Goal: Task Accomplishment & Management: Manage account settings

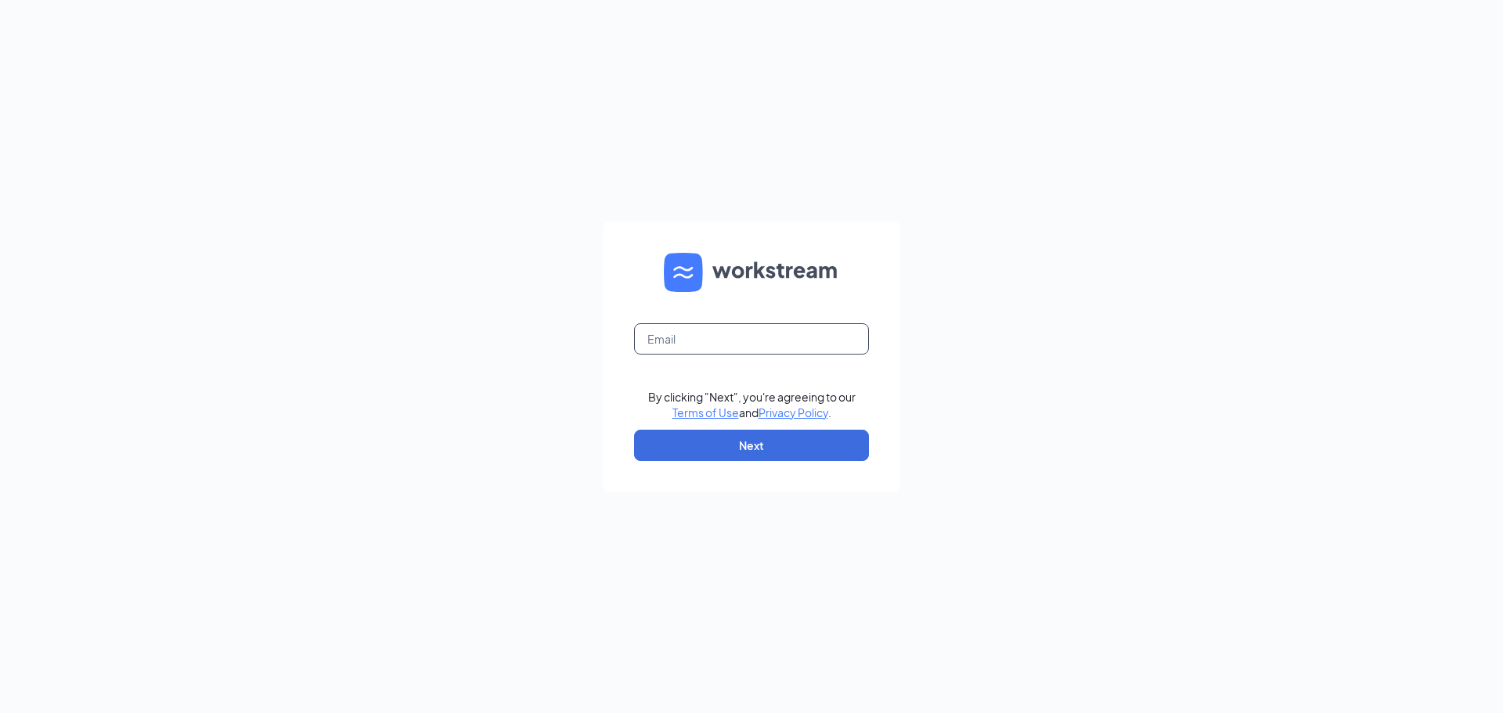
click at [685, 343] on input "text" at bounding box center [751, 338] width 235 height 31
type input "jstutzman@runza.com"
click at [752, 445] on button "Next" at bounding box center [751, 445] width 235 height 31
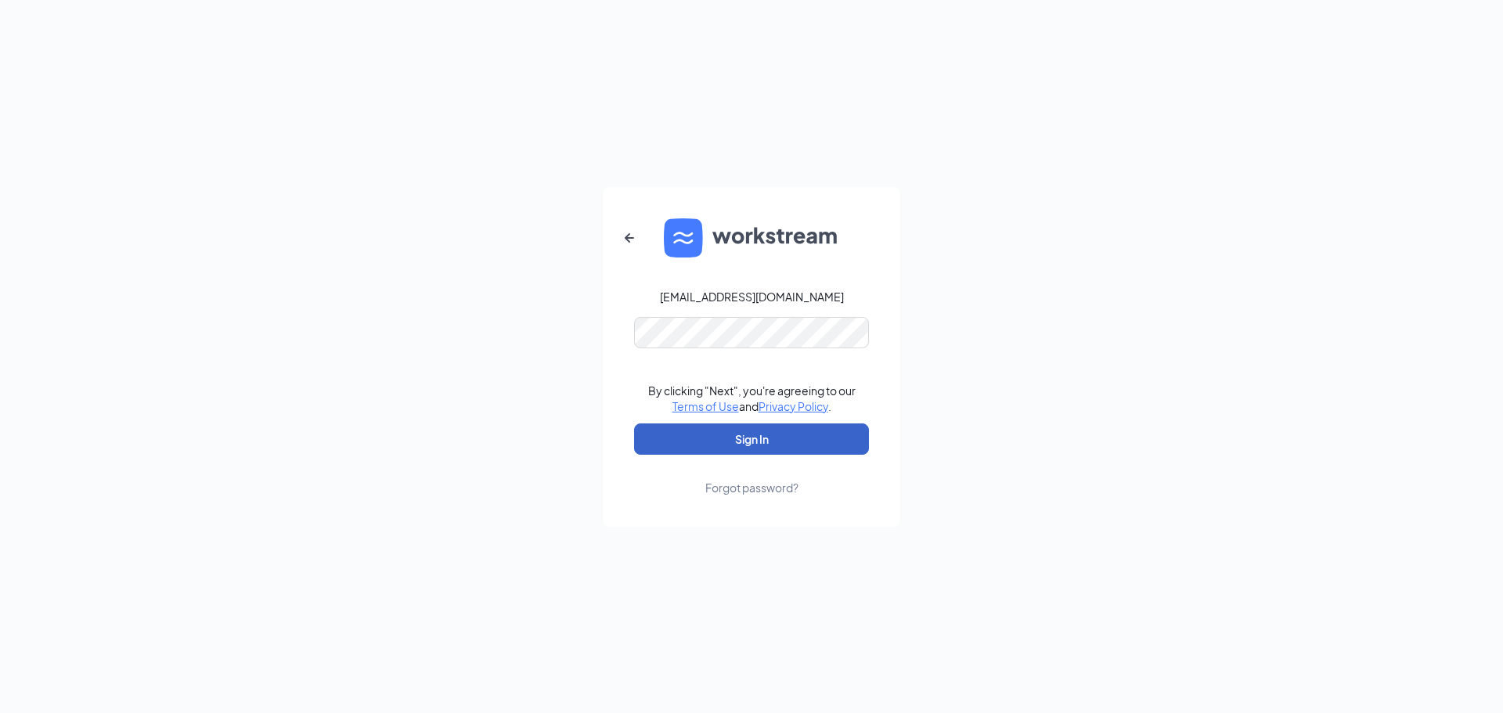
click at [763, 432] on button "Sign In" at bounding box center [751, 438] width 235 height 31
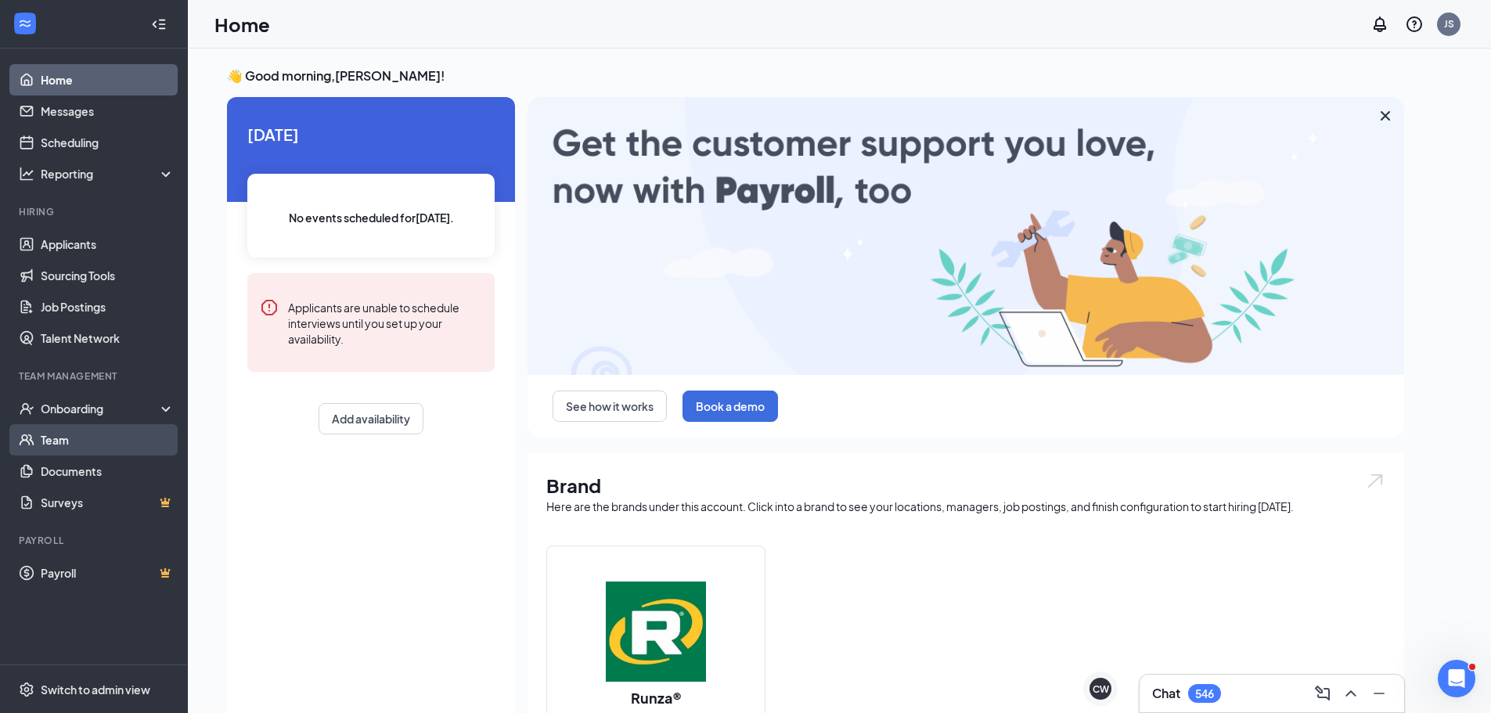
click at [80, 432] on link "Team" at bounding box center [108, 439] width 134 height 31
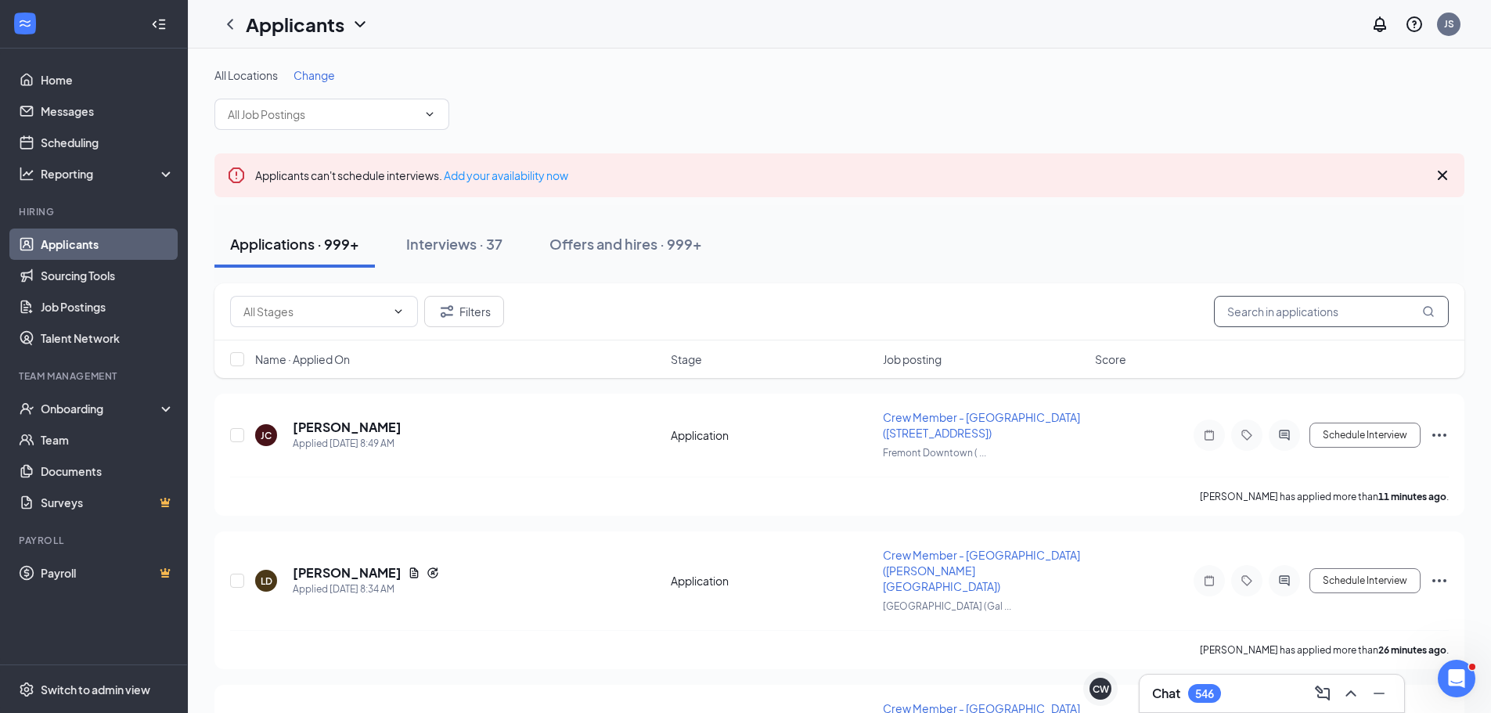
click at [1275, 296] on input "text" at bounding box center [1331, 311] width 235 height 31
click at [603, 250] on div "Offers and hires · 999+" at bounding box center [625, 244] width 153 height 20
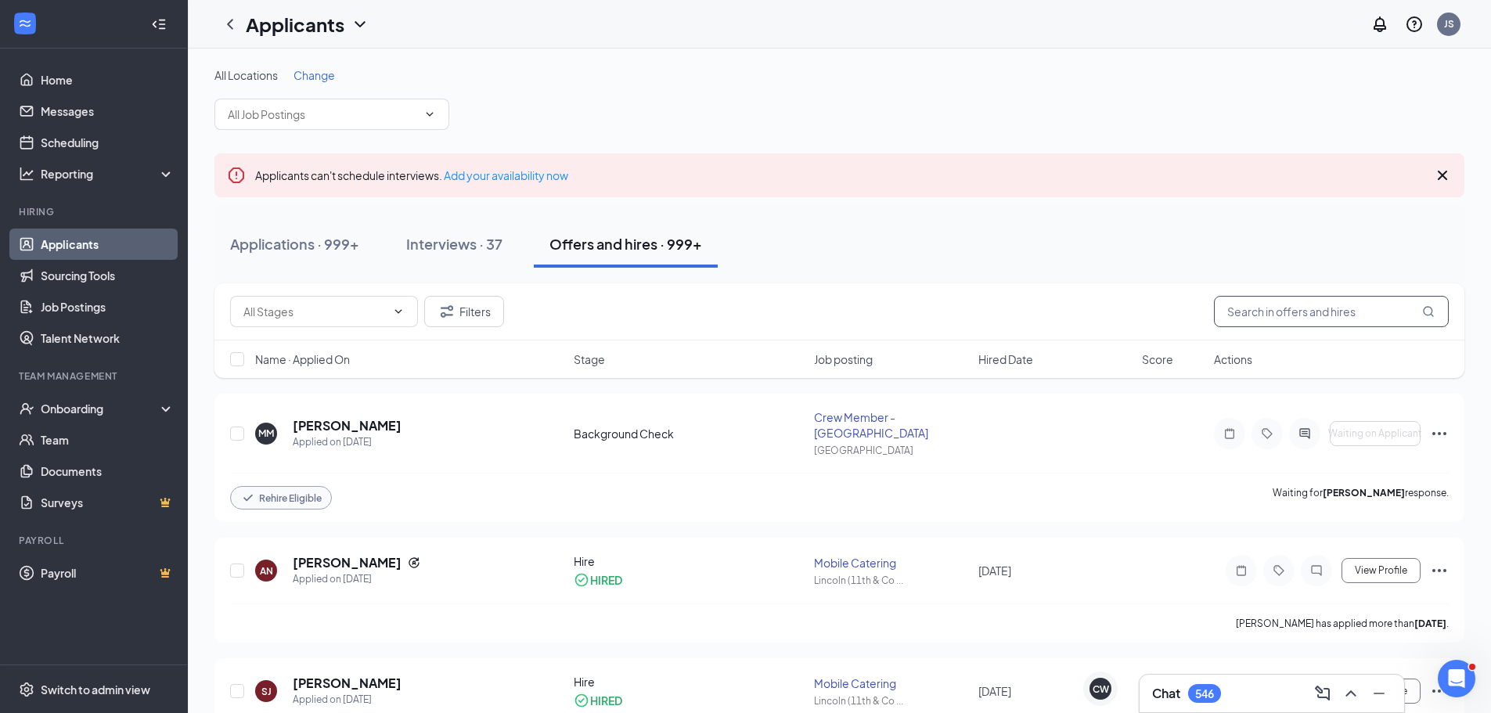
click at [1362, 311] on input "text" at bounding box center [1331, 311] width 235 height 31
type input "Karnish"
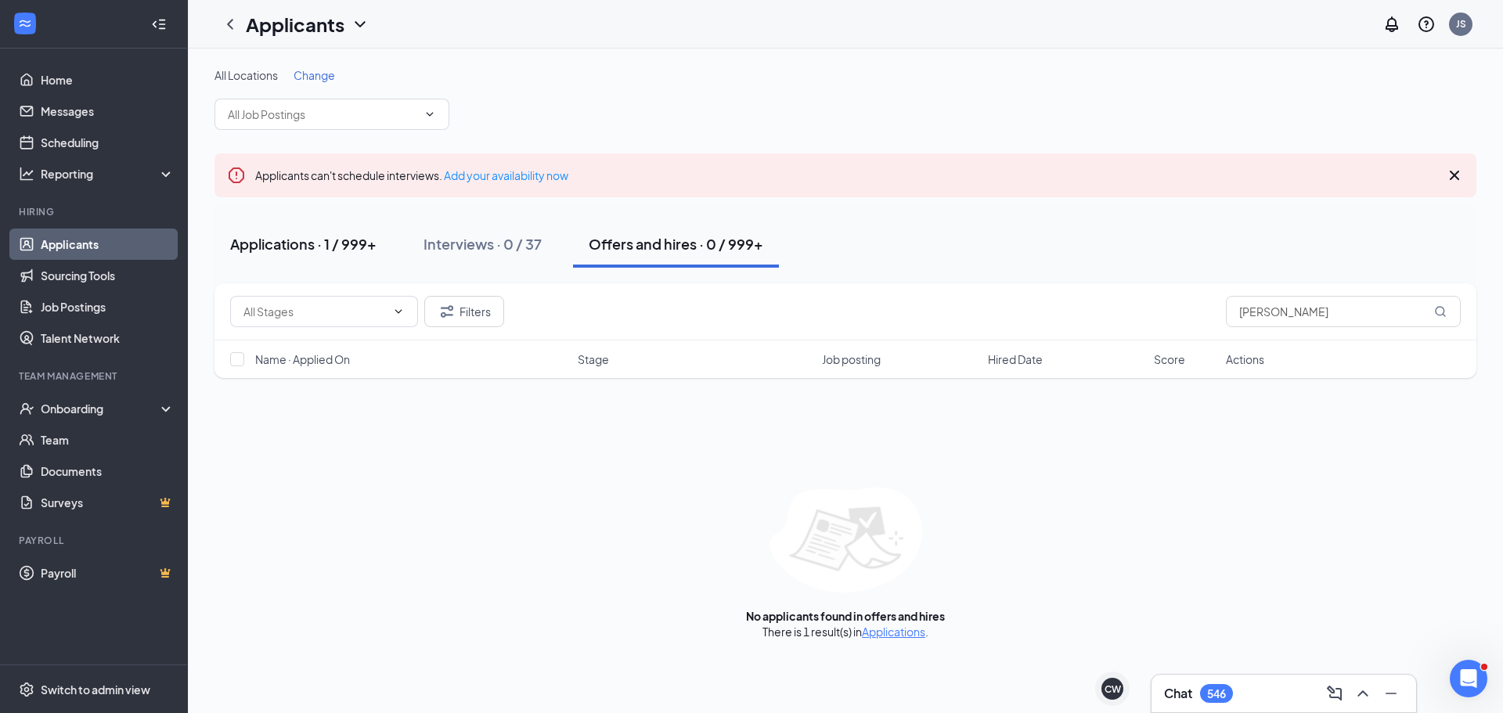
click at [331, 242] on div "Applications · 1 / 999+" at bounding box center [303, 244] width 146 height 20
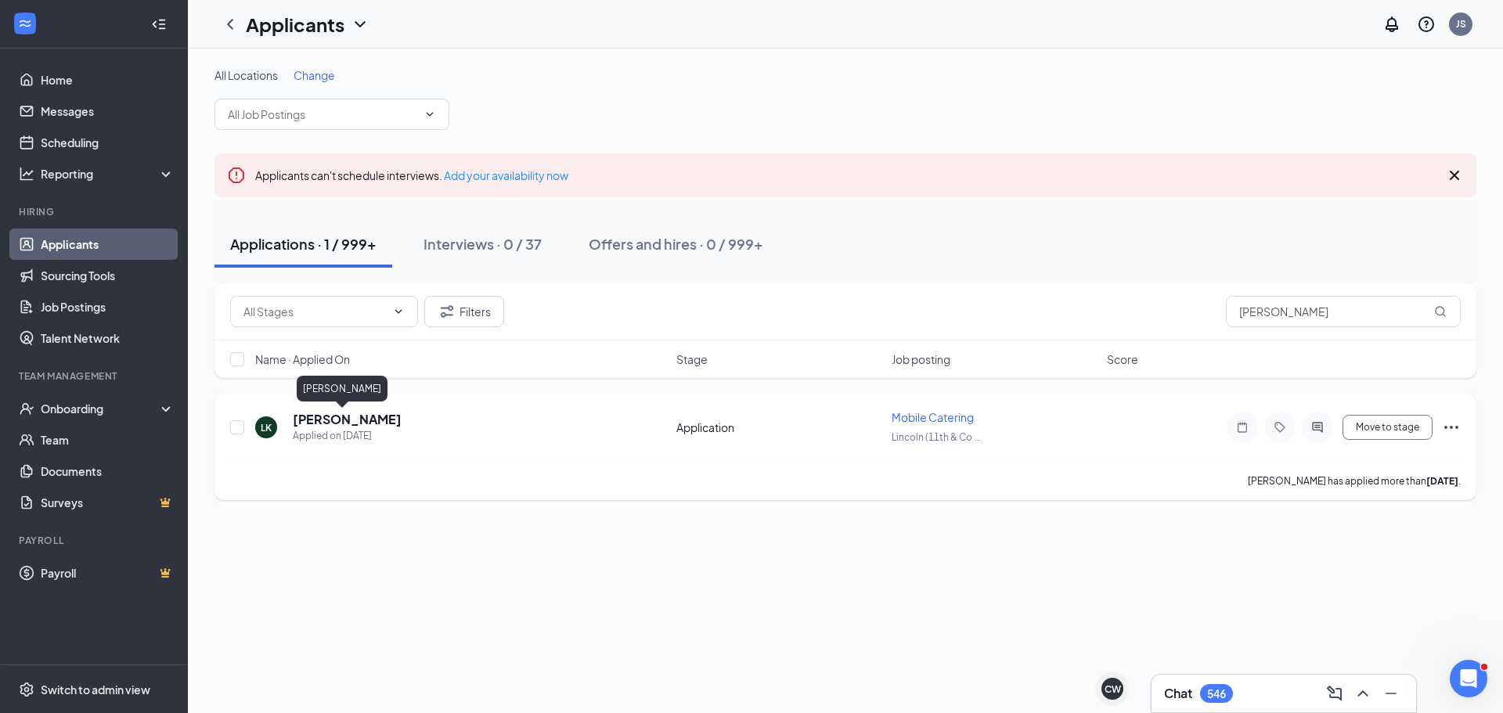
click at [322, 421] on h5 "Lily Karnish" at bounding box center [347, 419] width 109 height 17
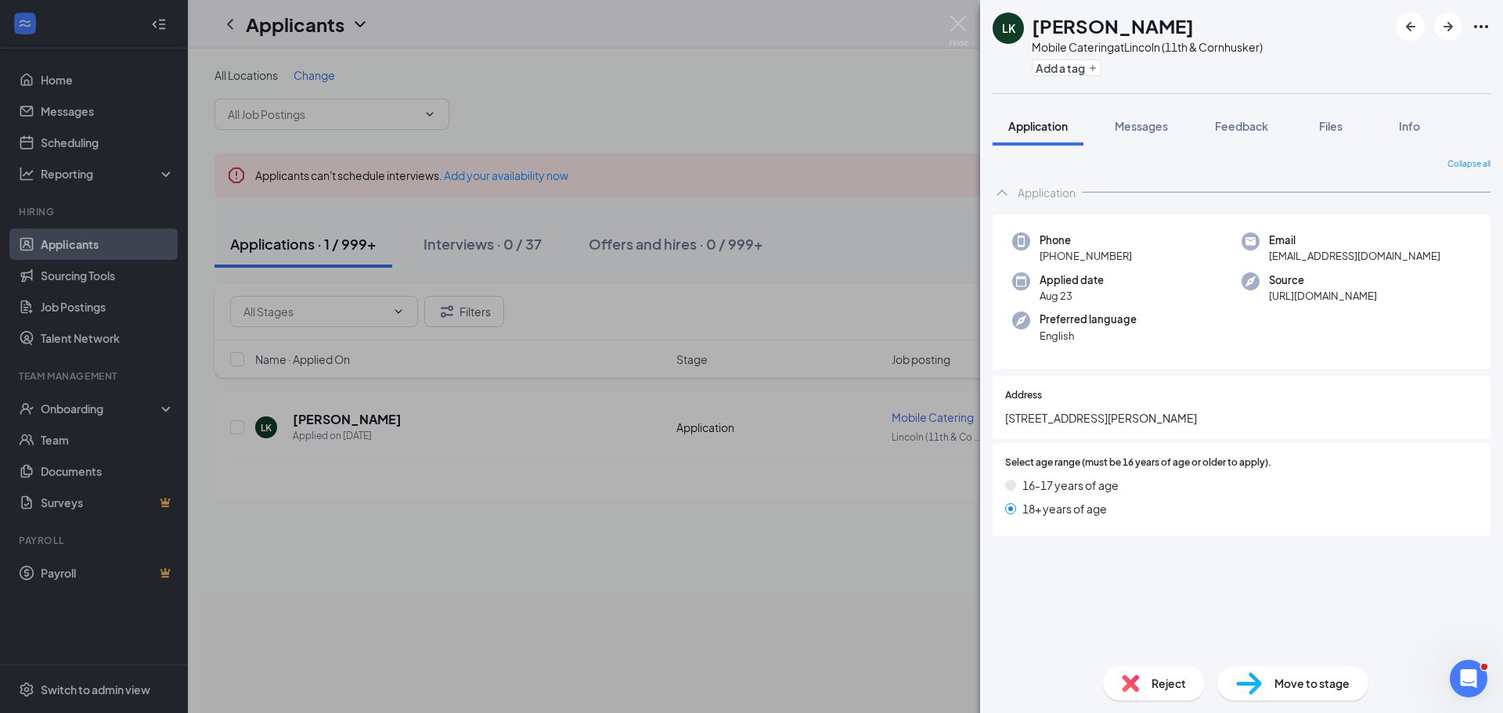
click at [1272, 676] on div "Move to stage" at bounding box center [1292, 683] width 151 height 34
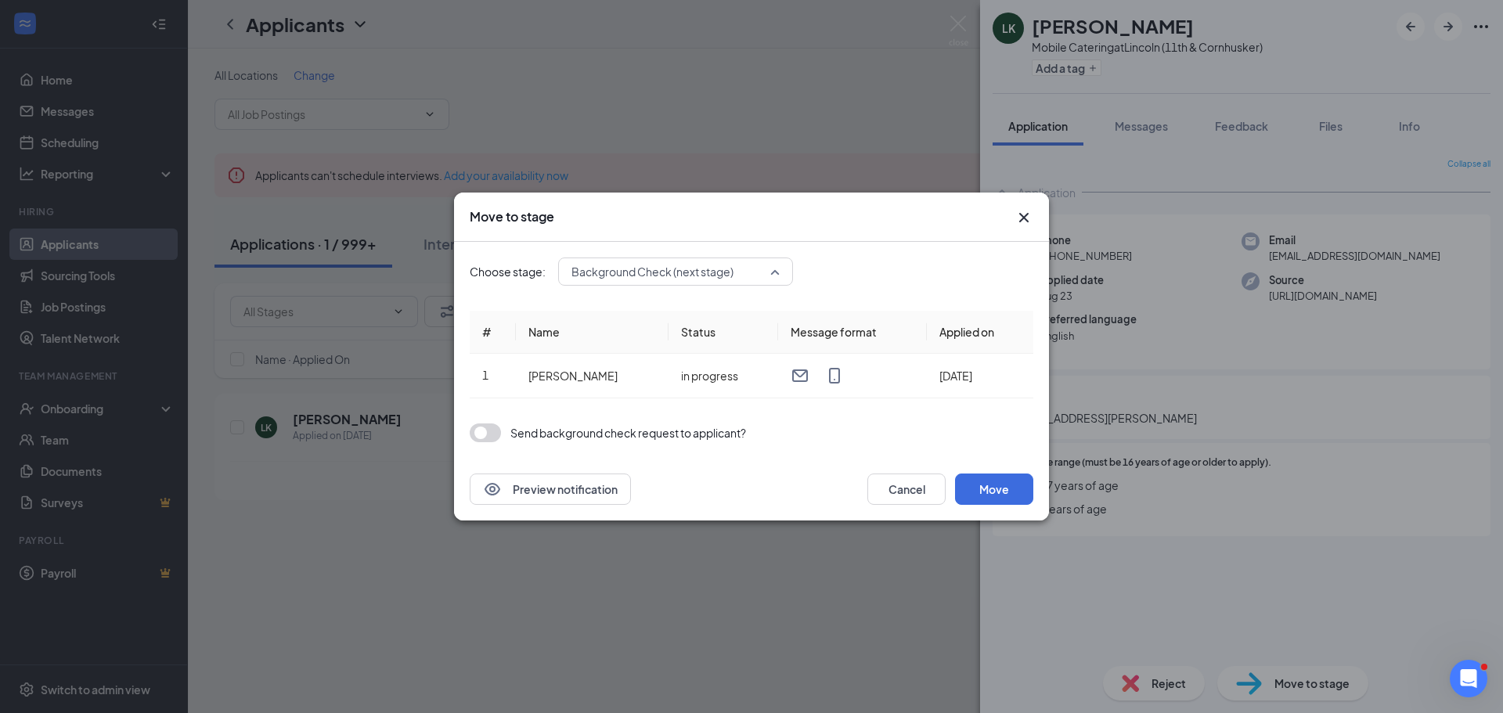
click at [771, 270] on span "Background Check (next stage)" at bounding box center [675, 271] width 208 height 23
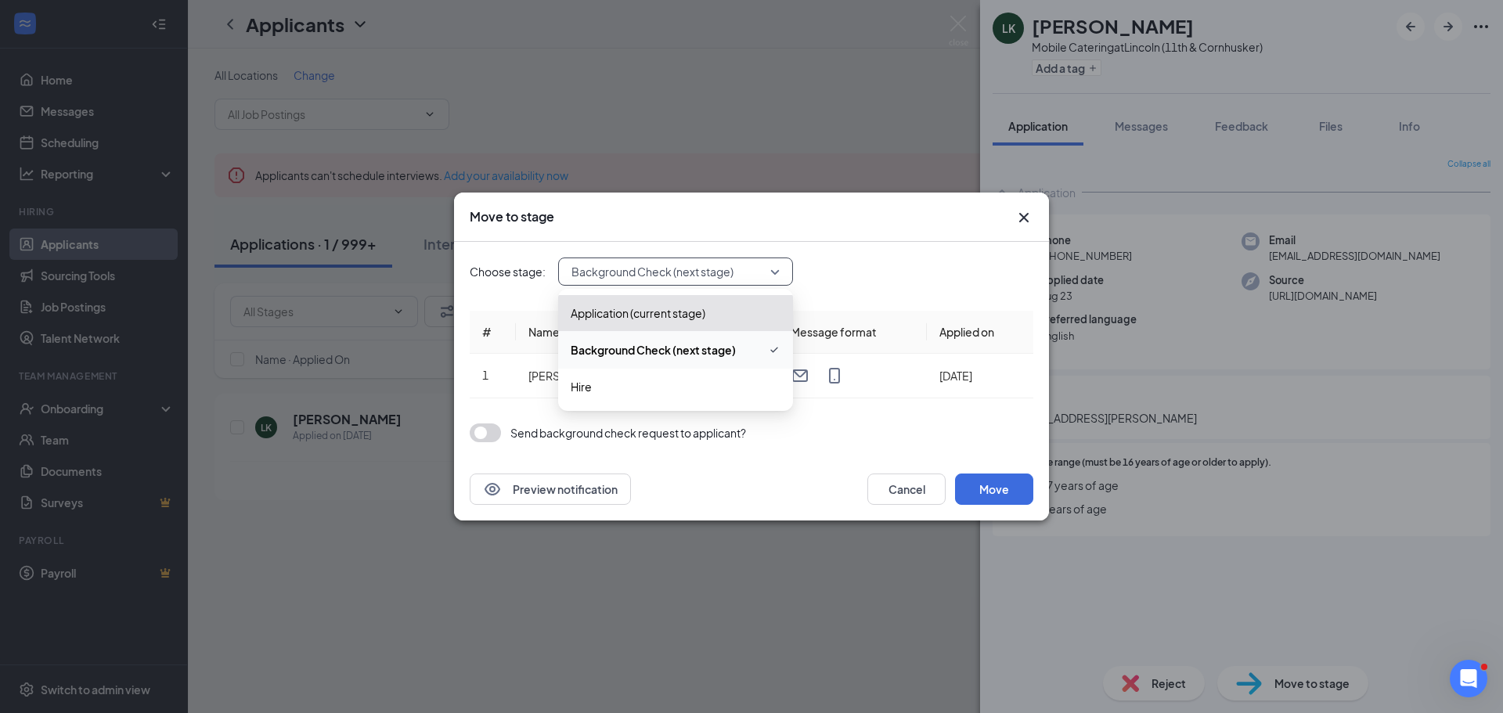
click at [819, 212] on div "Move to stage" at bounding box center [737, 216] width 535 height 17
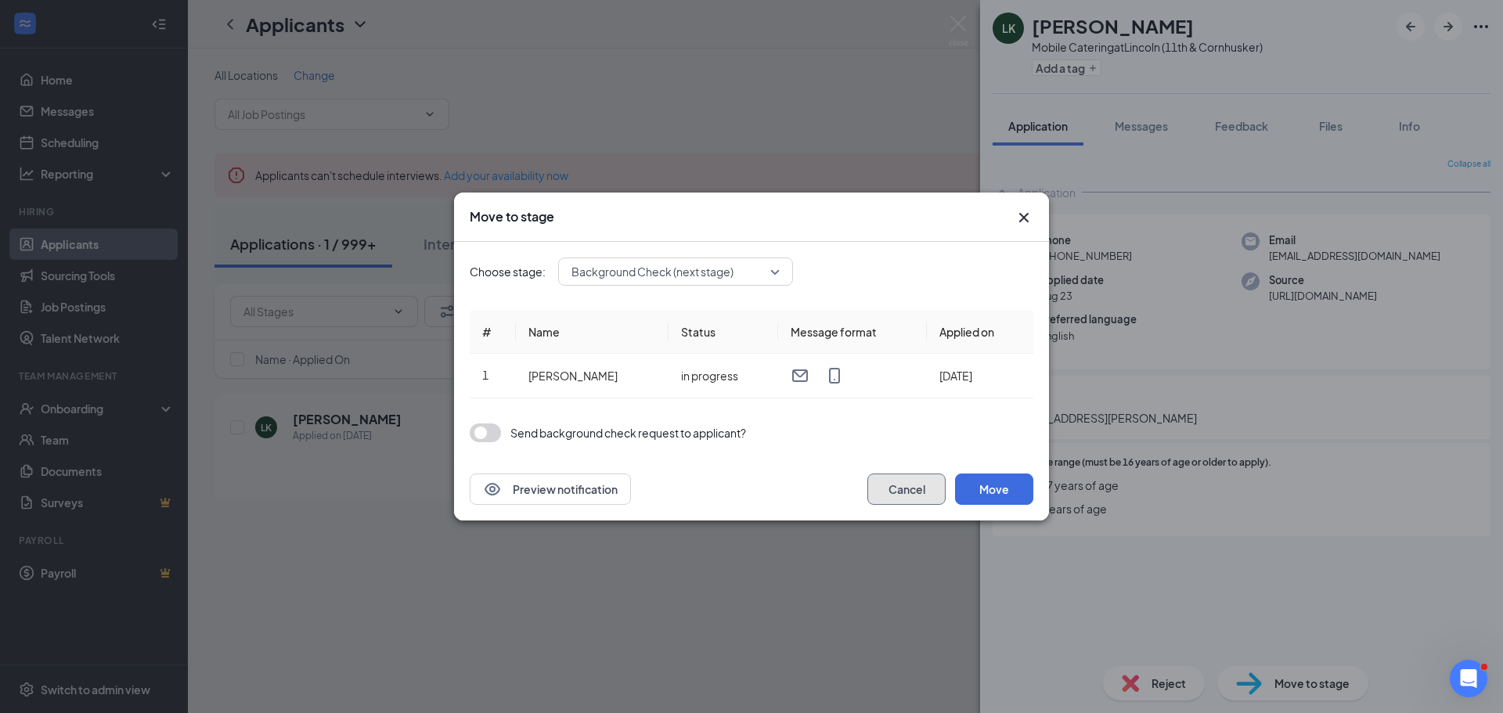
click at [900, 496] on button "Cancel" at bounding box center [906, 488] width 78 height 31
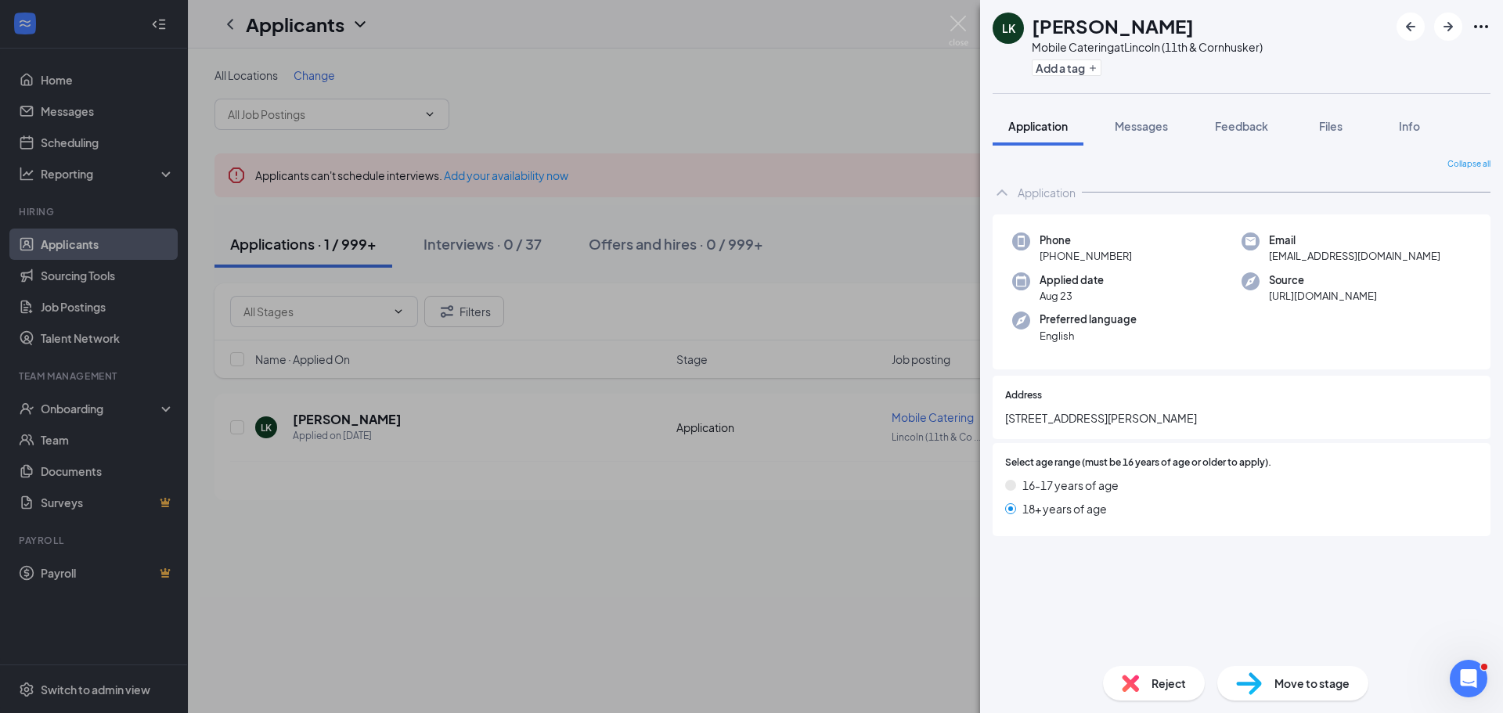
click at [642, 570] on div "LK Lily Karnish Mobile Catering at Lincoln (11th & Cornhusker) Add a tag Applic…" at bounding box center [751, 356] width 1503 height 713
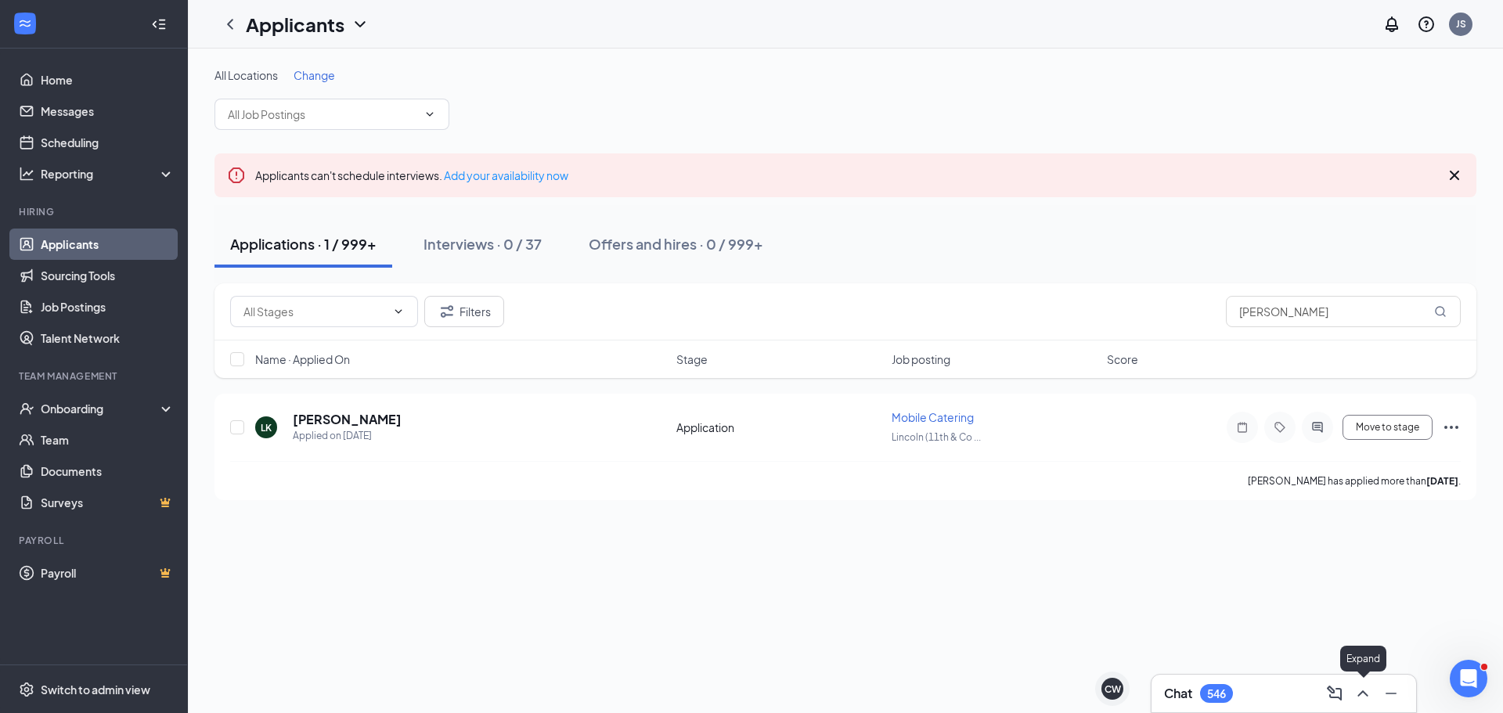
click at [1359, 692] on icon "ChevronUp" at bounding box center [1362, 693] width 19 height 19
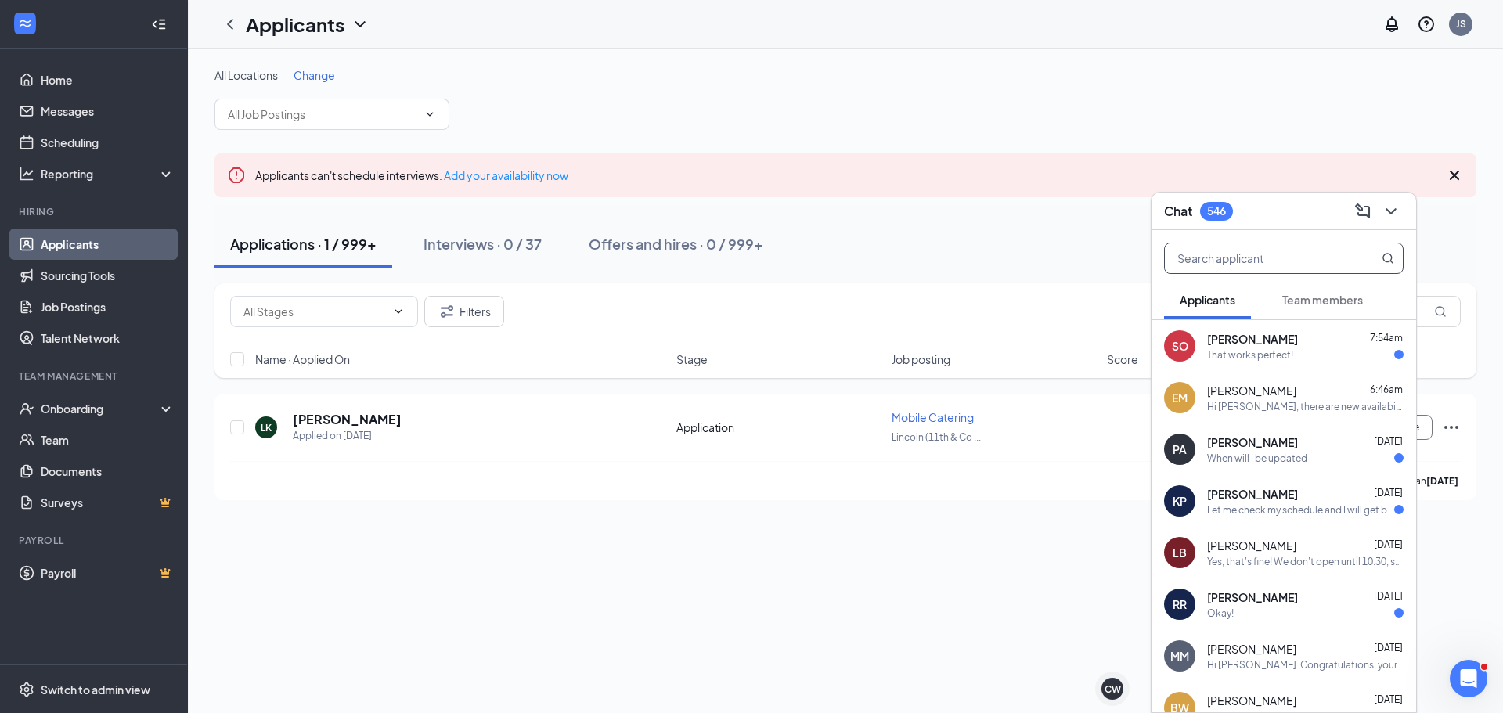
click at [1202, 253] on input "text" at bounding box center [1256, 258] width 185 height 30
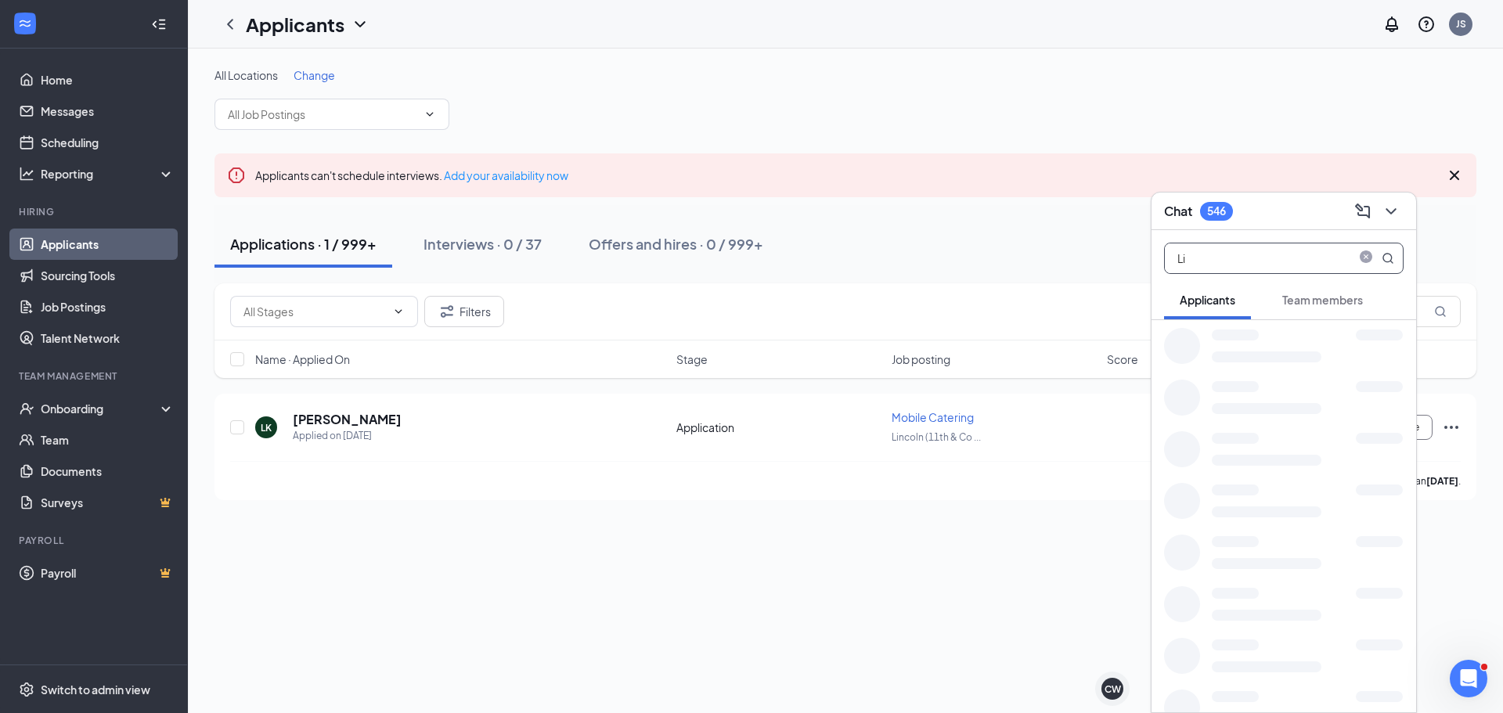
type input "L"
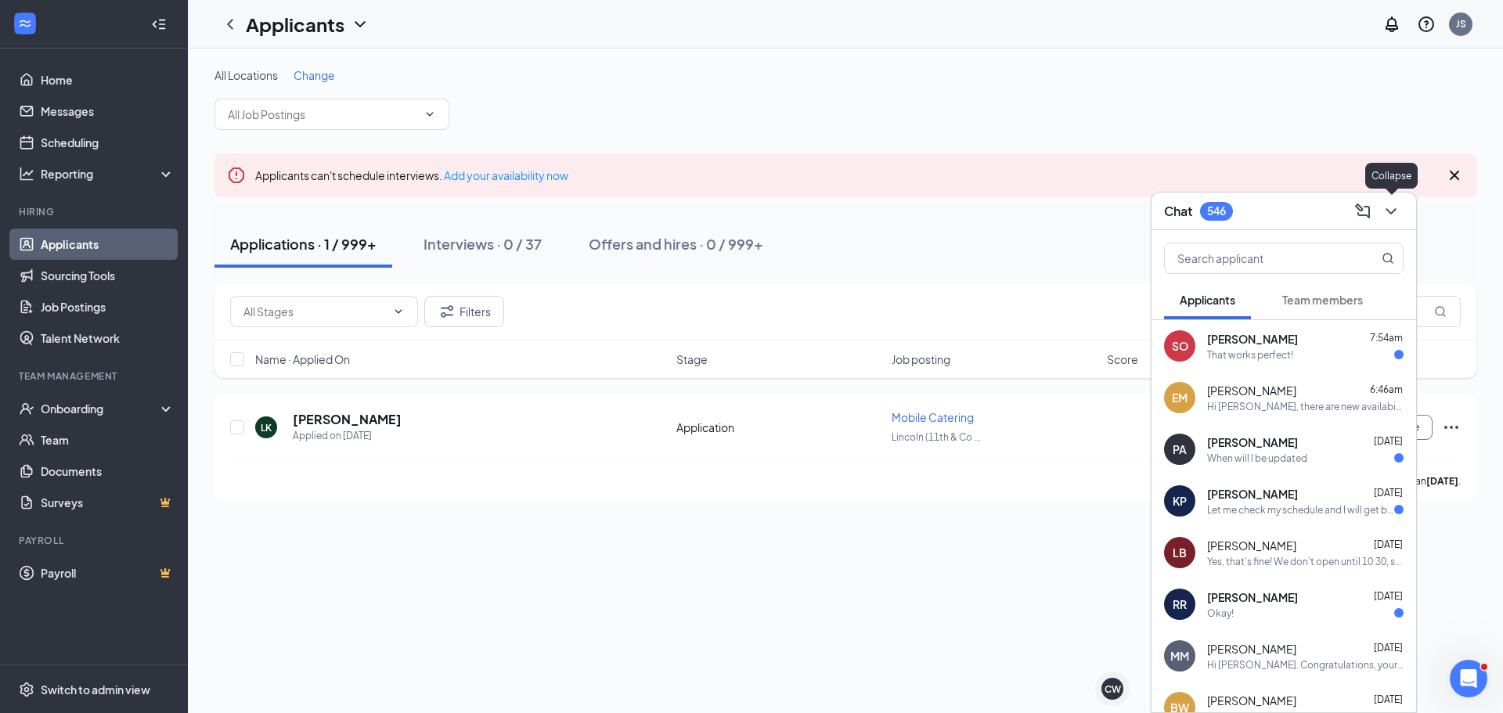
click at [1385, 216] on icon "ChevronDown" at bounding box center [1390, 211] width 19 height 19
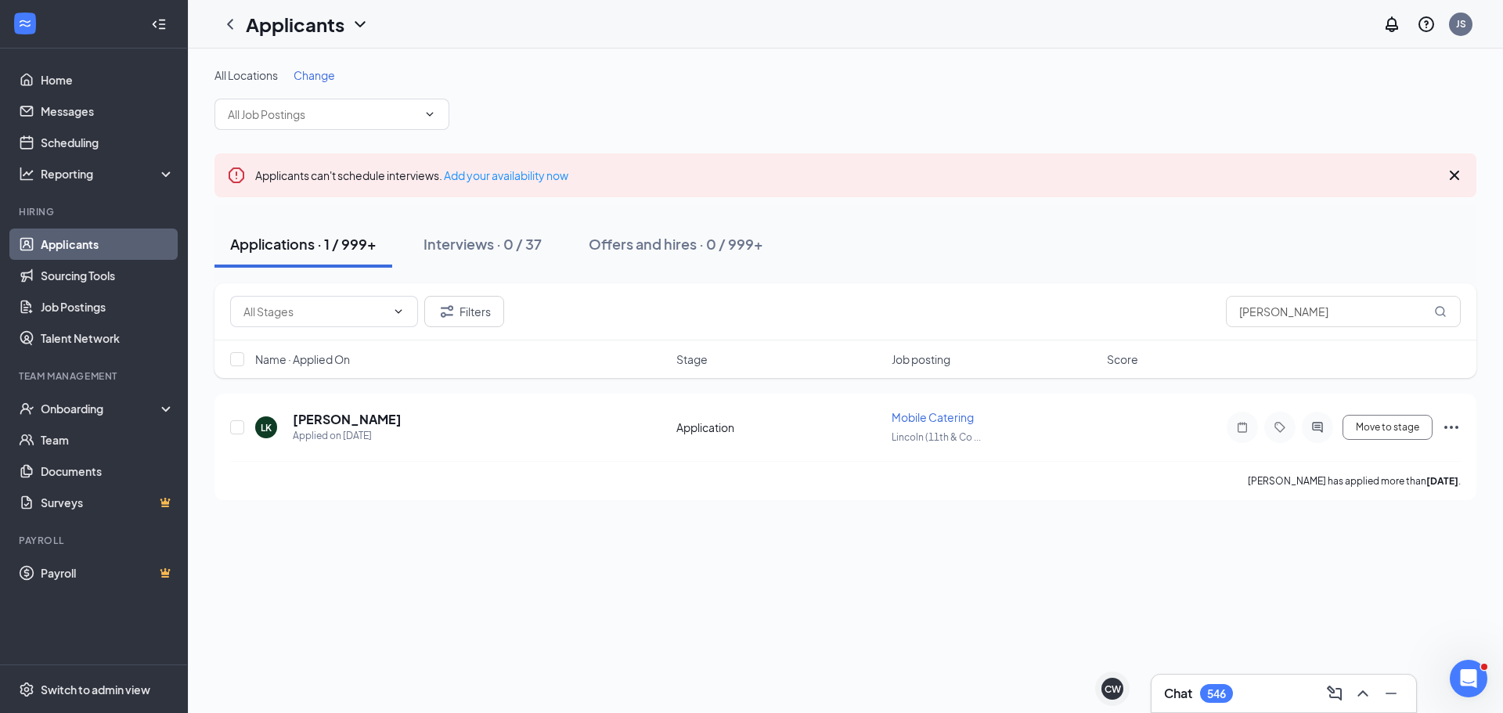
click at [53, 230] on link "Applicants" at bounding box center [108, 244] width 134 height 31
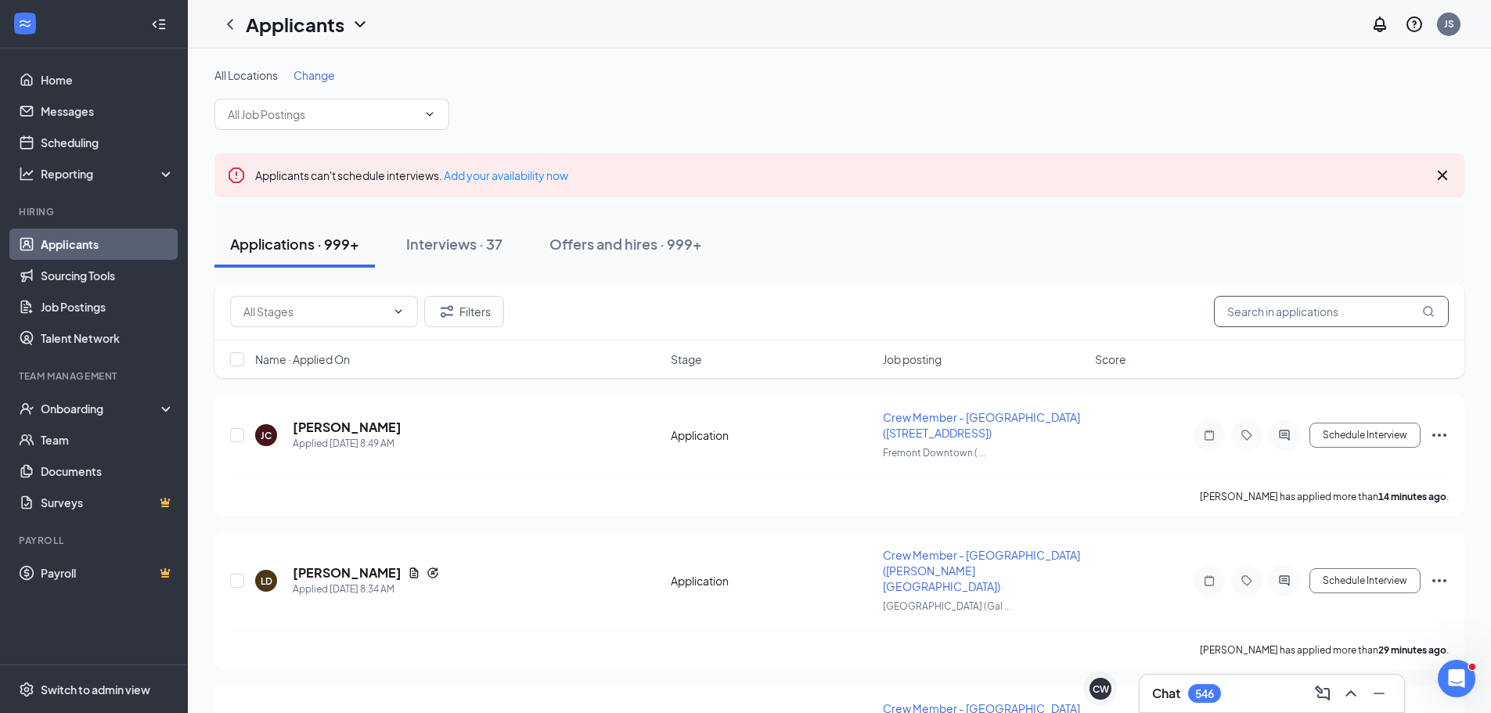
click at [1273, 315] on input "Karnish" at bounding box center [1331, 311] width 235 height 31
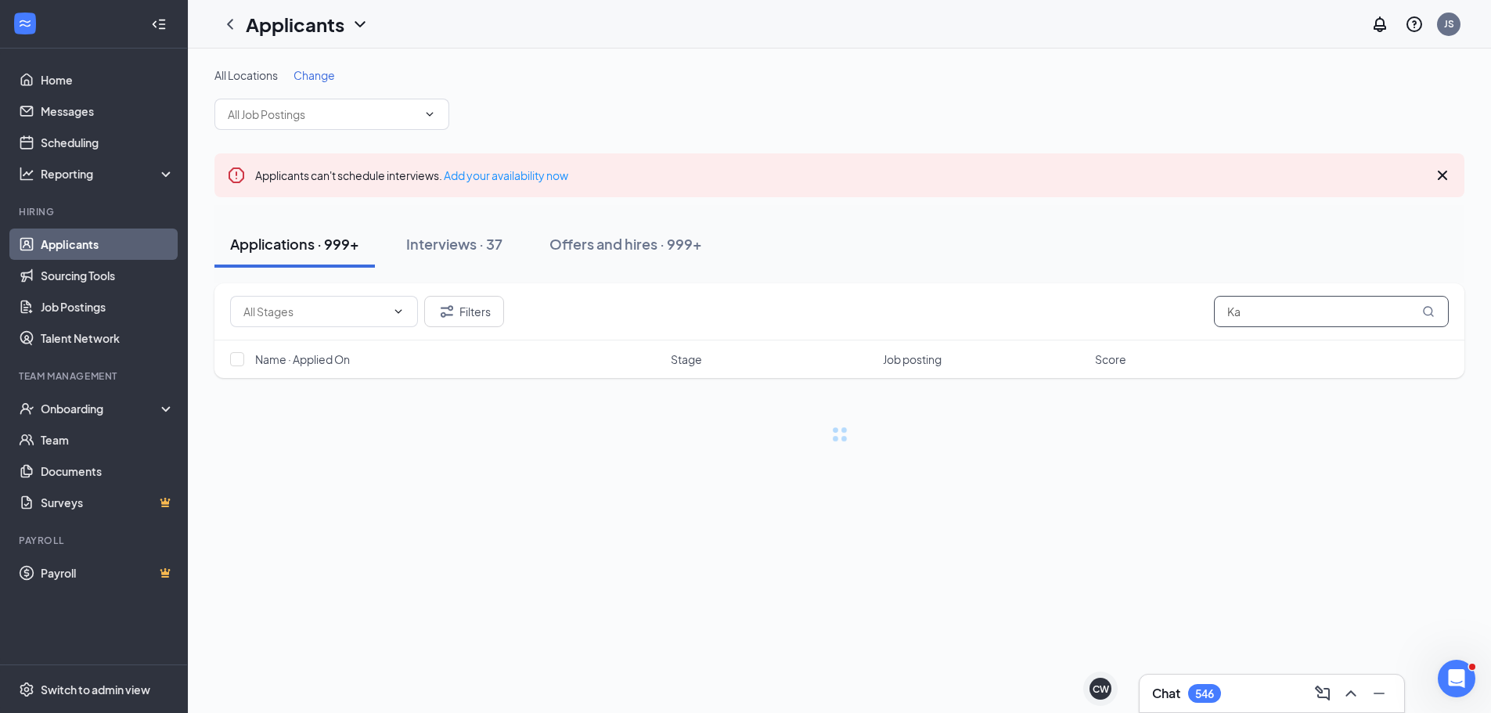
type input "K"
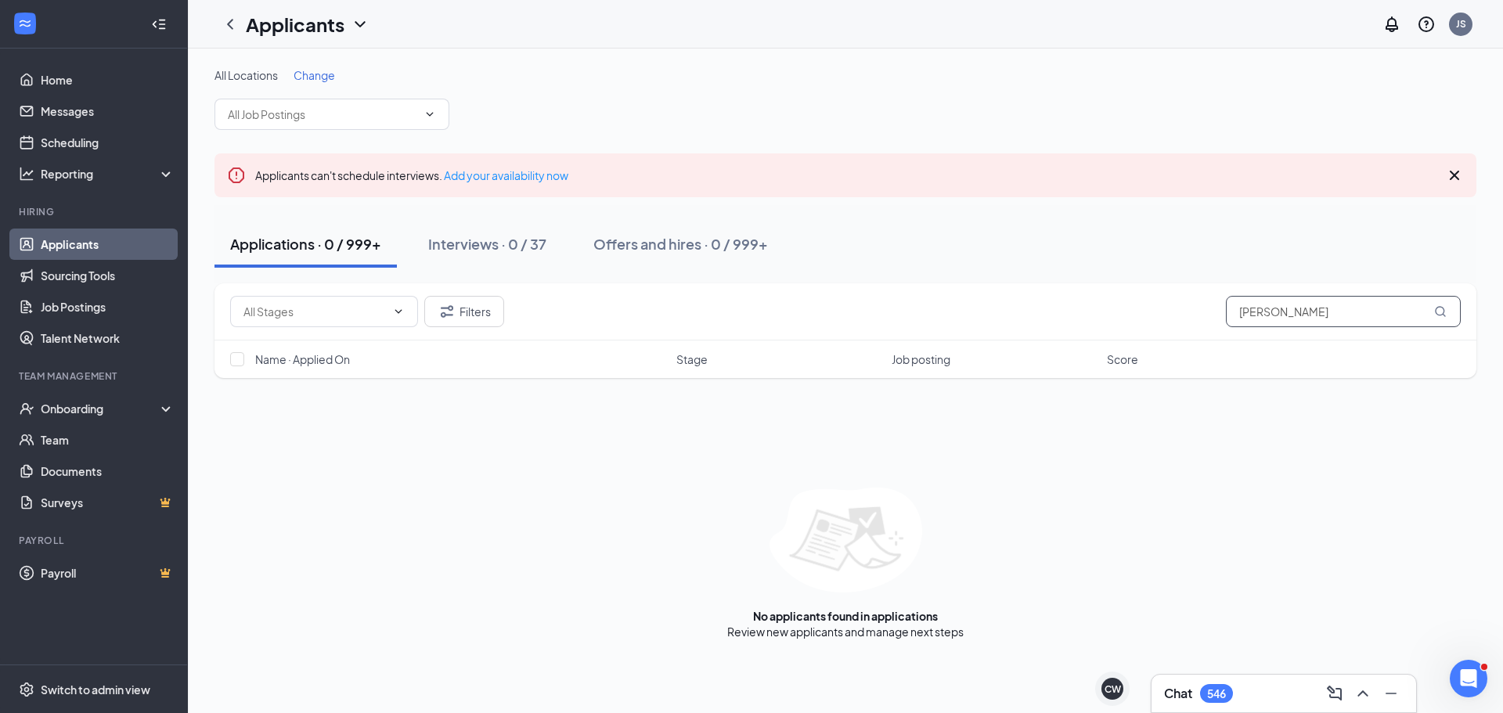
type input "J"
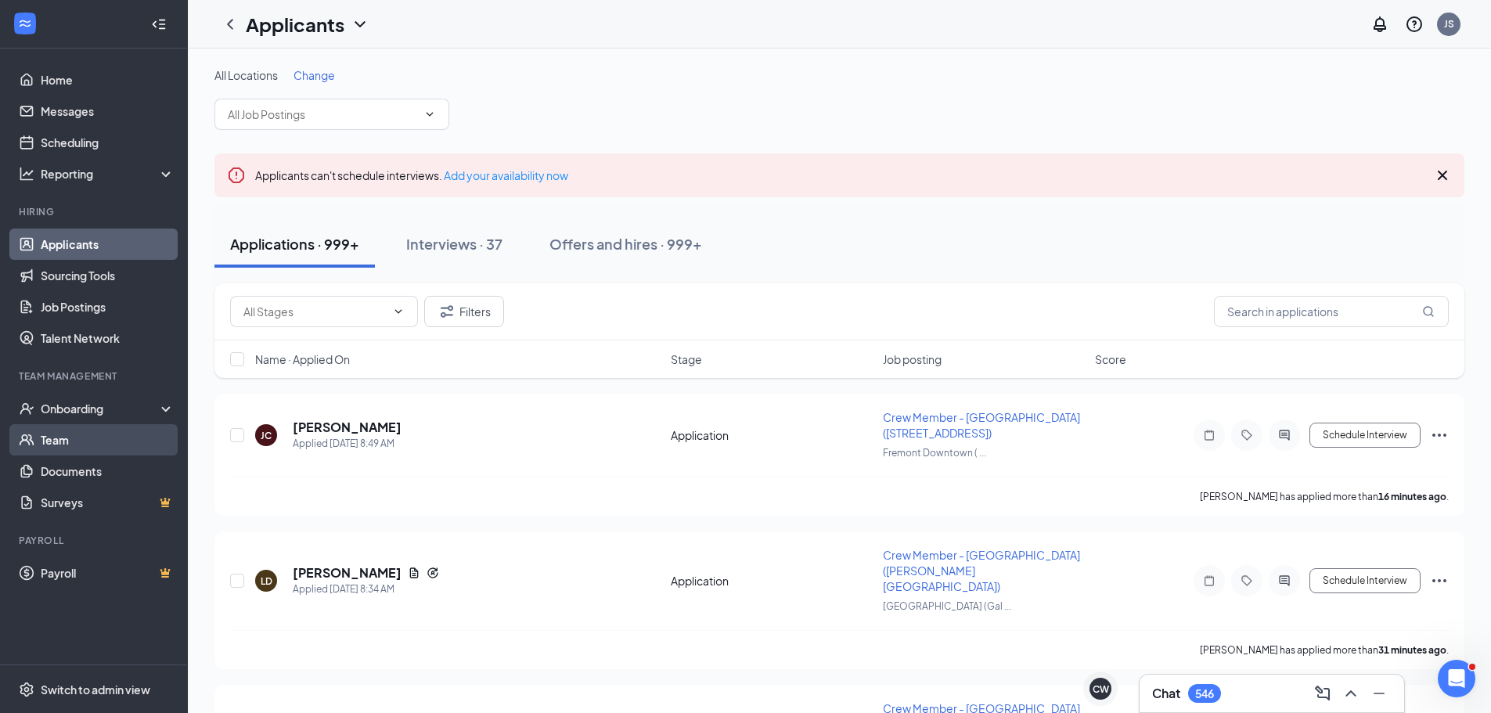
click at [64, 434] on link "Team" at bounding box center [108, 439] width 134 height 31
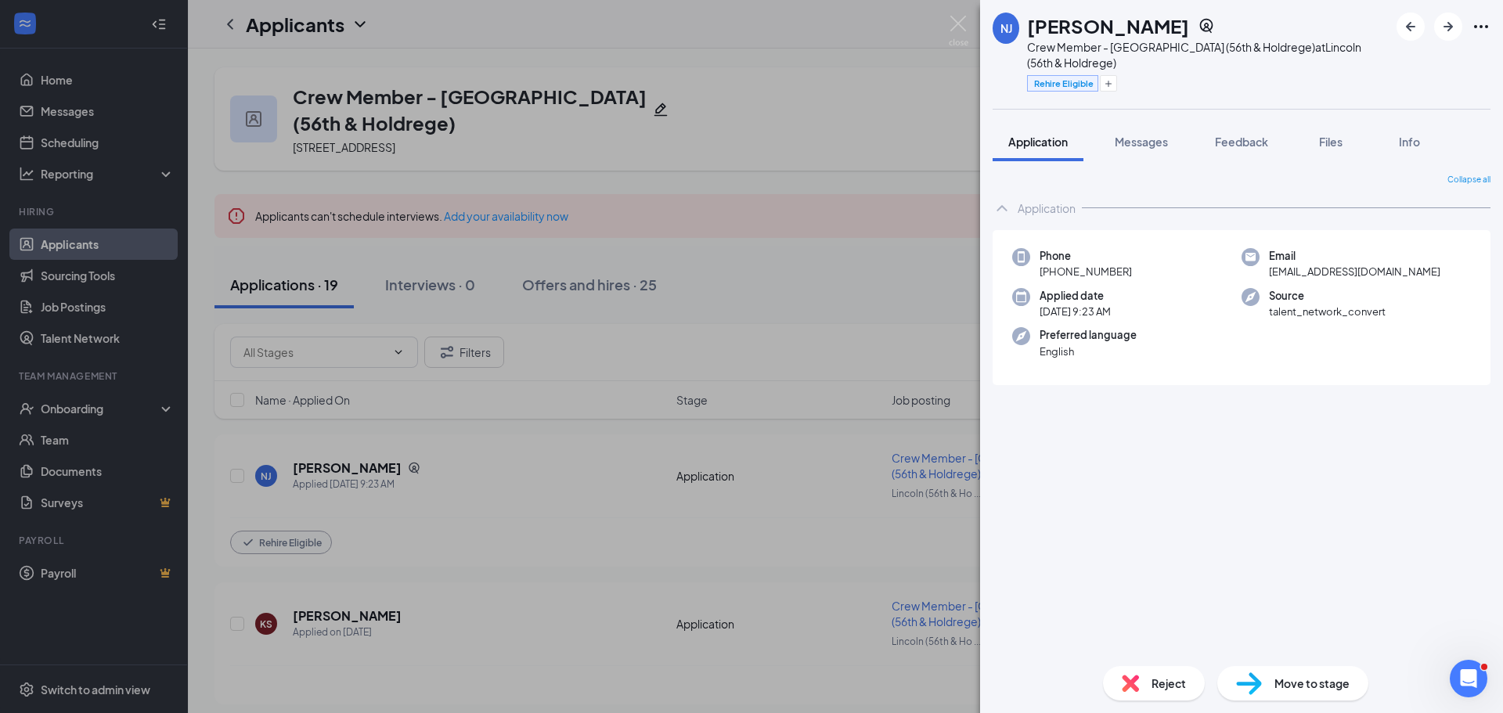
click at [1315, 679] on span "Move to stage" at bounding box center [1311, 683] width 75 height 17
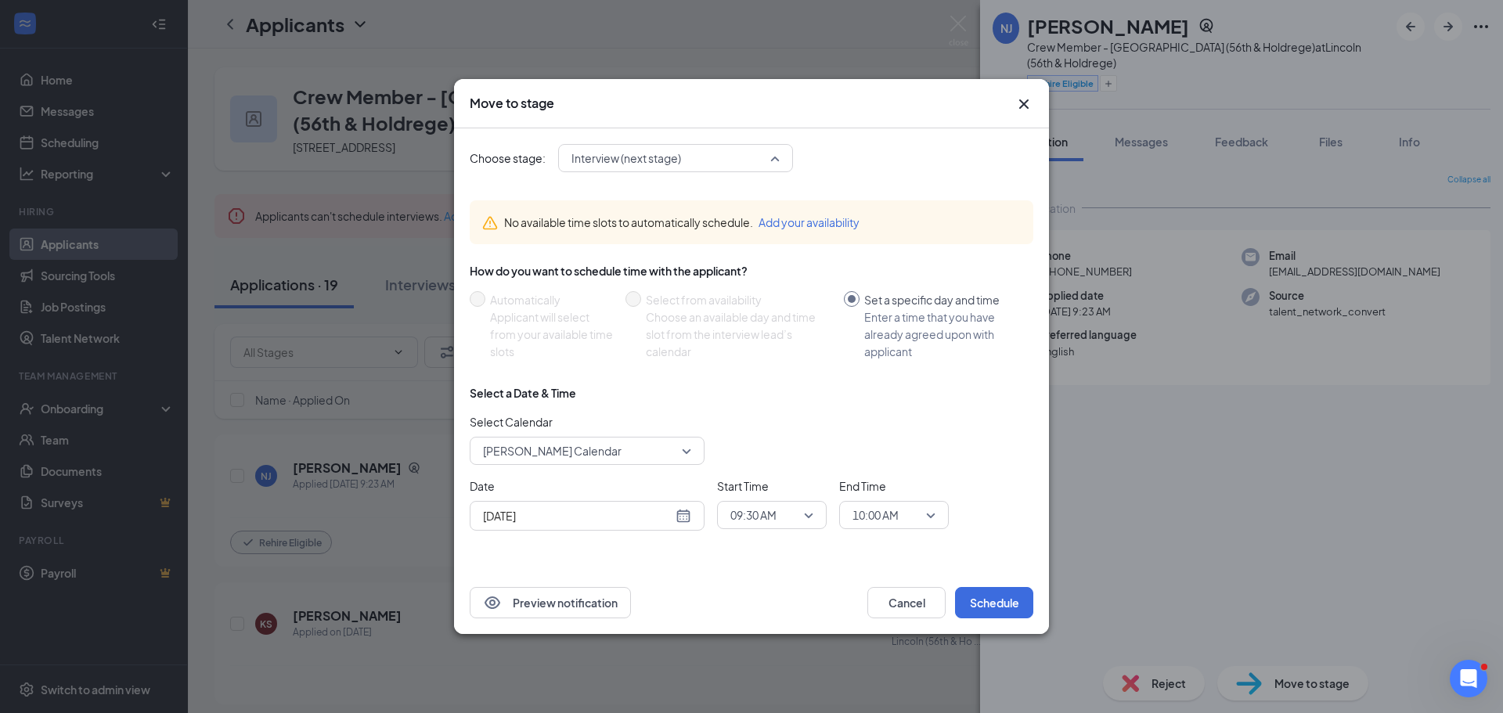
click at [772, 157] on span "Interview (next stage)" at bounding box center [675, 157] width 208 height 23
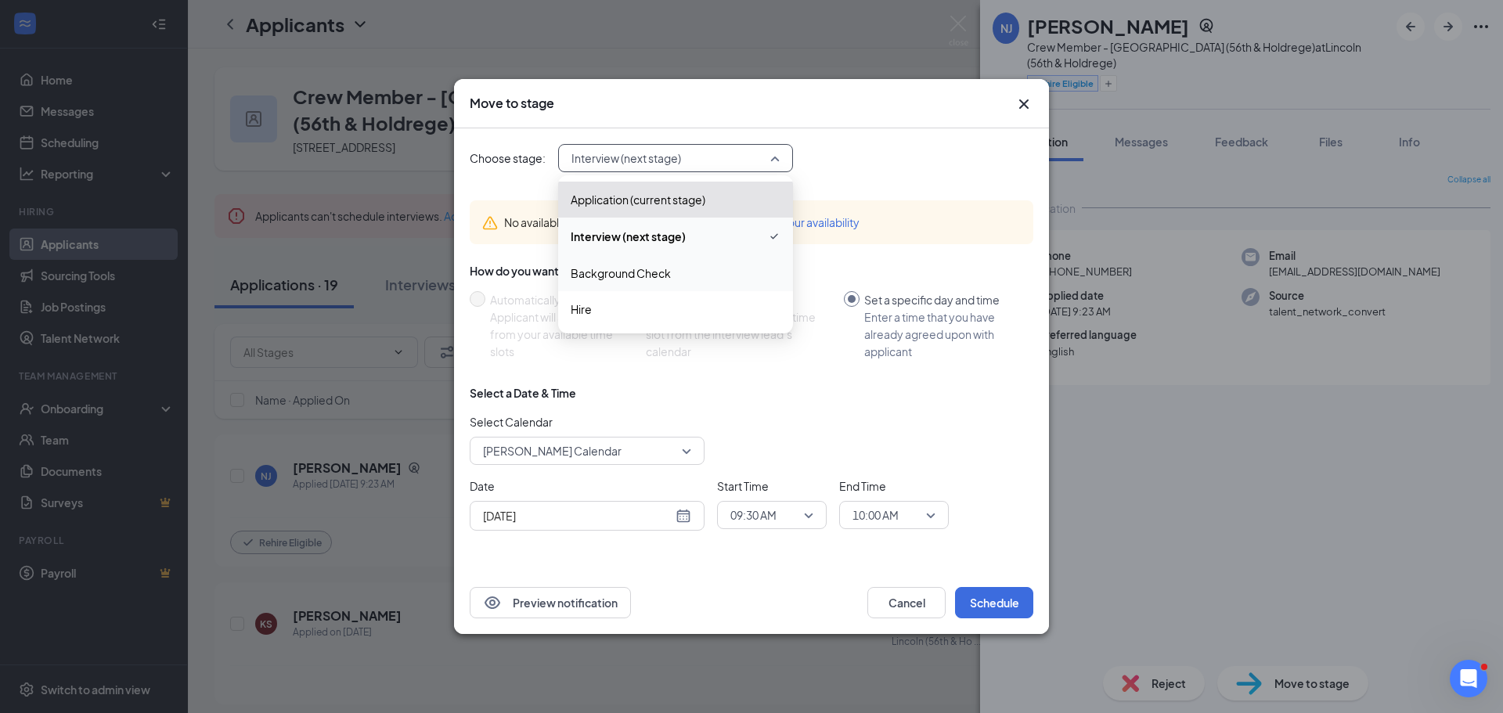
click at [621, 268] on span "Background Check" at bounding box center [621, 273] width 100 height 17
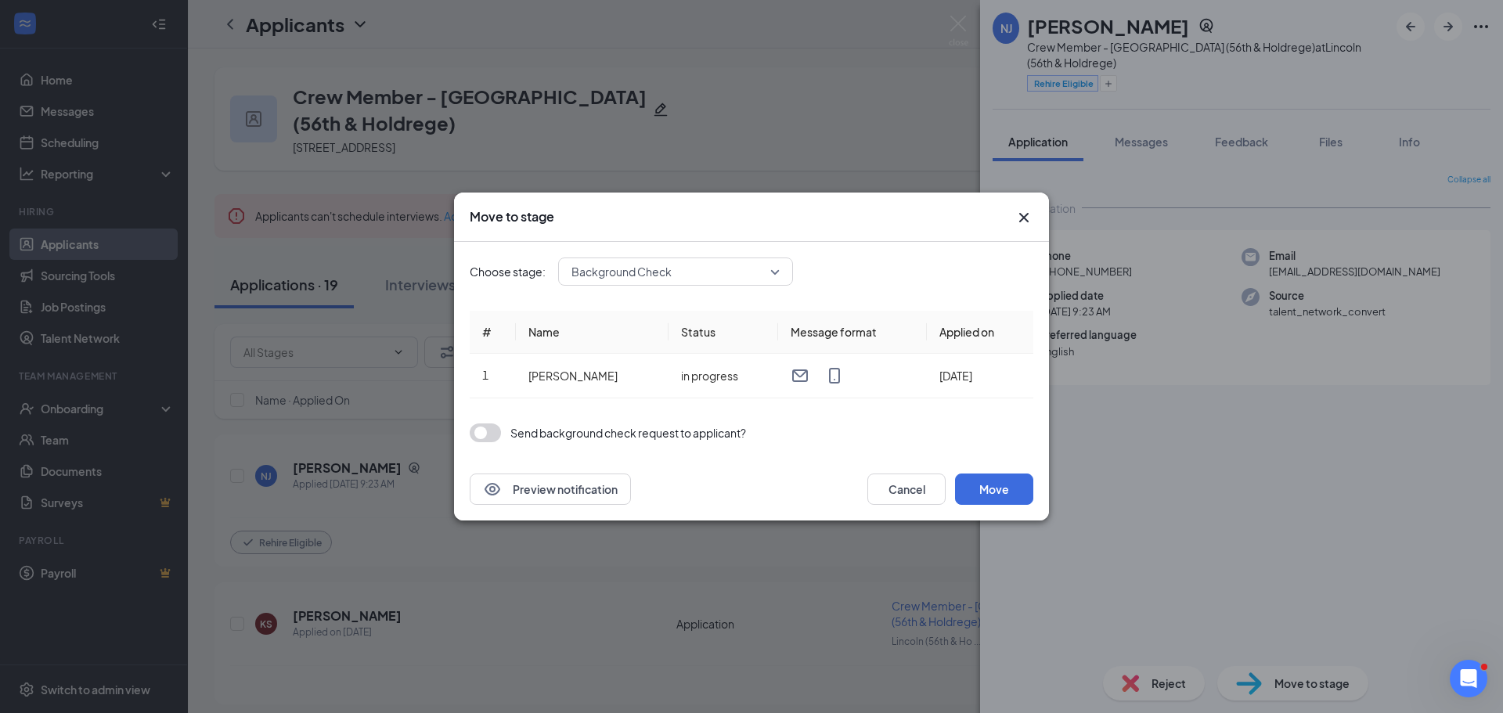
click at [475, 436] on button "button" at bounding box center [485, 432] width 31 height 19
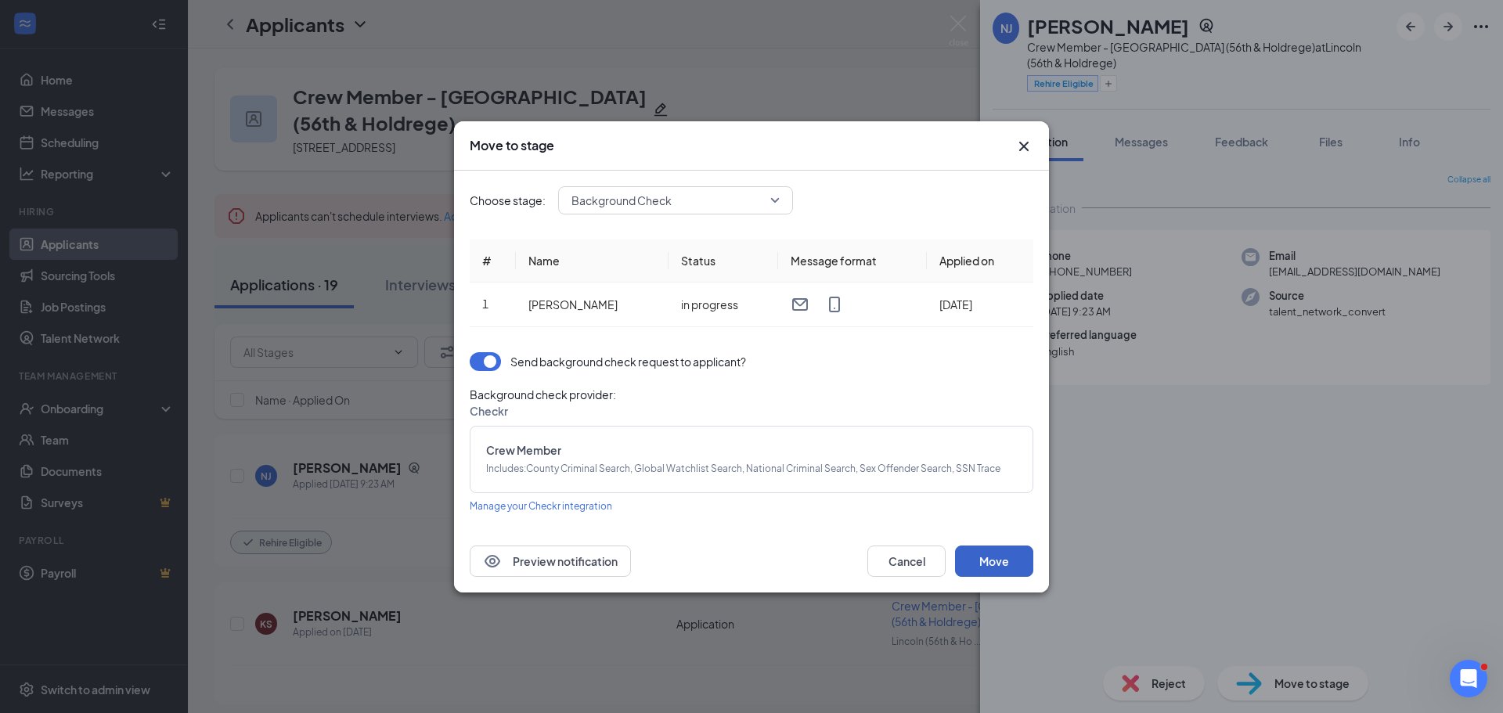
click at [990, 562] on button "Move" at bounding box center [994, 560] width 78 height 31
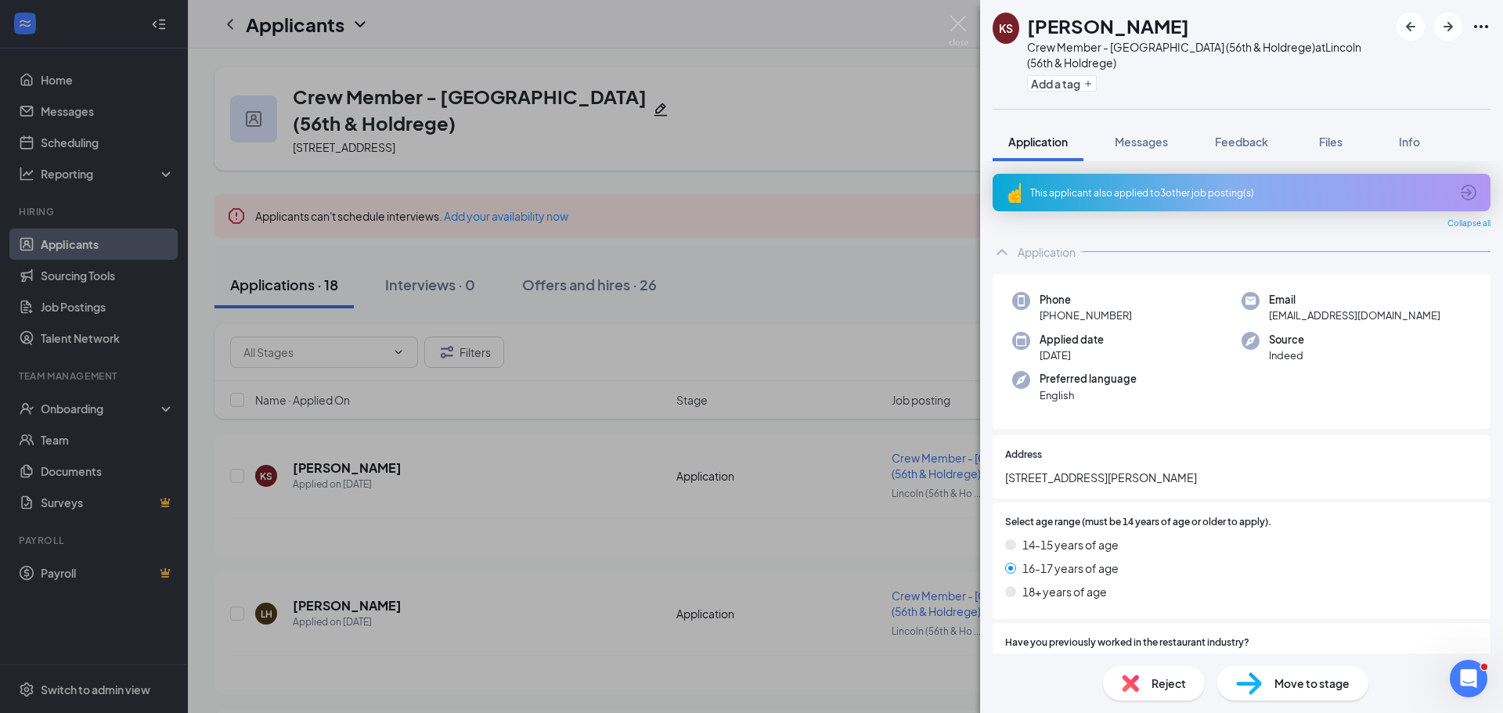
click at [864, 97] on div "KS Keelan Sawyer Crew Member - Lincoln (56th & Holdrege) at Lincoln (56th & Hol…" at bounding box center [751, 356] width 1503 height 713
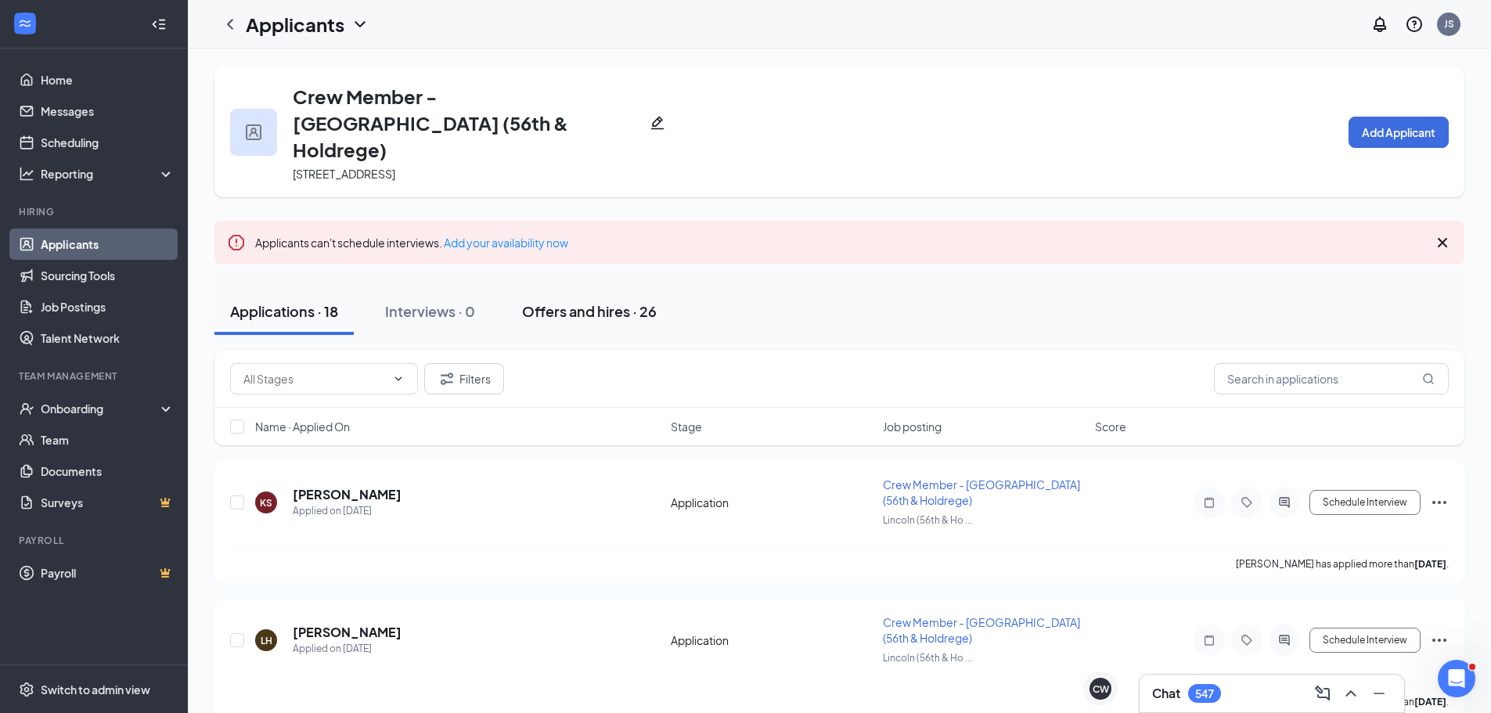
click at [541, 301] on div "Offers and hires · 26" at bounding box center [589, 311] width 135 height 20
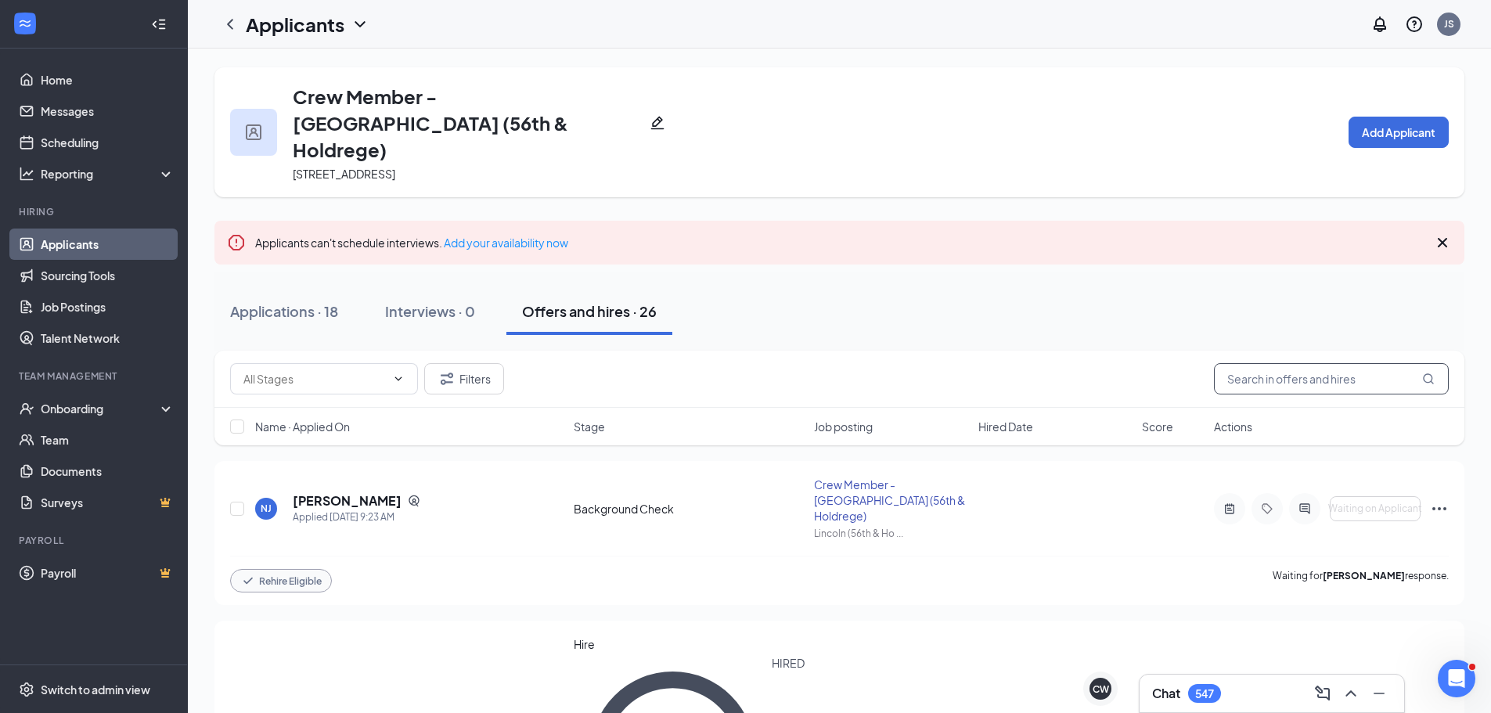
click at [1284, 363] on input "text" at bounding box center [1331, 378] width 235 height 31
click at [1345, 697] on icon "ChevronUp" at bounding box center [1350, 693] width 19 height 19
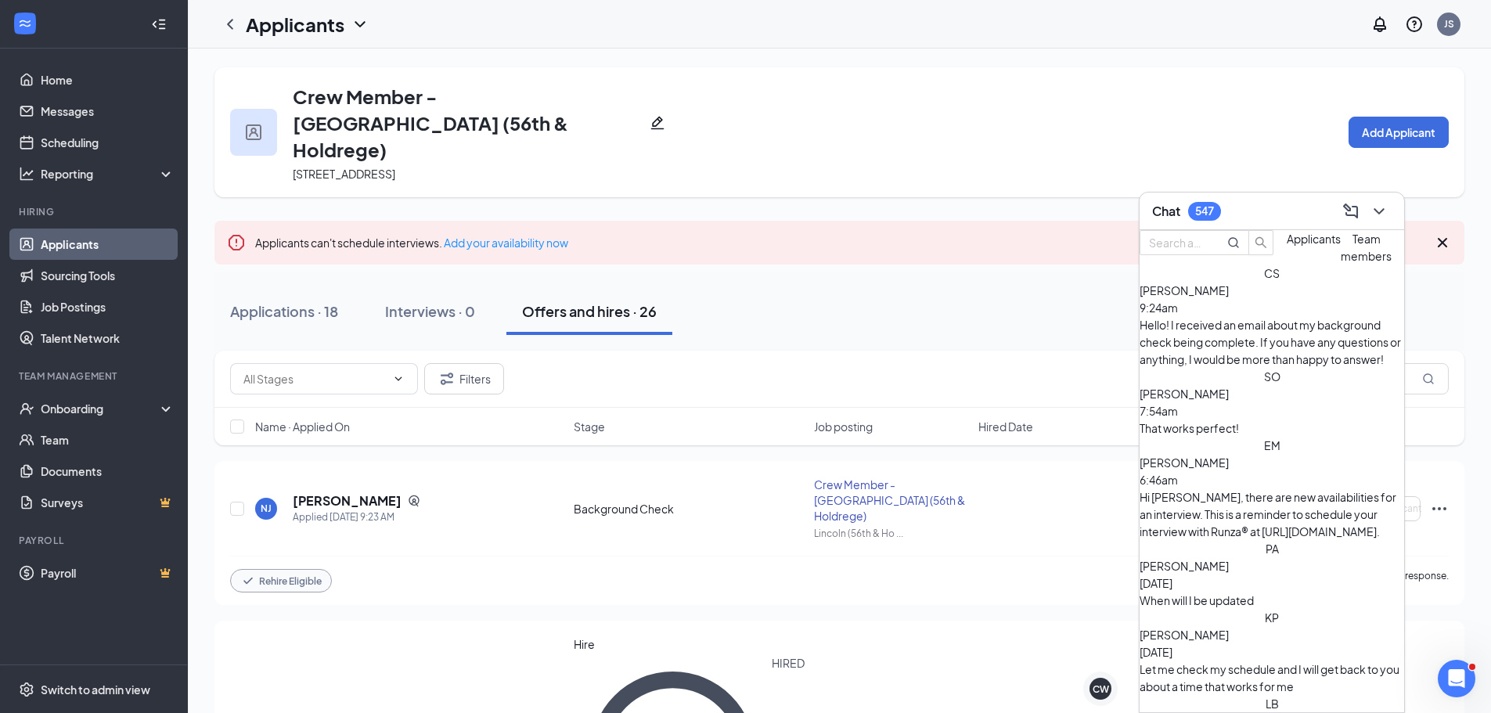
click at [1341, 263] on span "Team members" at bounding box center [1366, 247] width 51 height 31
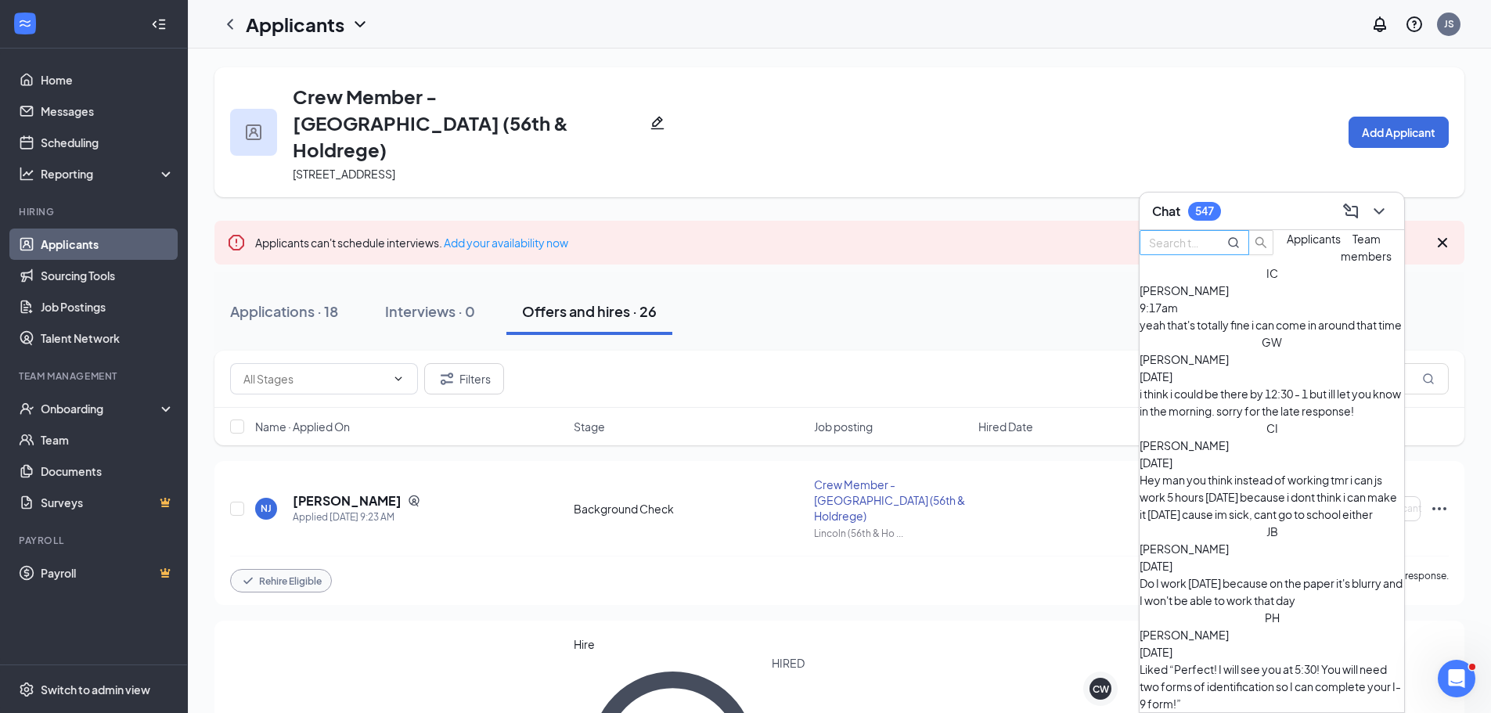
click at [1176, 251] on input "text" at bounding box center [1177, 242] width 56 height 17
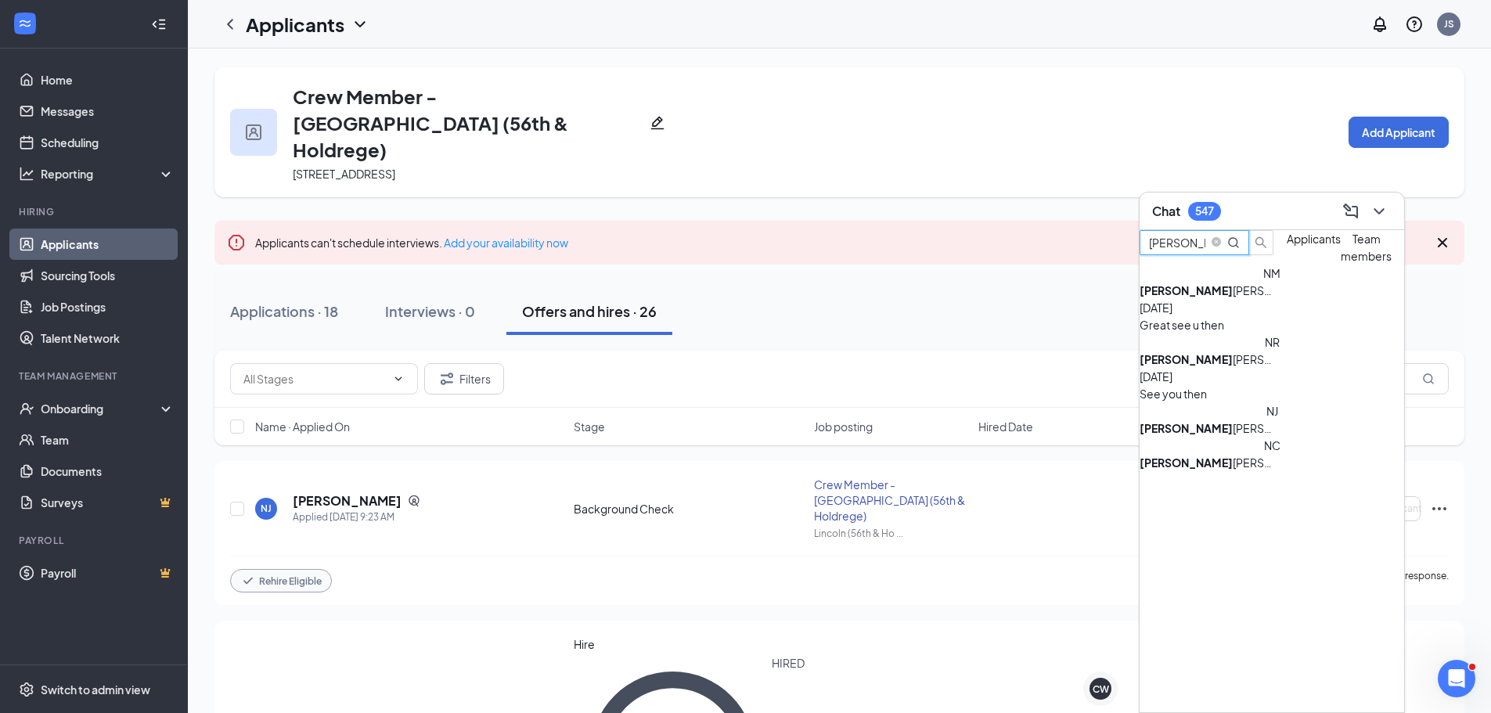
type input "natalie"
click at [1259, 437] on div "Natalie Jarosik" at bounding box center [1209, 427] width 141 height 17
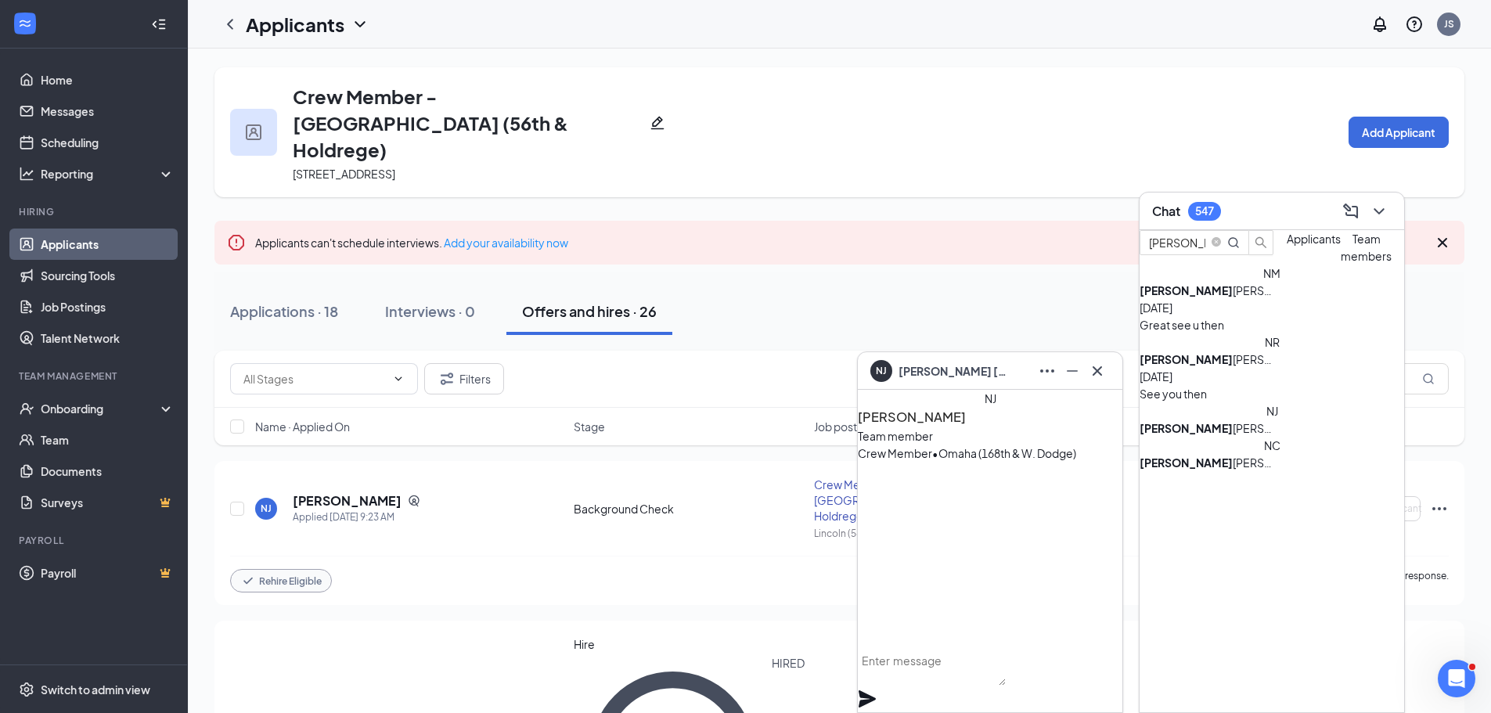
click at [950, 678] on textarea at bounding box center [932, 667] width 148 height 38
click at [947, 651] on textarea "Hi Natalie, this is Jill from the Runza office. Next step is for us to run a ba…" at bounding box center [932, 643] width 148 height 85
click at [986, 686] on textarea "Hi Natalie, this is Jill from the Runza office. Next step is for us to run a ba…" at bounding box center [932, 643] width 148 height 85
click at [994, 684] on textarea "Hi Natalie, this is Jill from the Runza office. Next step is for us to run a ba…" at bounding box center [932, 643] width 148 height 85
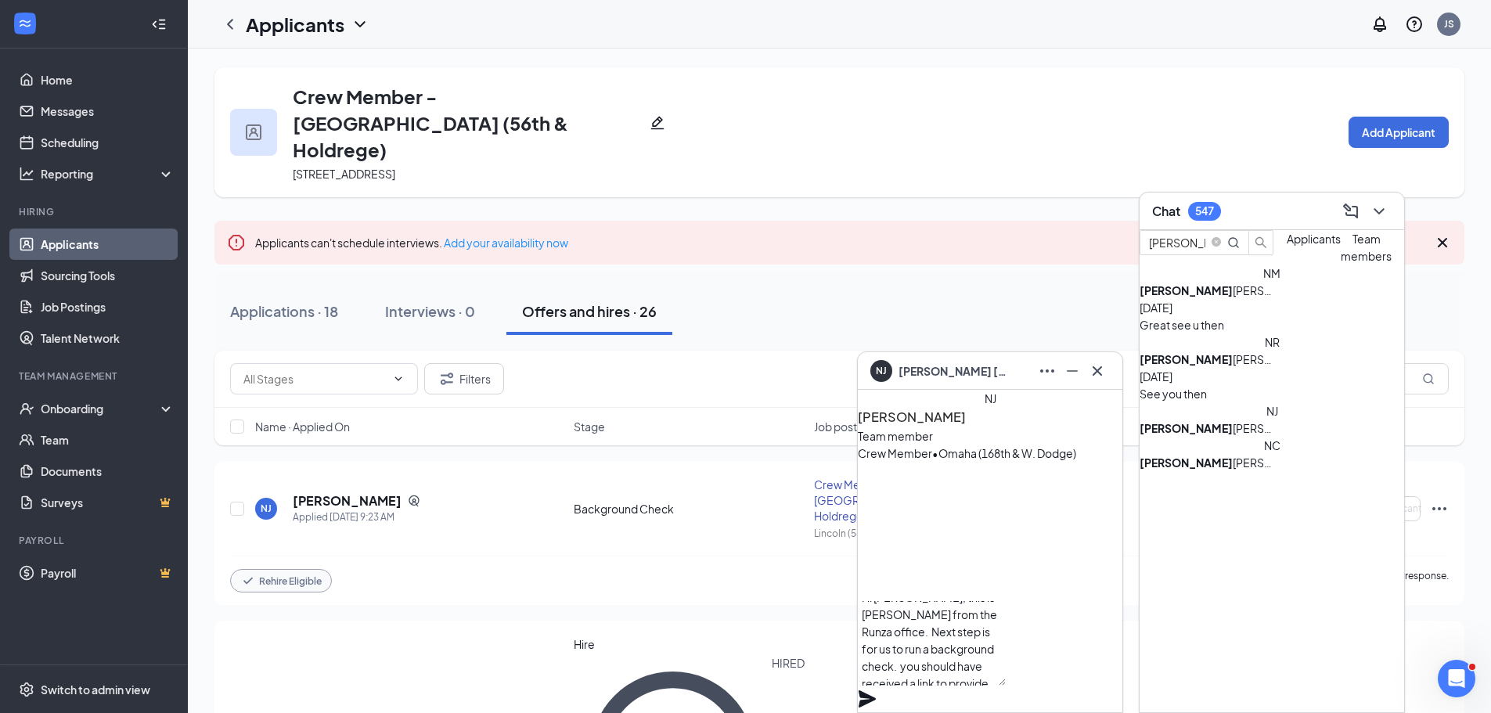
type textarea "Hi Natalie, this is Jill from the Runza office. Next step is for us to run a ba…"
click at [876, 690] on icon "Plane" at bounding box center [867, 698] width 17 height 17
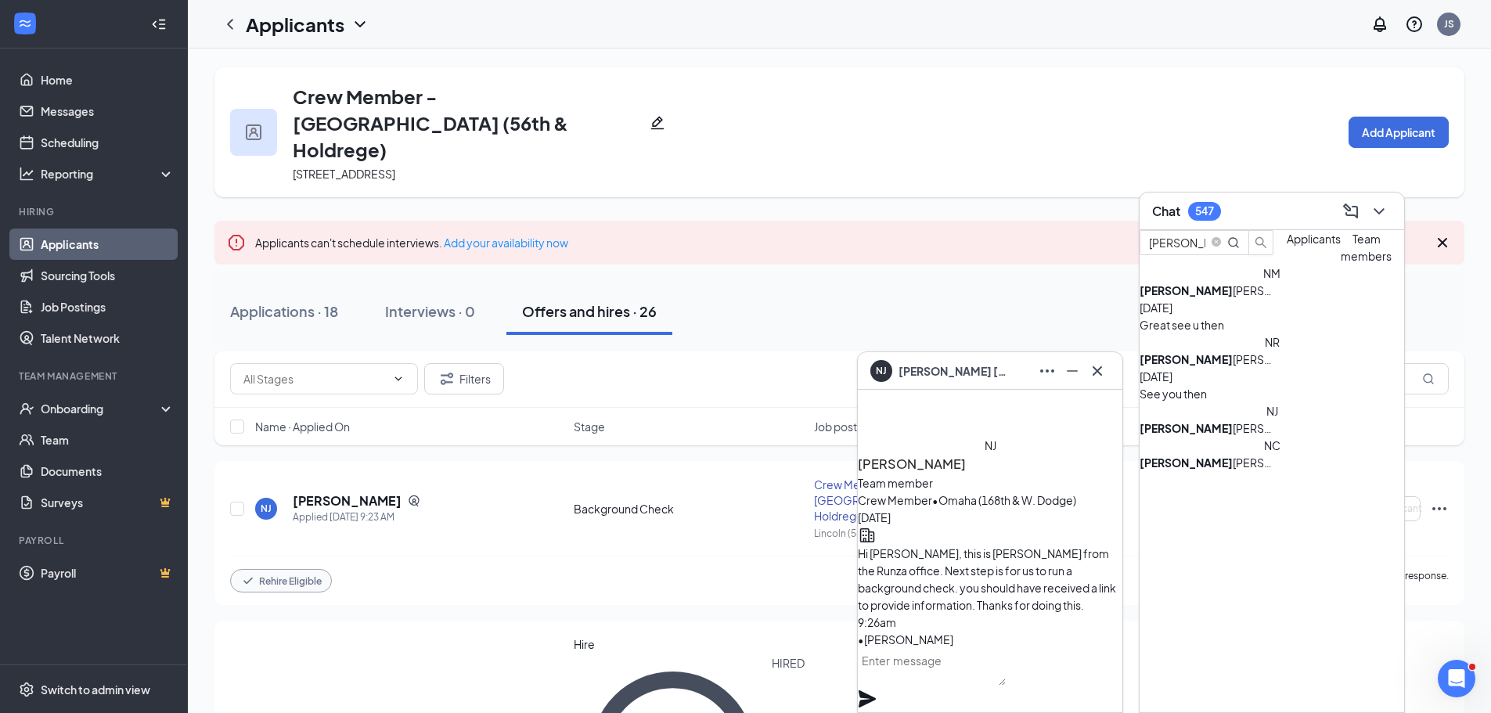
scroll to position [0, 0]
click at [1075, 375] on icon "Minimize" at bounding box center [1072, 371] width 19 height 19
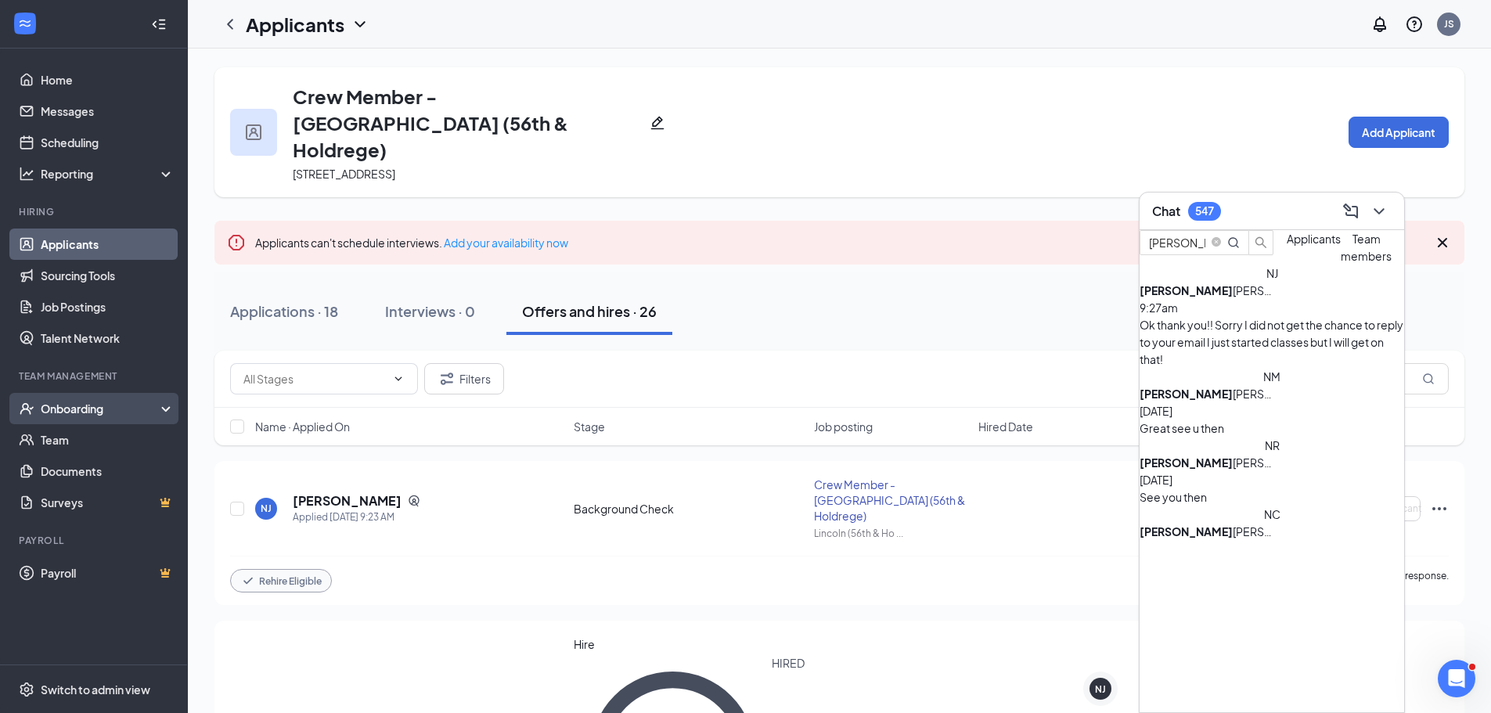
click at [97, 398] on div "Onboarding" at bounding box center [94, 408] width 188 height 31
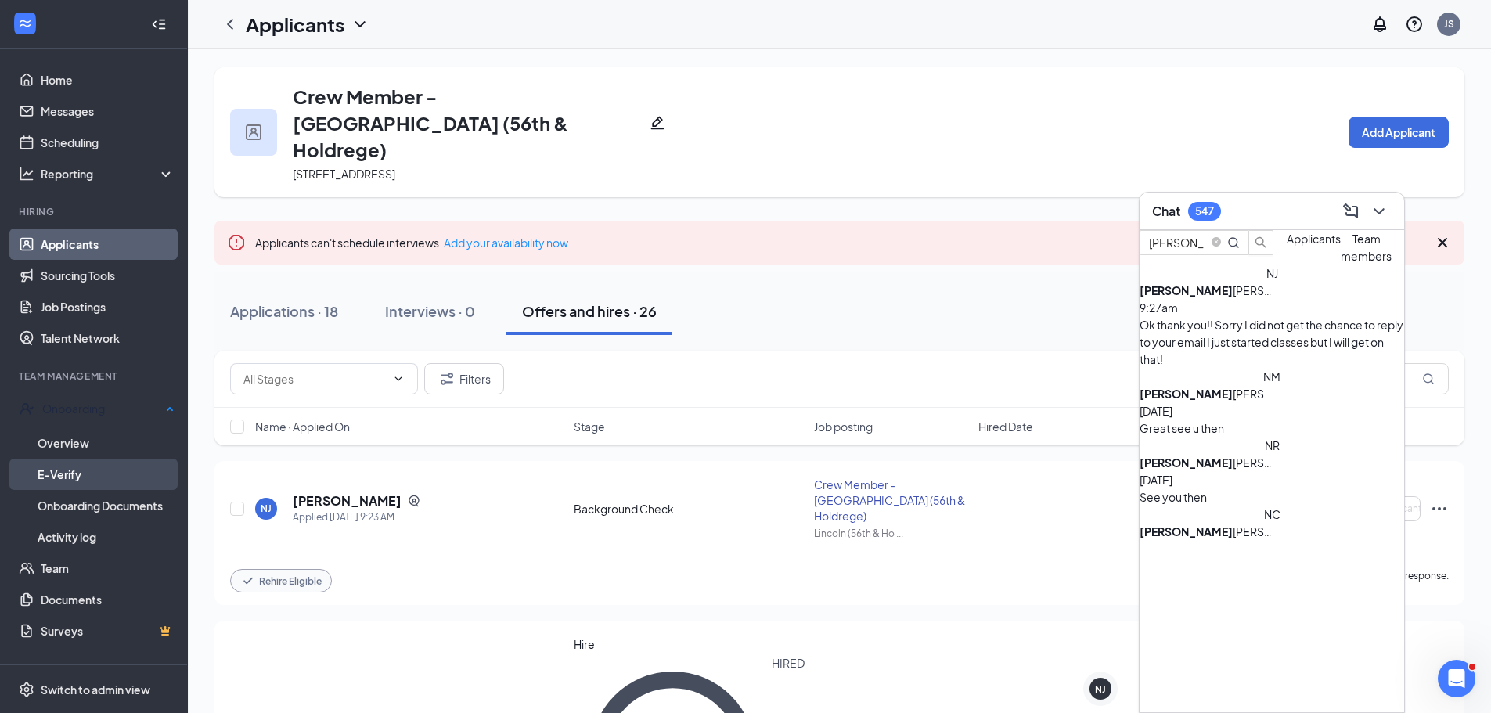
click at [85, 468] on link "E-Verify" at bounding box center [106, 474] width 137 height 31
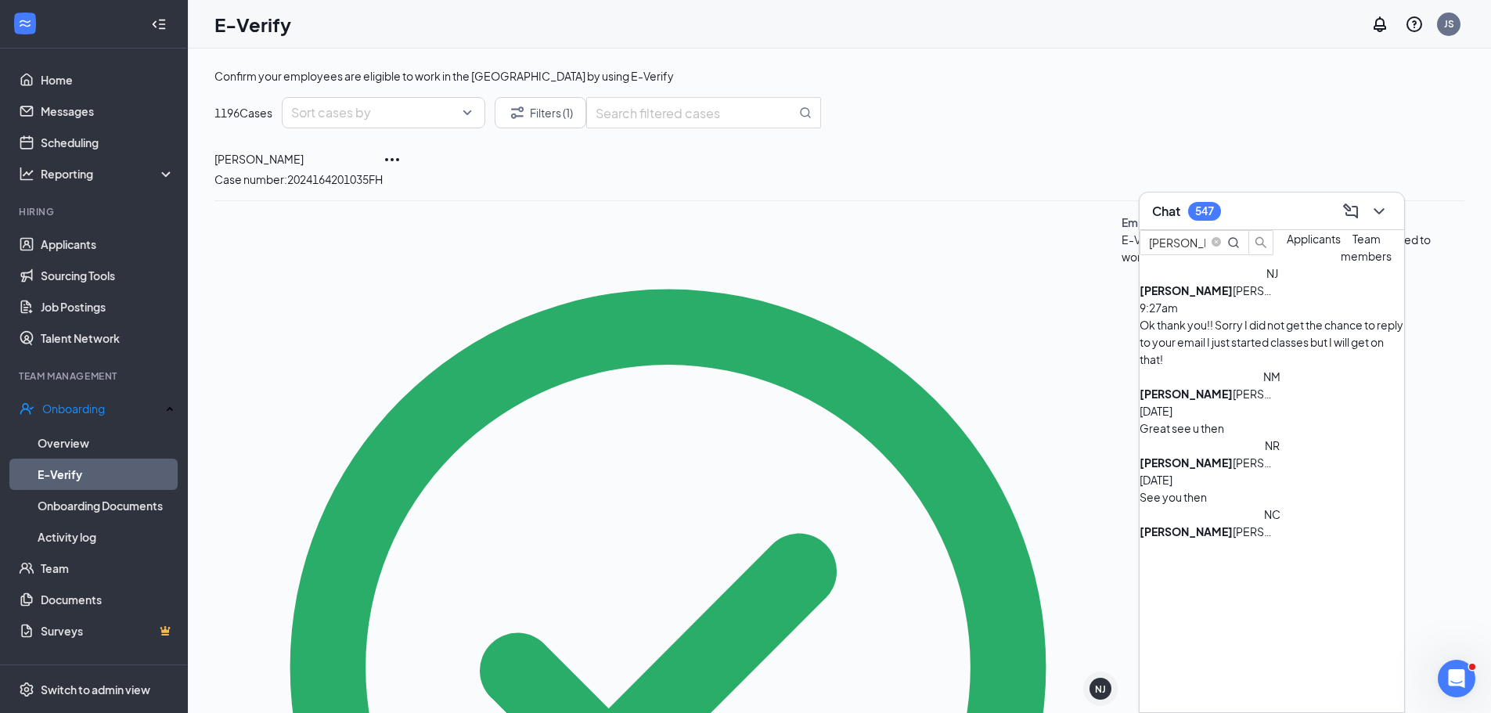
click at [1073, 128] on div "1196 Cases Sort cases by Filters (1)" at bounding box center [839, 112] width 1250 height 31
click at [555, 128] on button "Filters (1)" at bounding box center [541, 112] width 92 height 31
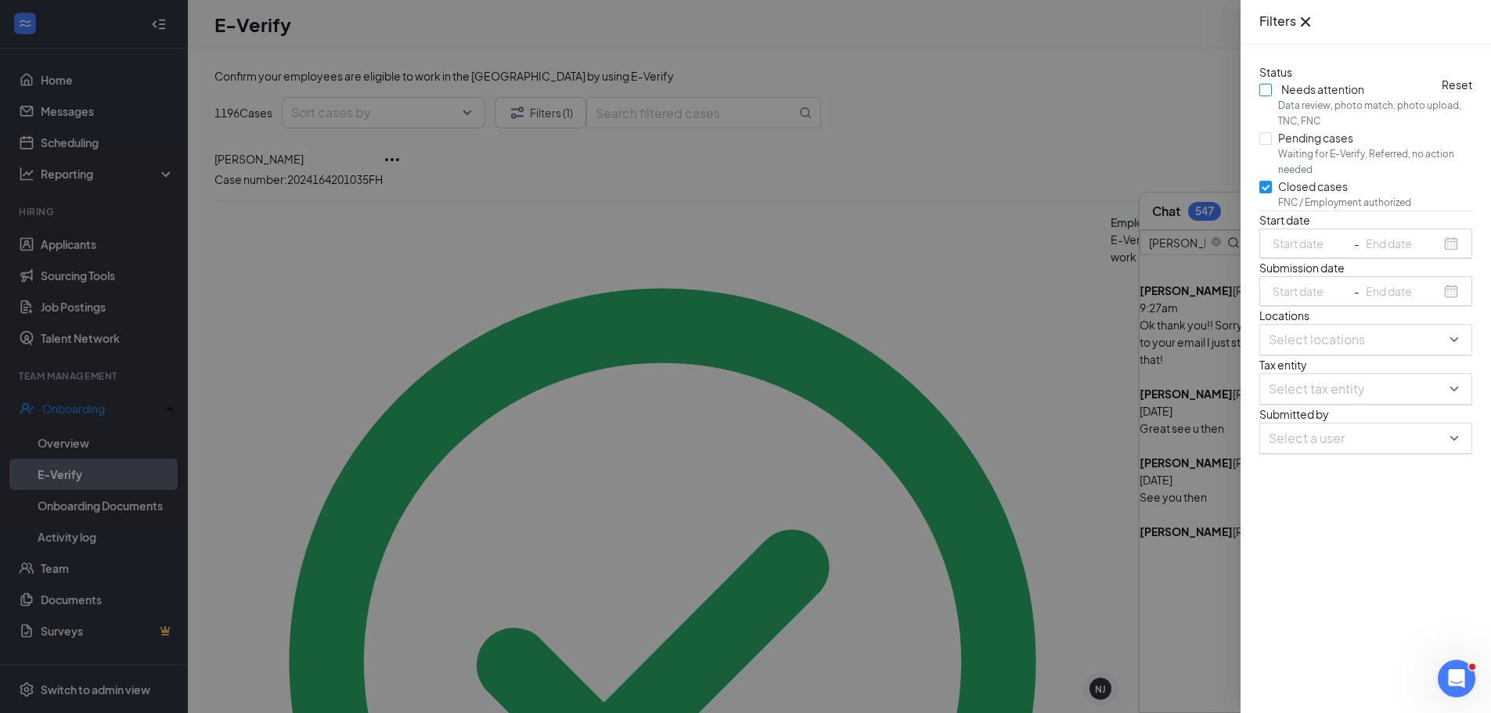
click at [1269, 96] on input "Needs attention Data review, photo match, photo upload, TNC, FNC" at bounding box center [1265, 90] width 13 height 13
checkbox input "true"
drag, startPoint x: 1261, startPoint y: 164, endPoint x: 1271, endPoint y: 190, distance: 28.5
click at [1262, 145] on input "Pending cases Waiting for E-Verify, Referred, no action needed" at bounding box center [1265, 138] width 13 height 13
checkbox input "true"
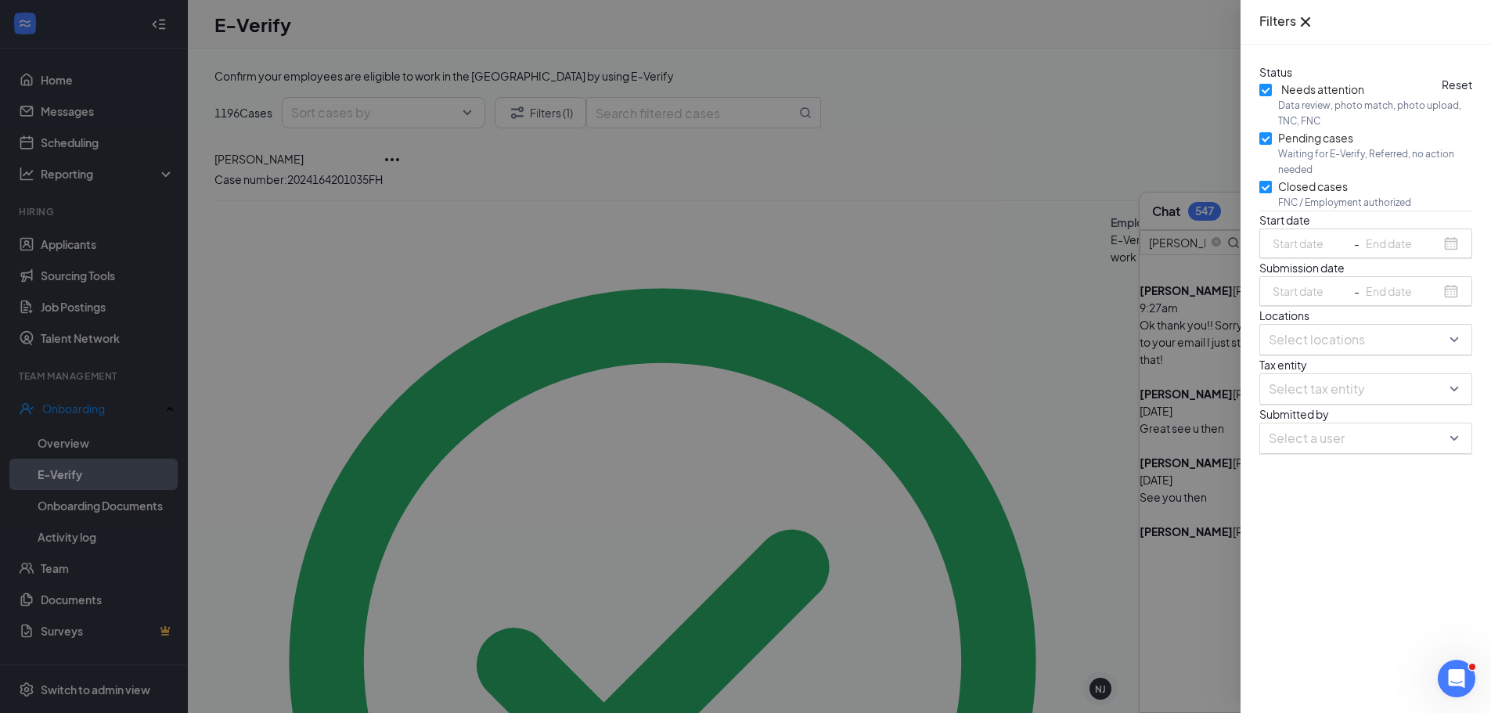
click at [1265, 193] on input "Closed cases FNC / Employment authorized" at bounding box center [1265, 187] width 13 height 13
checkbox input "false"
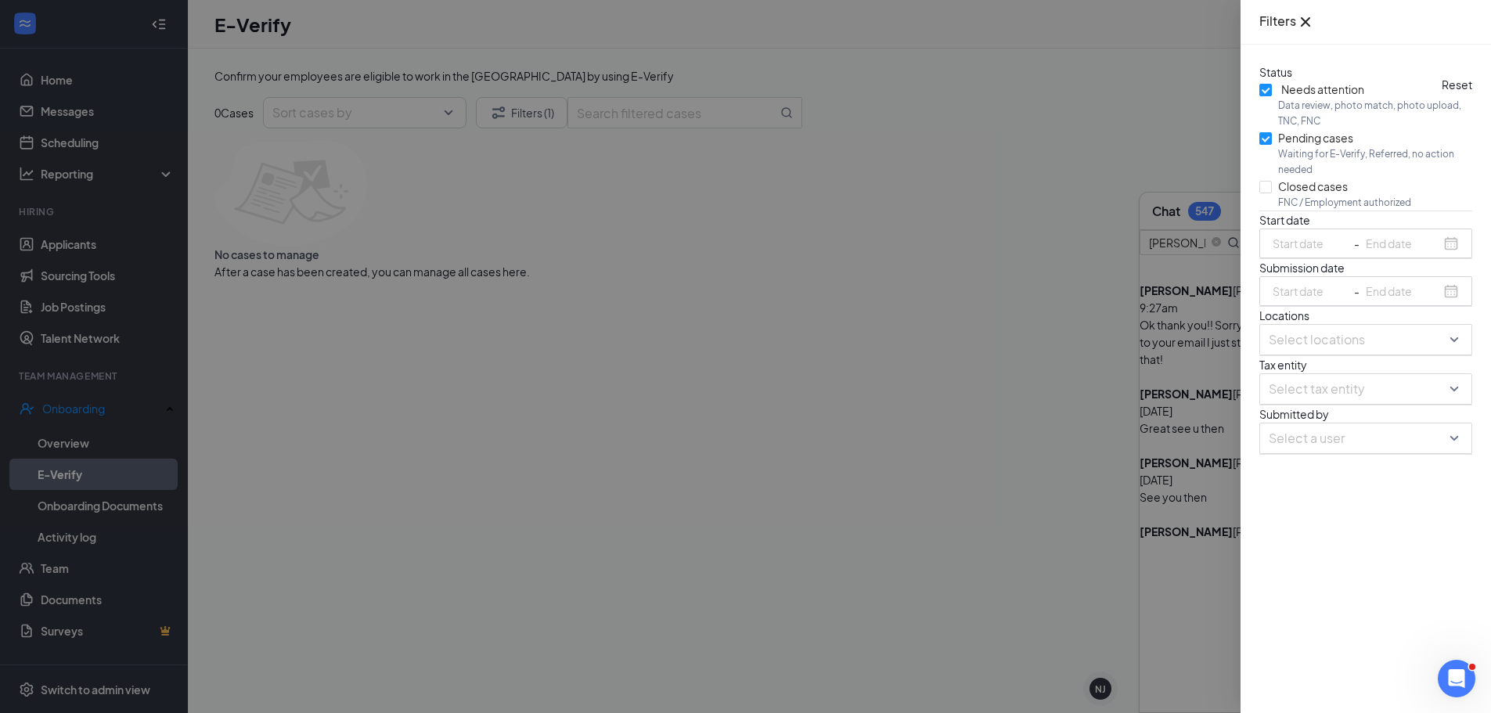
click at [1040, 157] on div at bounding box center [745, 356] width 1491 height 713
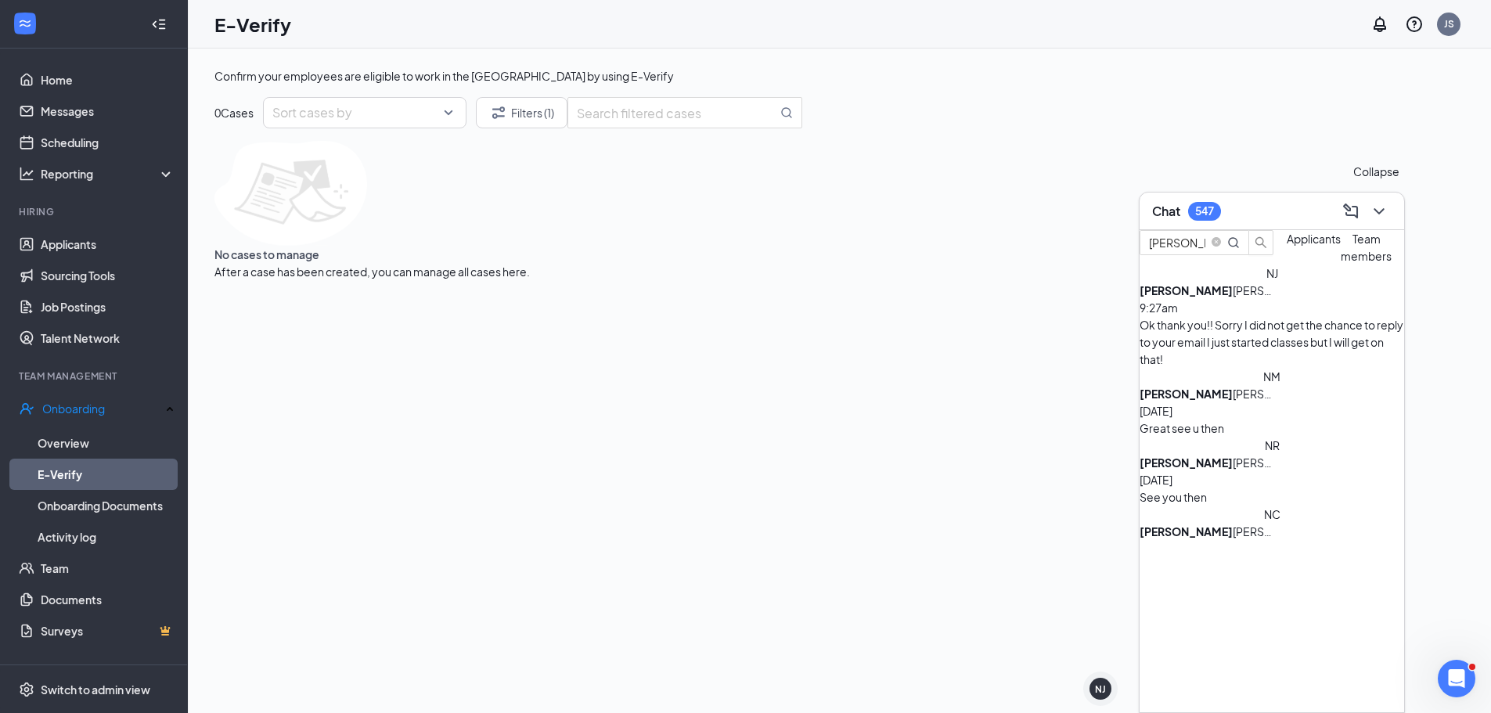
click at [1375, 213] on icon "ChevronDown" at bounding box center [1379, 211] width 19 height 19
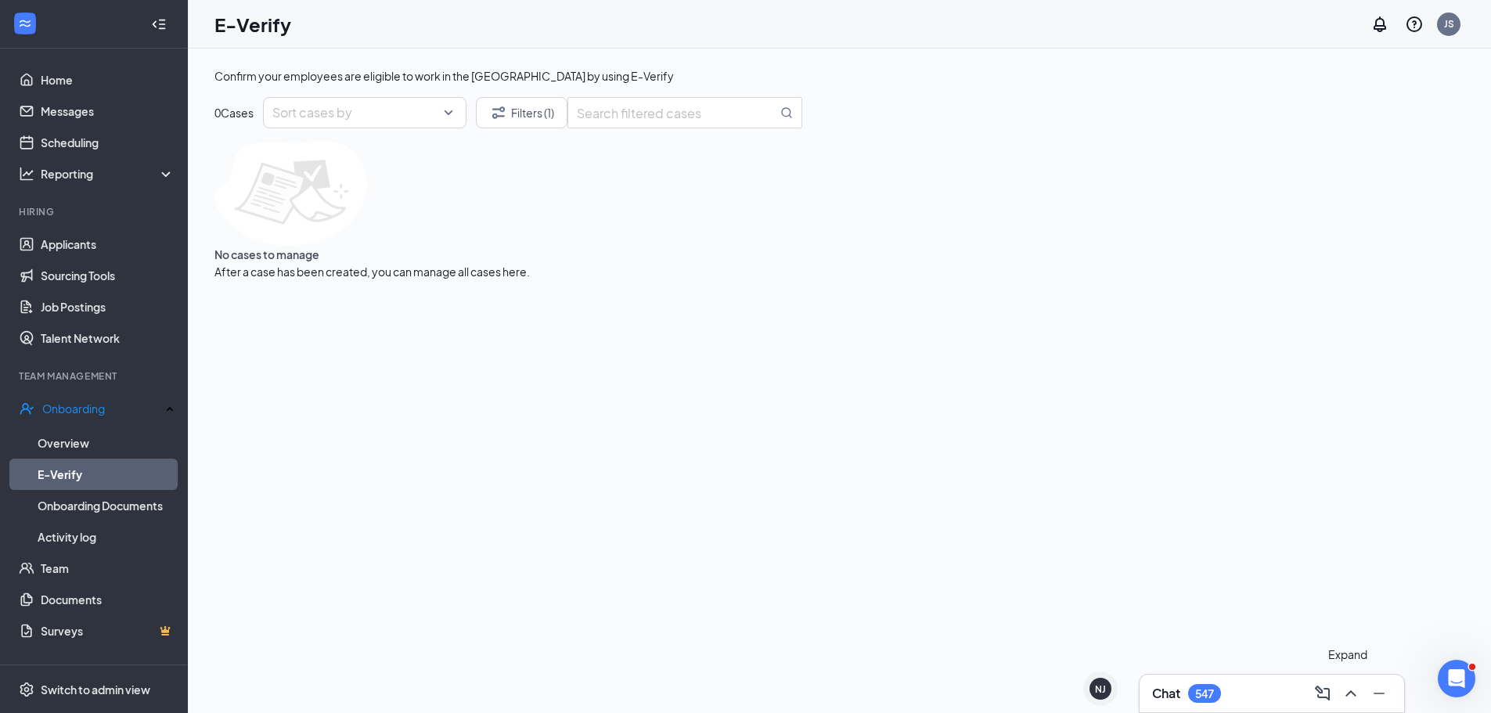
click at [1359, 700] on button at bounding box center [1350, 693] width 25 height 25
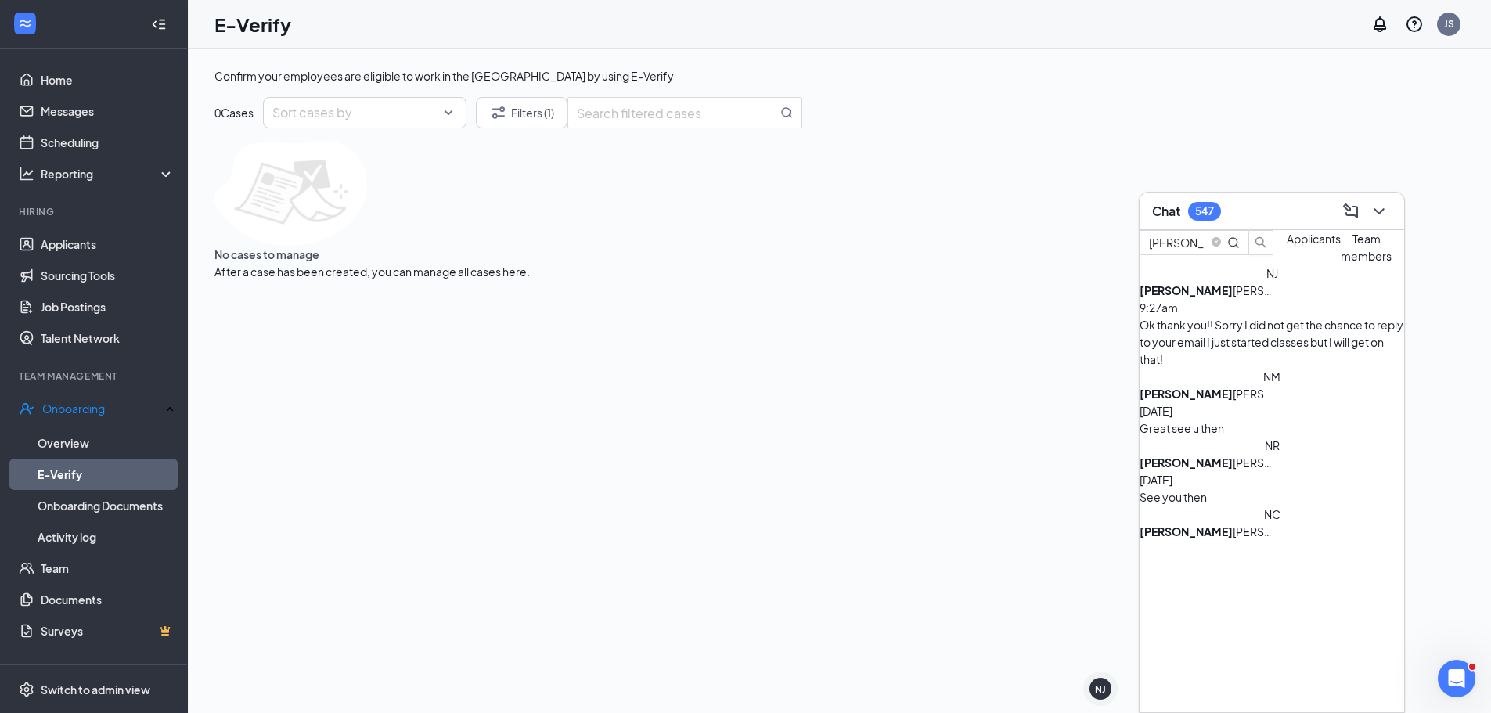
click at [1204, 297] on b "[PERSON_NAME]" at bounding box center [1185, 290] width 93 height 14
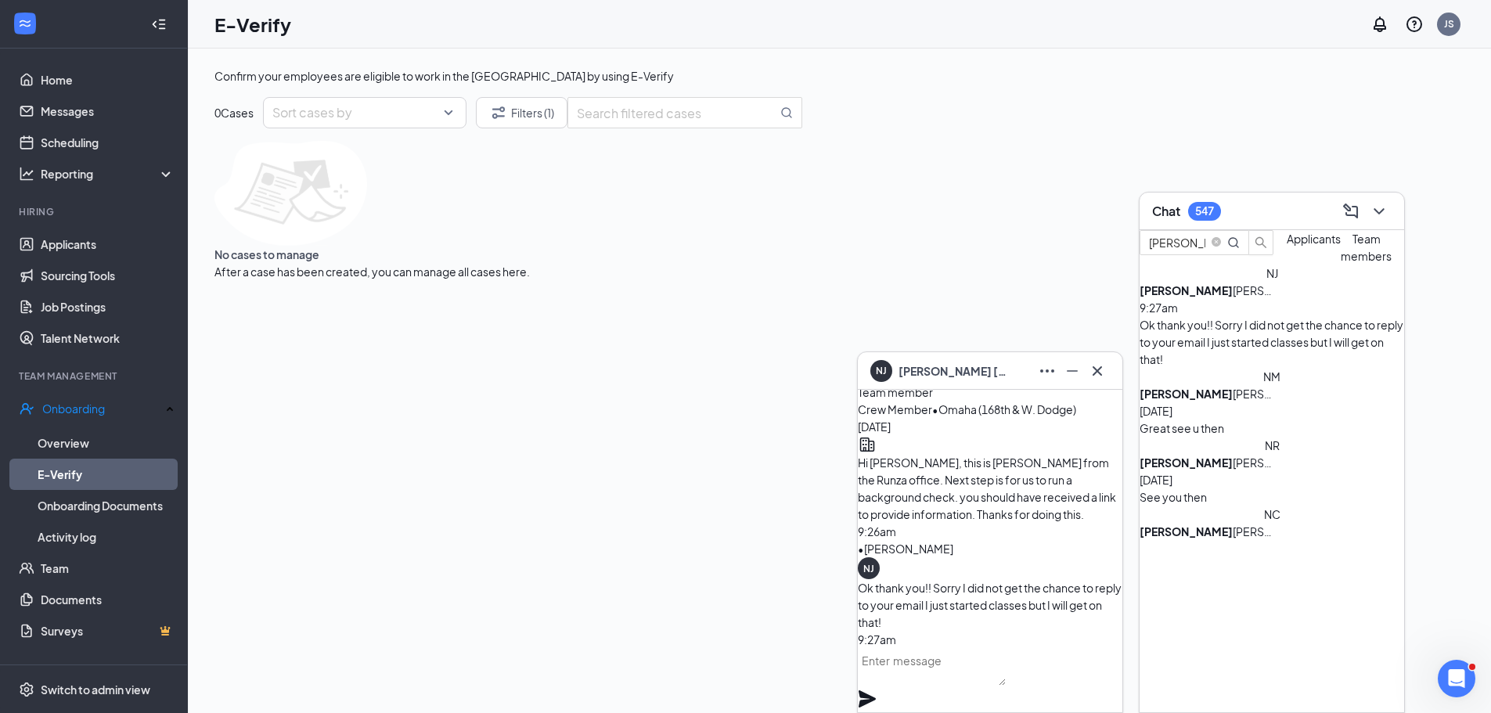
click at [935, 682] on textarea at bounding box center [932, 667] width 148 height 38
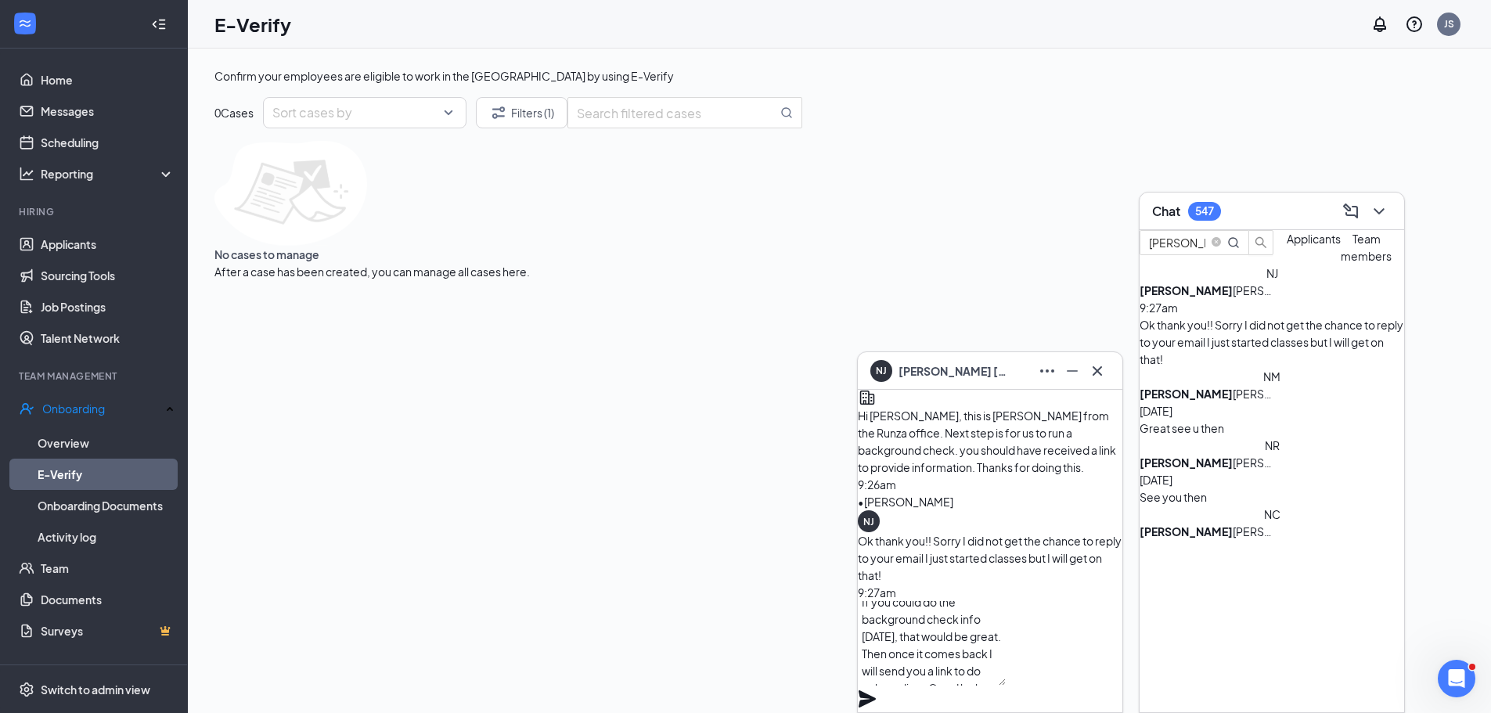
scroll to position [49, 0]
type textarea "No biggie and you do not need to fill out an application, I found yours. If you…"
click at [877, 689] on icon "Plane" at bounding box center [867, 698] width 19 height 19
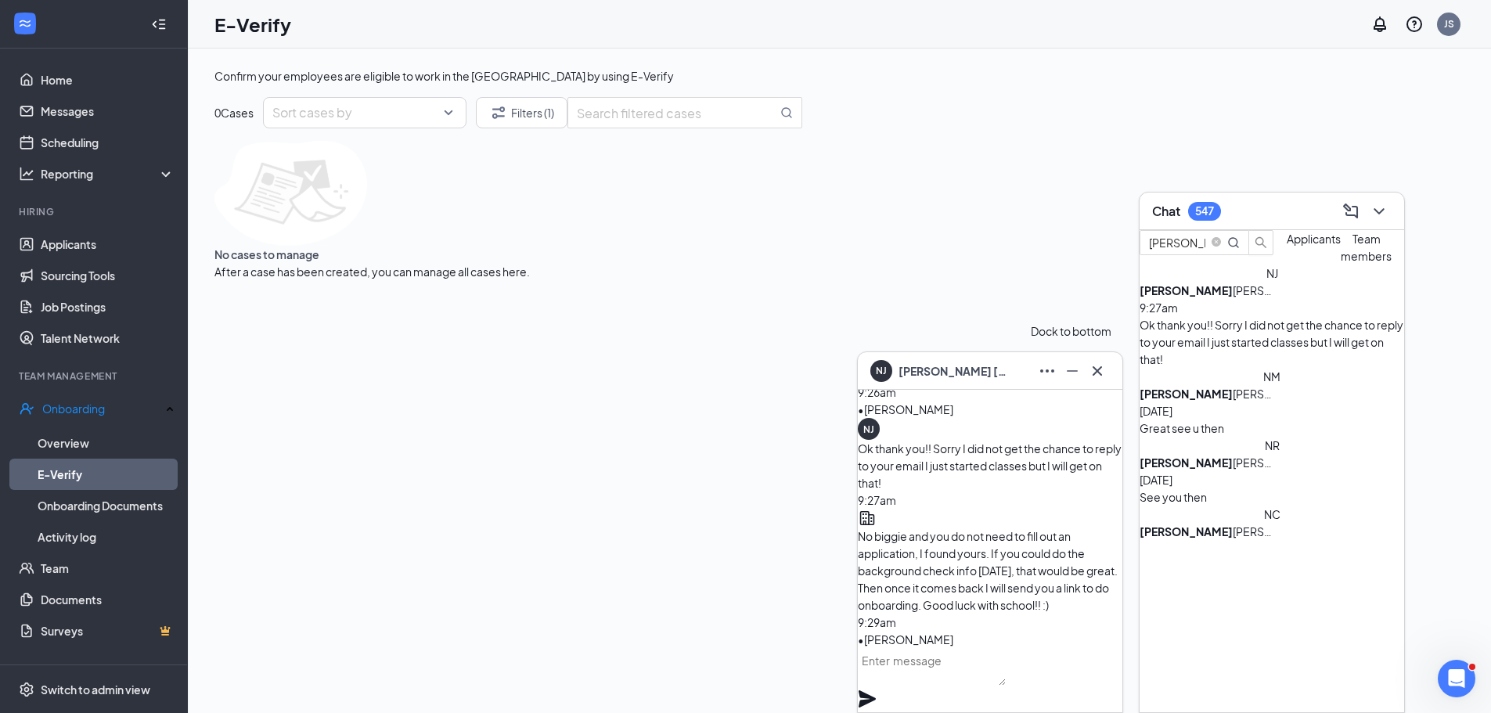
click at [1074, 371] on icon "Minimize" at bounding box center [1072, 371] width 11 height 2
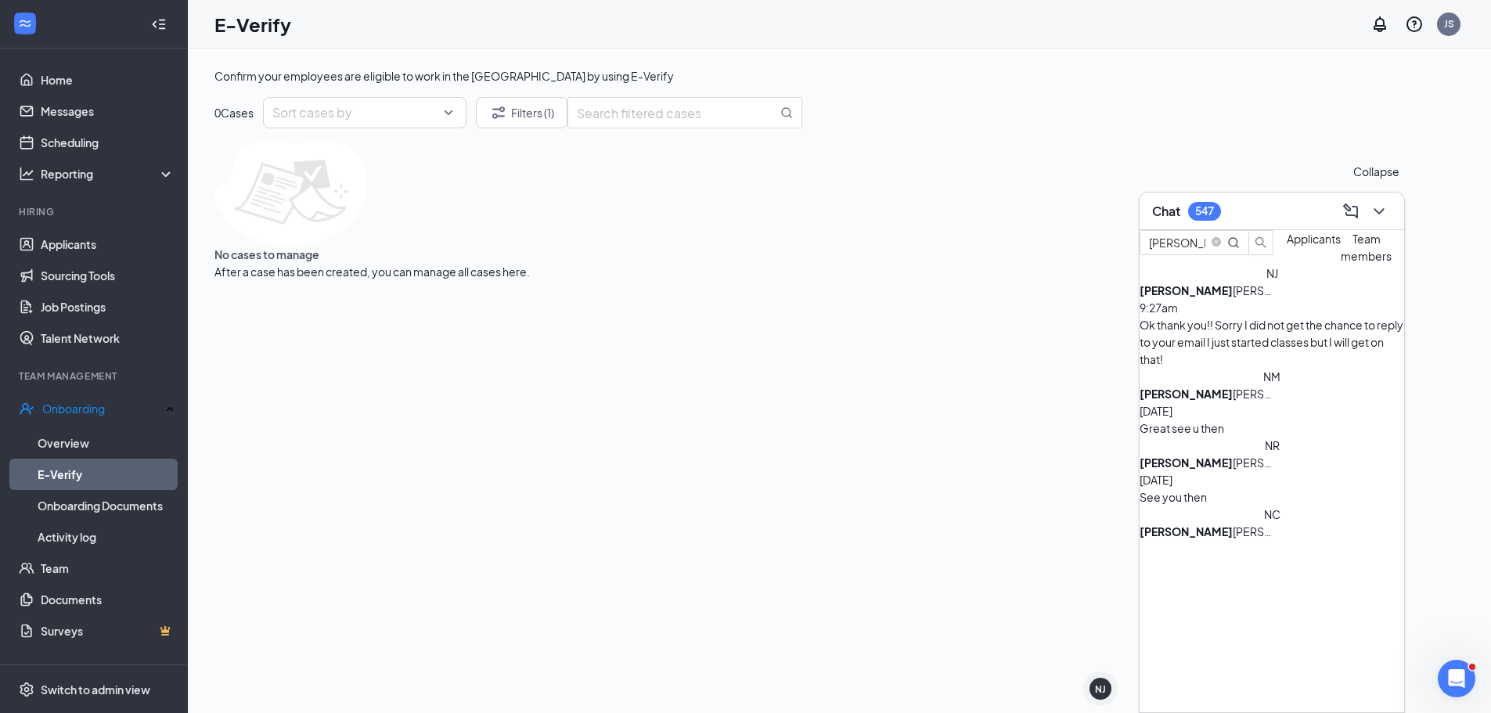
click at [1377, 208] on icon "ChevronDown" at bounding box center [1379, 211] width 19 height 19
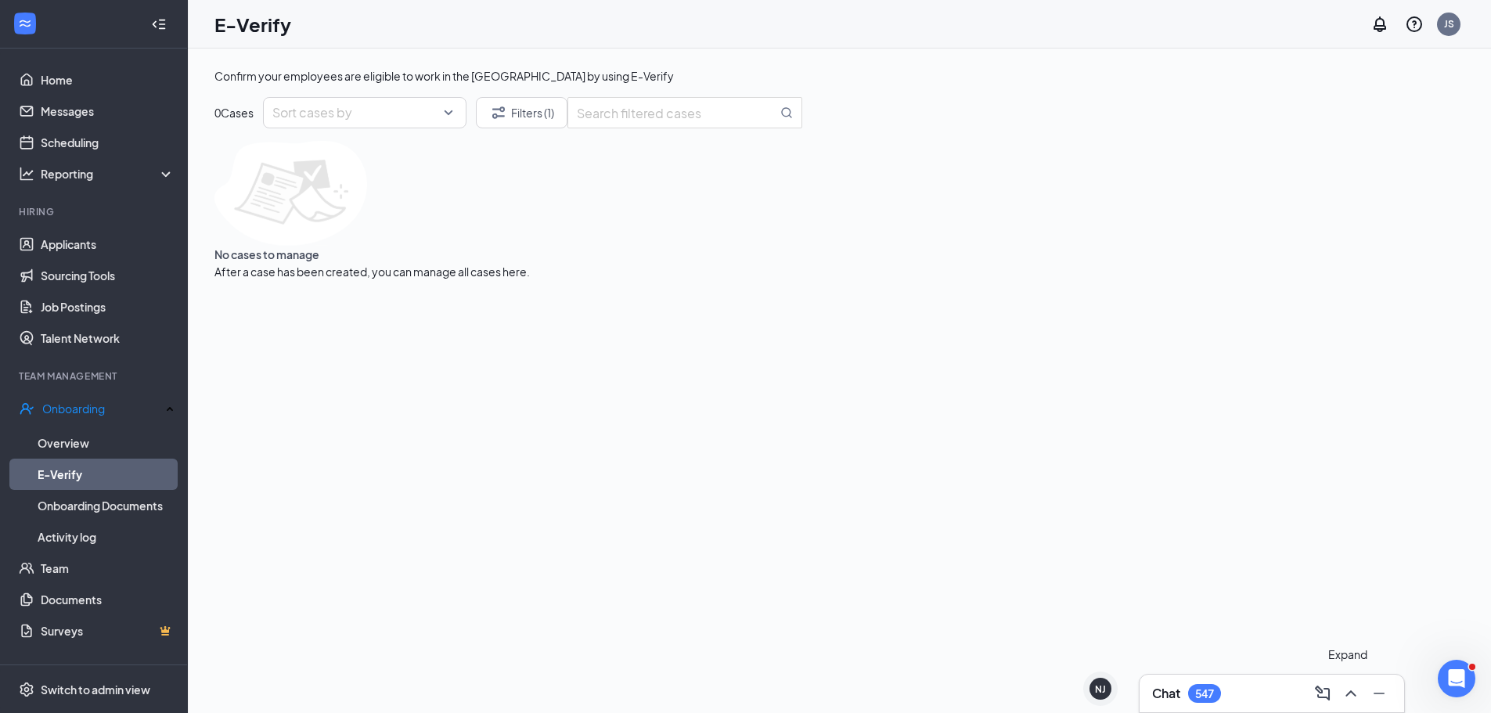
click at [1355, 699] on icon "ChevronUp" at bounding box center [1350, 693] width 19 height 19
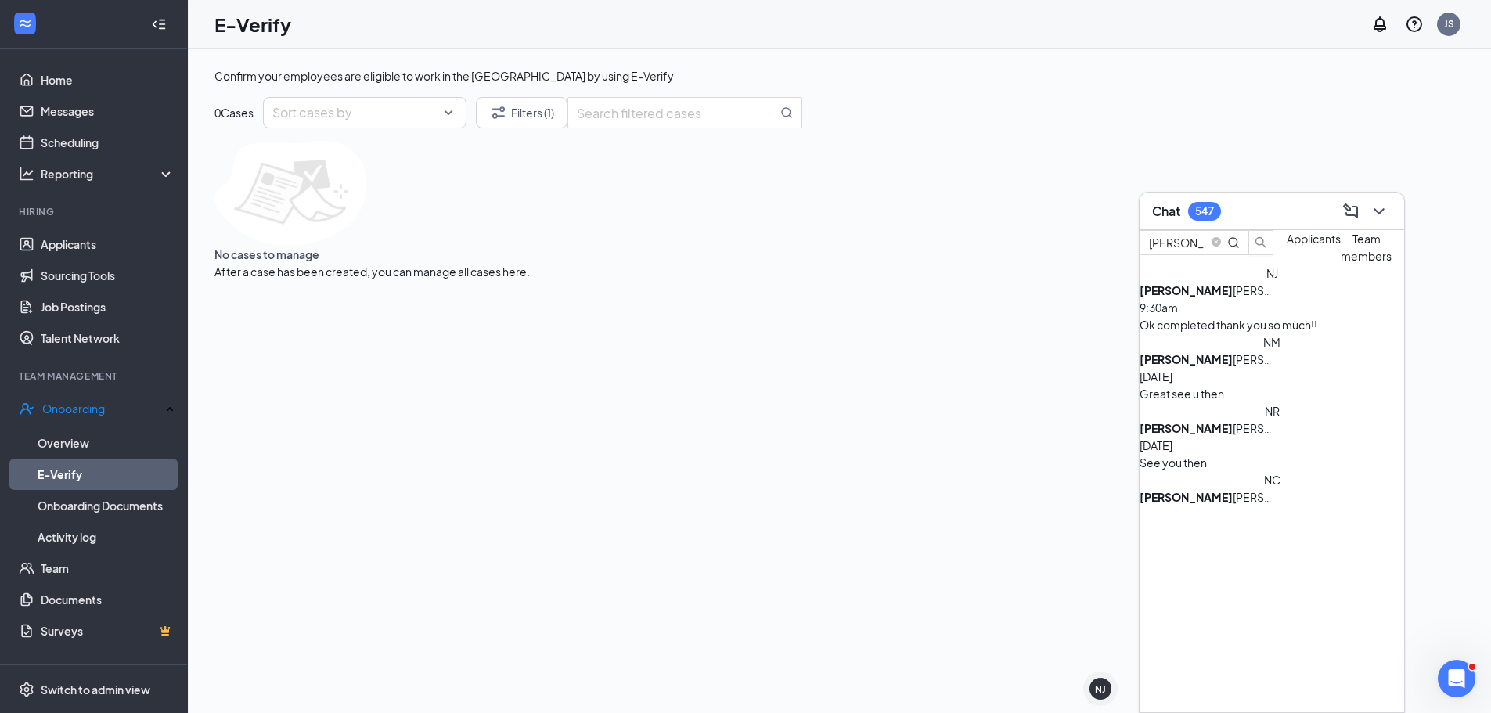
click at [1267, 333] on div "Ok completed thank you so much!!" at bounding box center [1271, 324] width 265 height 17
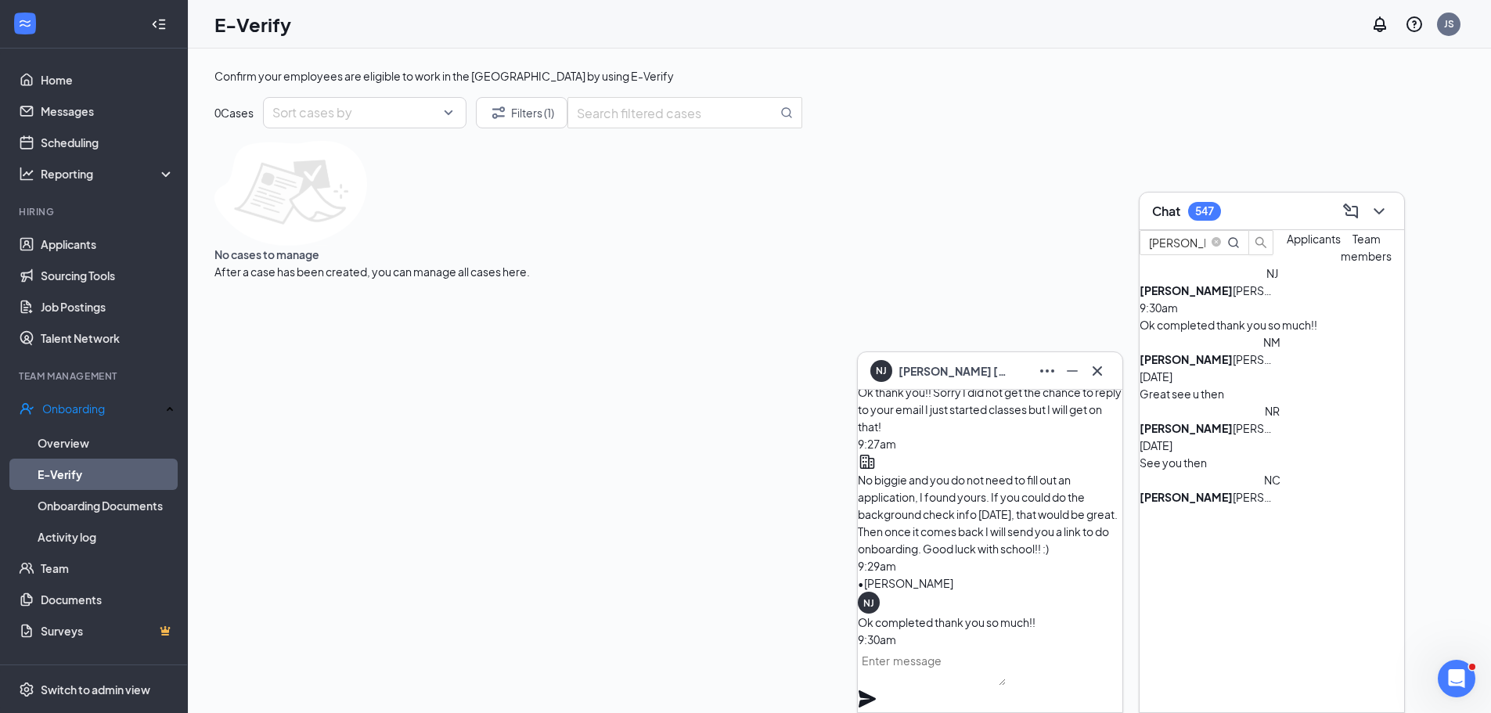
click at [952, 685] on textarea at bounding box center [932, 667] width 148 height 38
type textarea "Y"
type textarea "Great, thanks!"
click at [877, 689] on icon "Plane" at bounding box center [867, 698] width 19 height 19
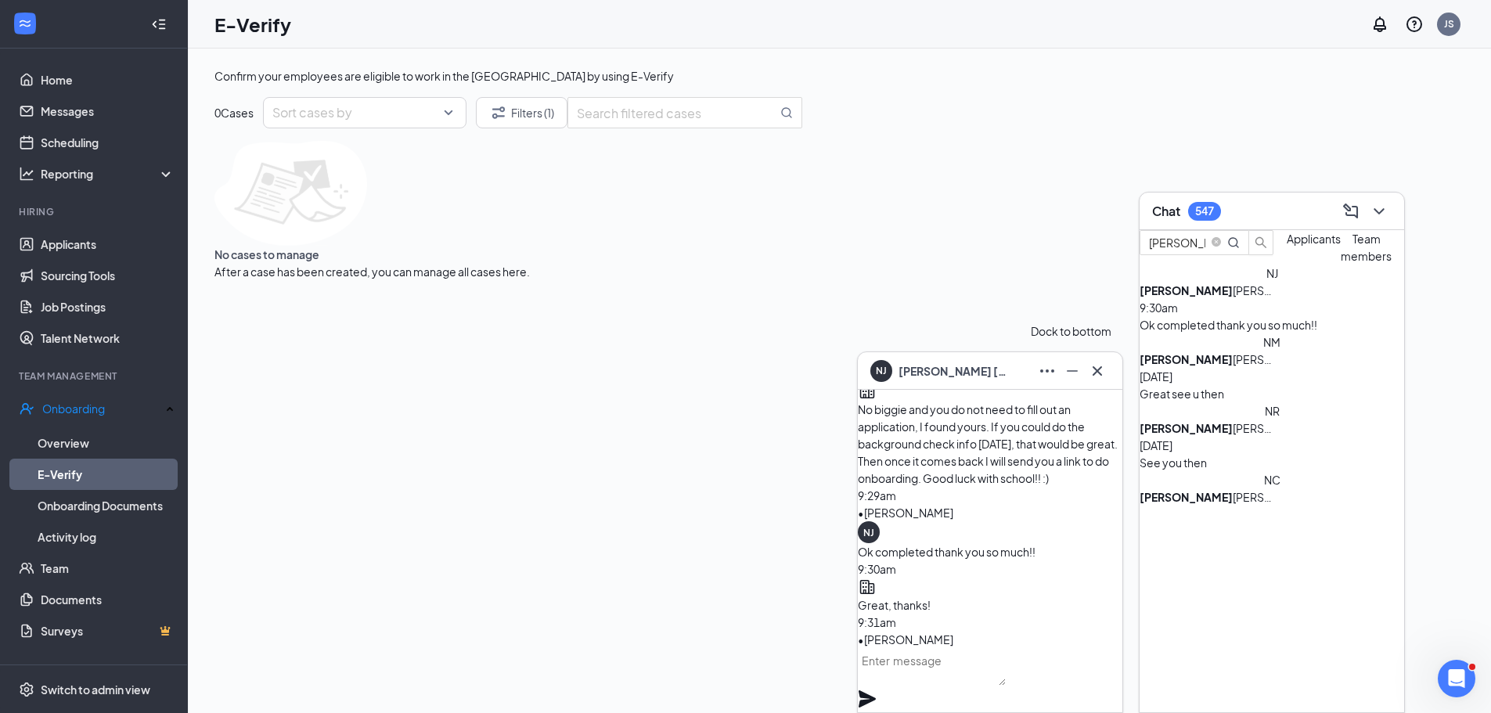
click at [1080, 376] on icon "Minimize" at bounding box center [1072, 371] width 19 height 19
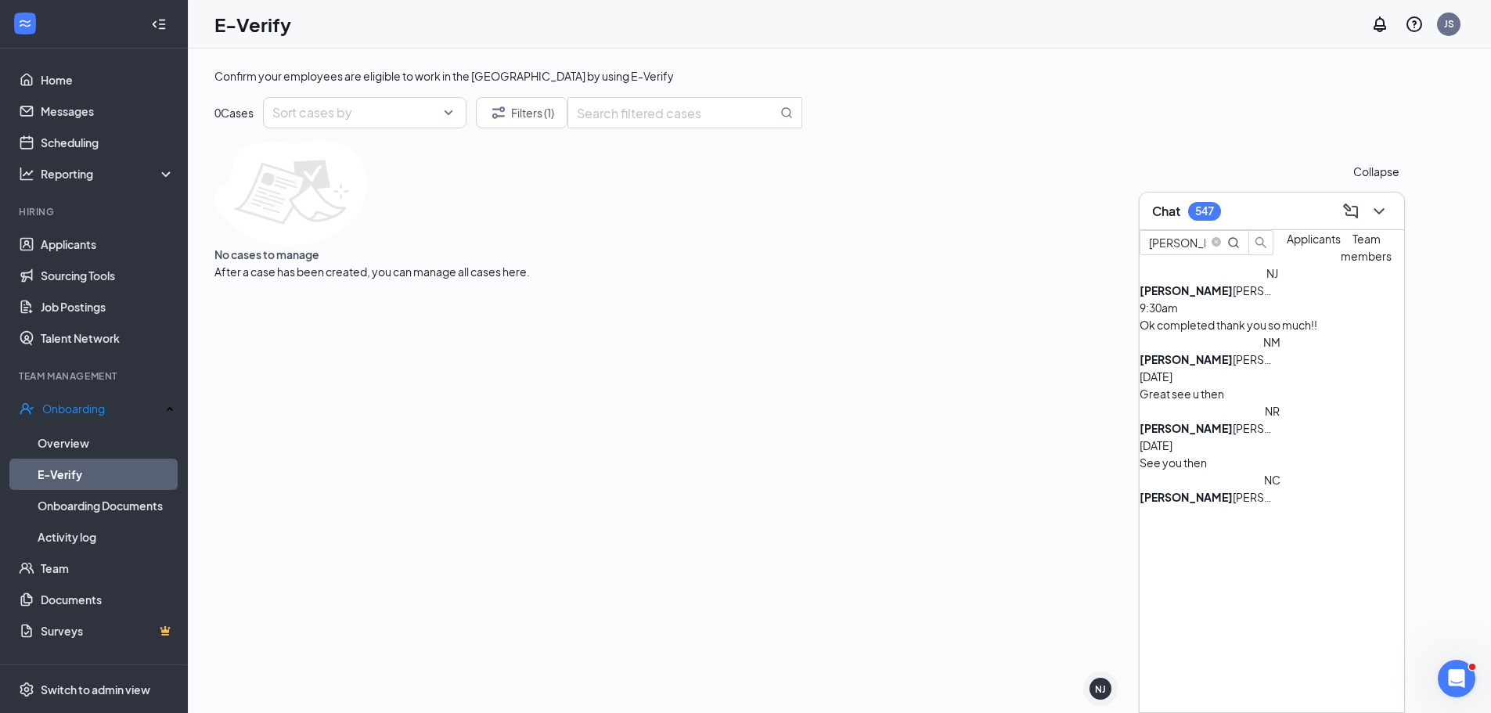
click at [1375, 212] on icon "ChevronDown" at bounding box center [1379, 211] width 19 height 19
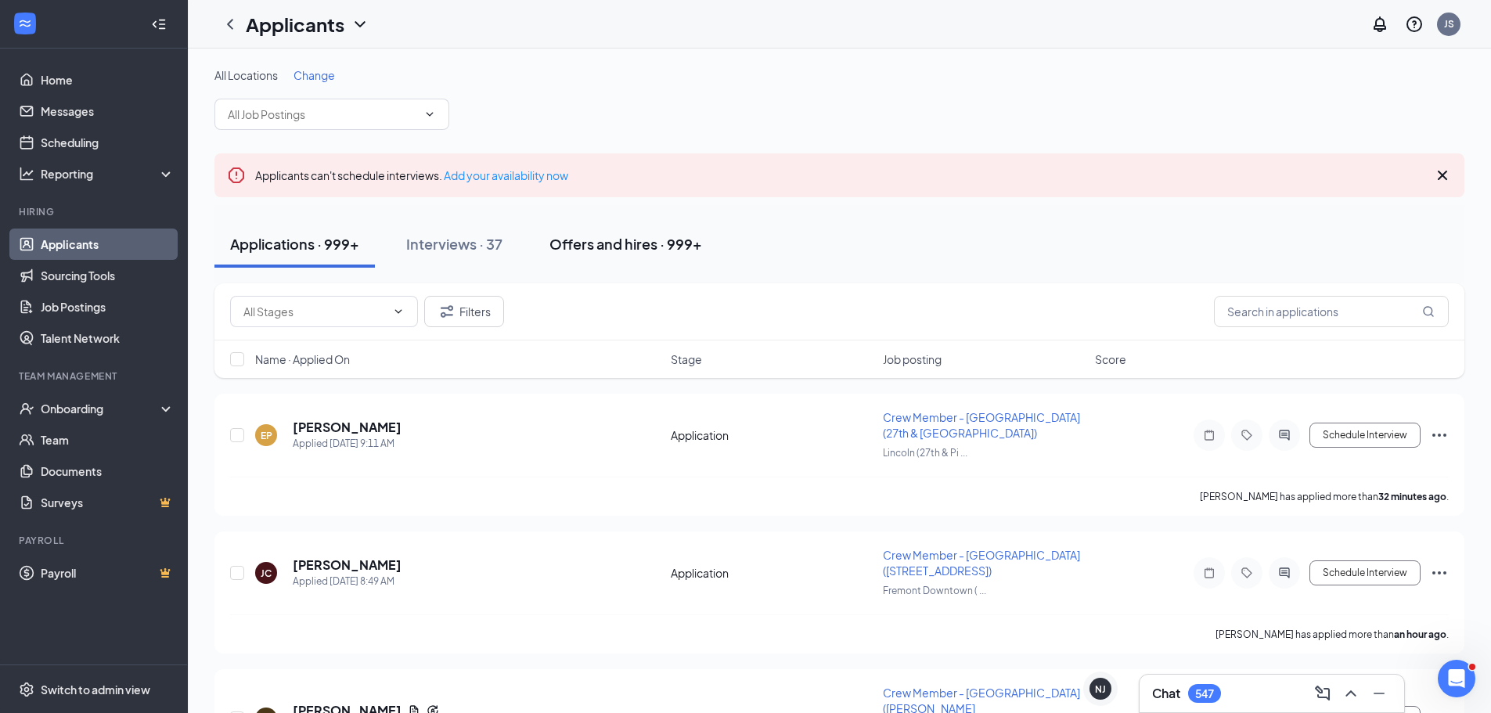
click at [590, 243] on div "Offers and hires · 999+" at bounding box center [625, 244] width 153 height 20
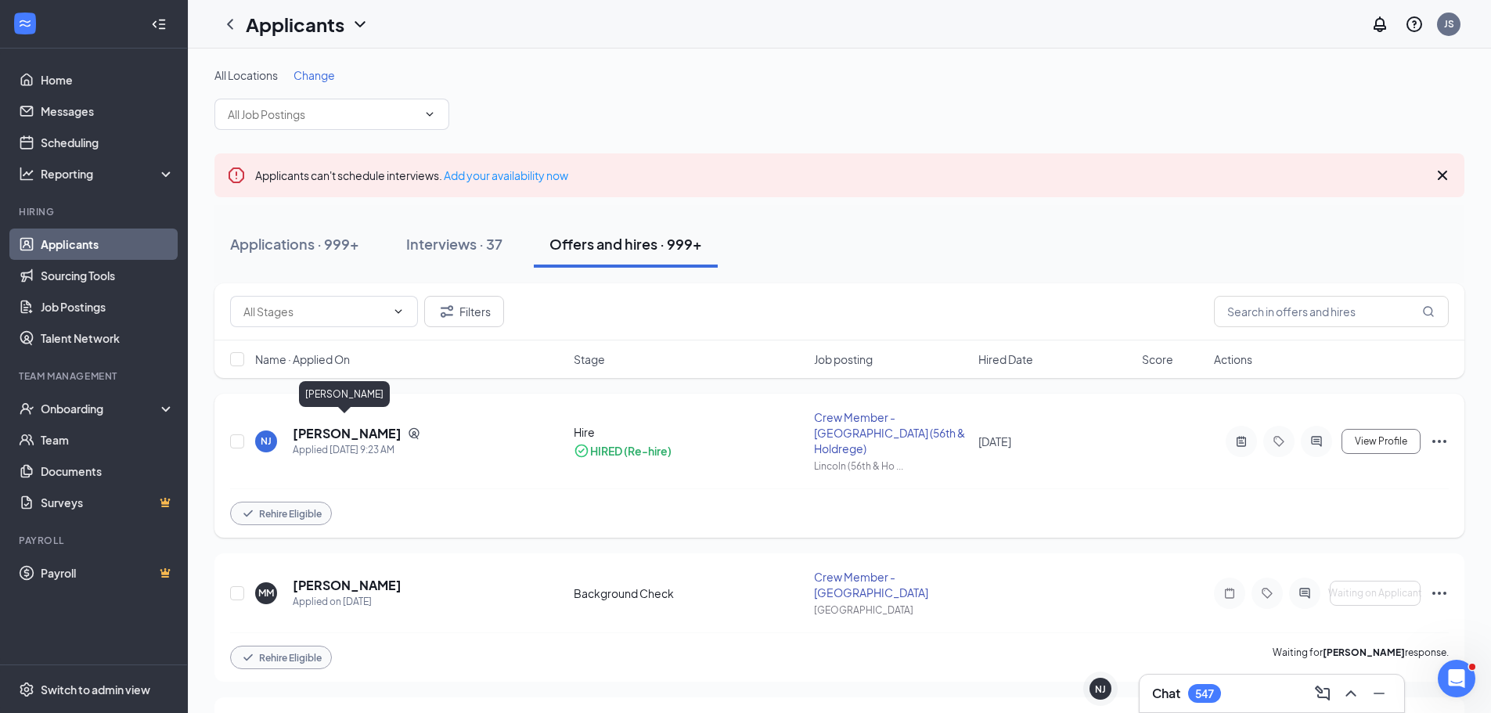
click at [344, 425] on h5 "[PERSON_NAME]" at bounding box center [347, 433] width 109 height 17
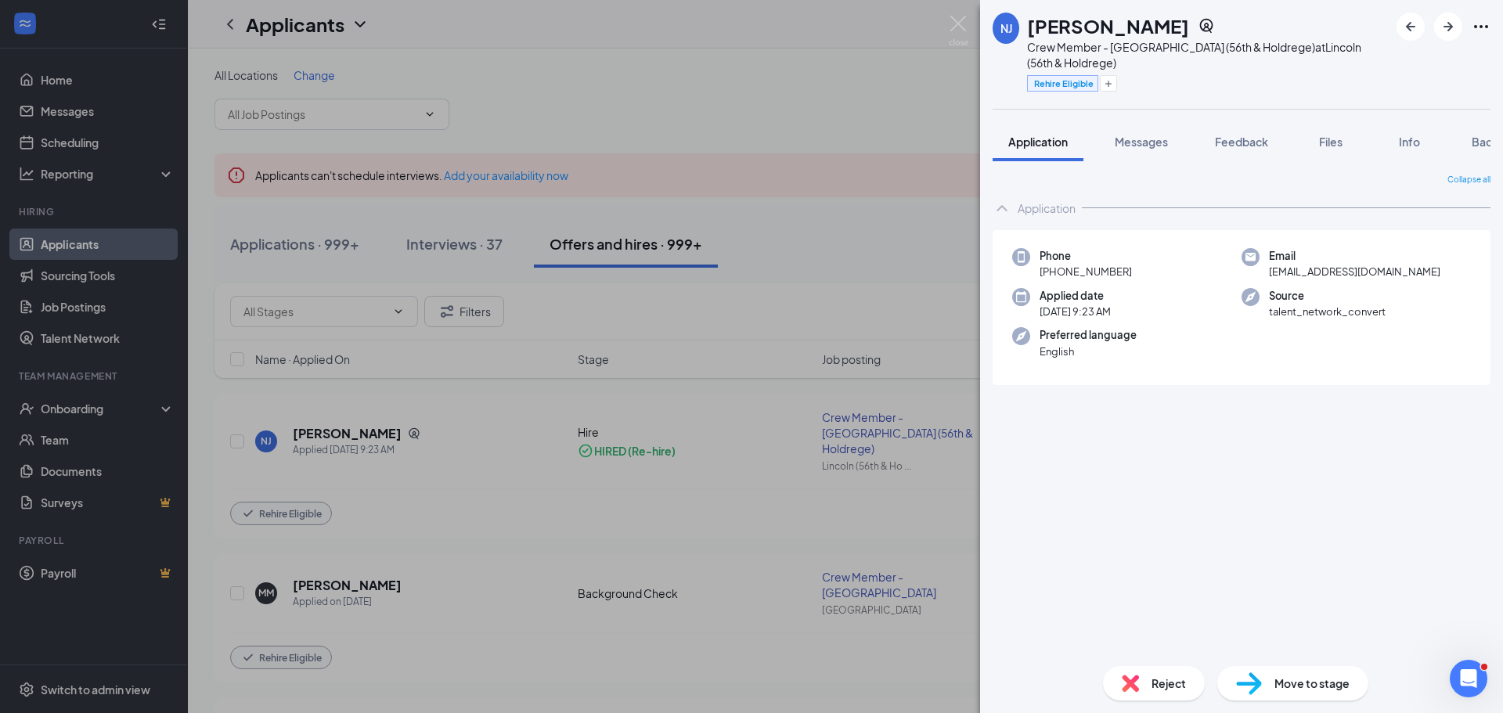
click at [1283, 672] on div "Move to stage" at bounding box center [1292, 683] width 151 height 34
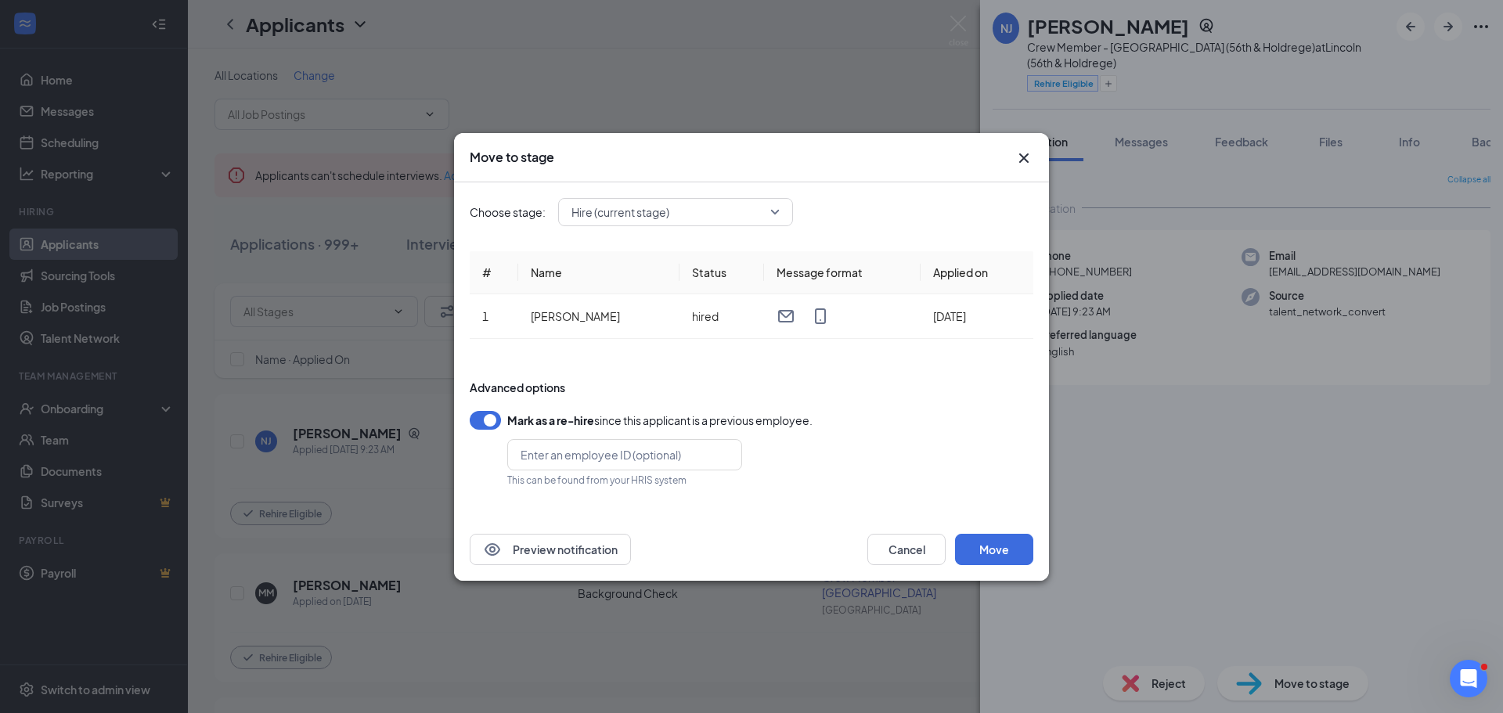
click at [763, 209] on span "Hire (current stage)" at bounding box center [668, 211] width 194 height 23
click at [646, 372] on div "Hire (current stage)" at bounding box center [675, 363] width 235 height 38
click at [971, 446] on div "Mark as a re-hire since this applicant is a previous employee. This can be foun…" at bounding box center [751, 449] width 563 height 76
click at [994, 552] on button "Move" at bounding box center [994, 549] width 78 height 31
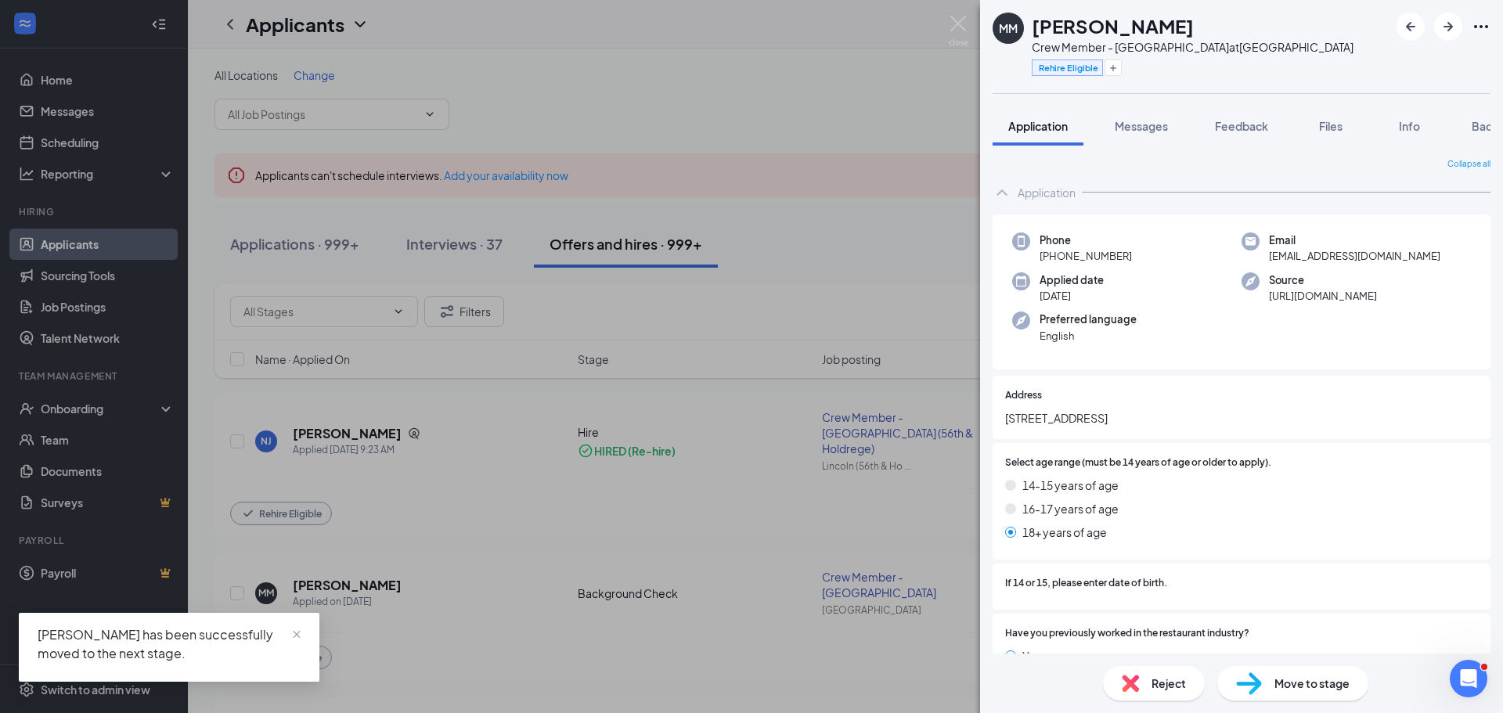
click at [822, 243] on div "MM [PERSON_NAME] Crew Member - [GEOGRAPHIC_DATA] at [GEOGRAPHIC_DATA] Rehire El…" at bounding box center [751, 356] width 1503 height 713
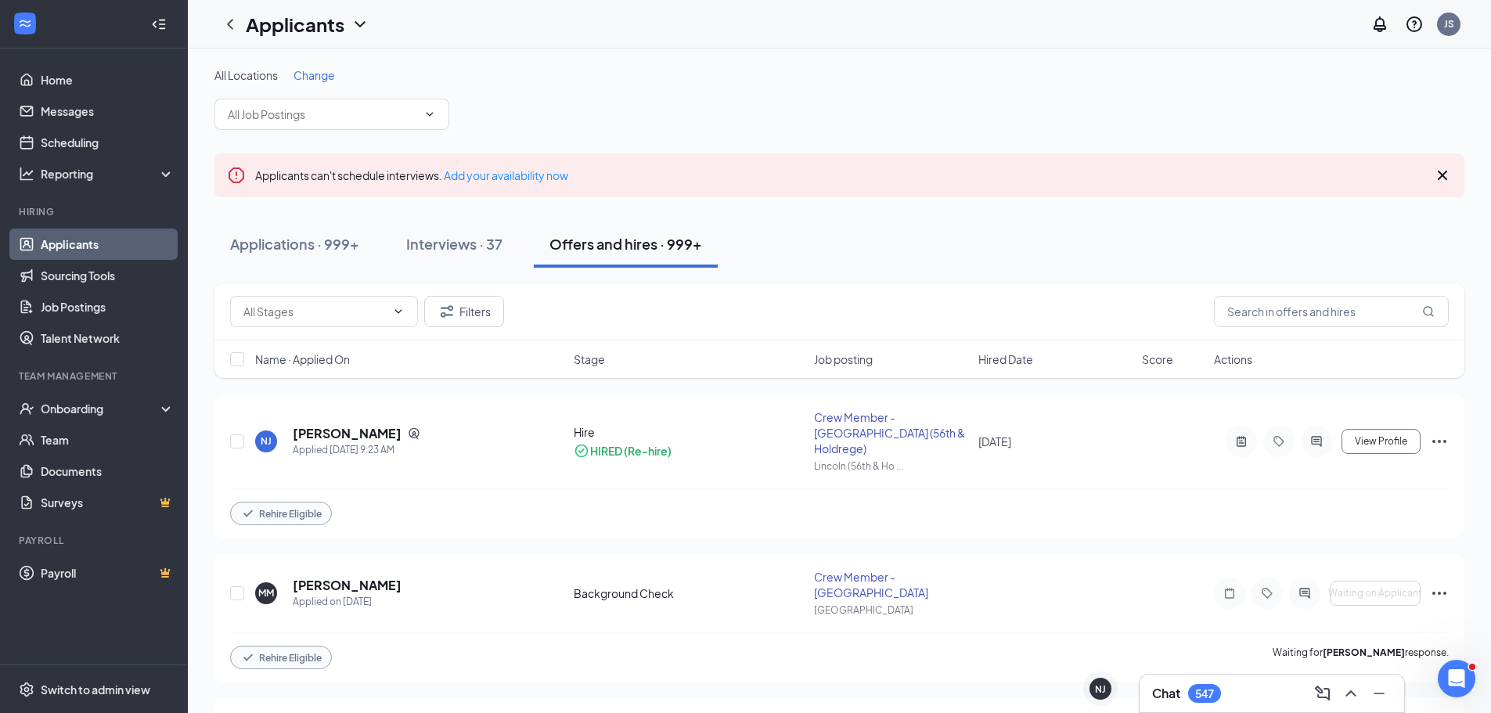
click at [92, 250] on link "Applicants" at bounding box center [108, 244] width 134 height 31
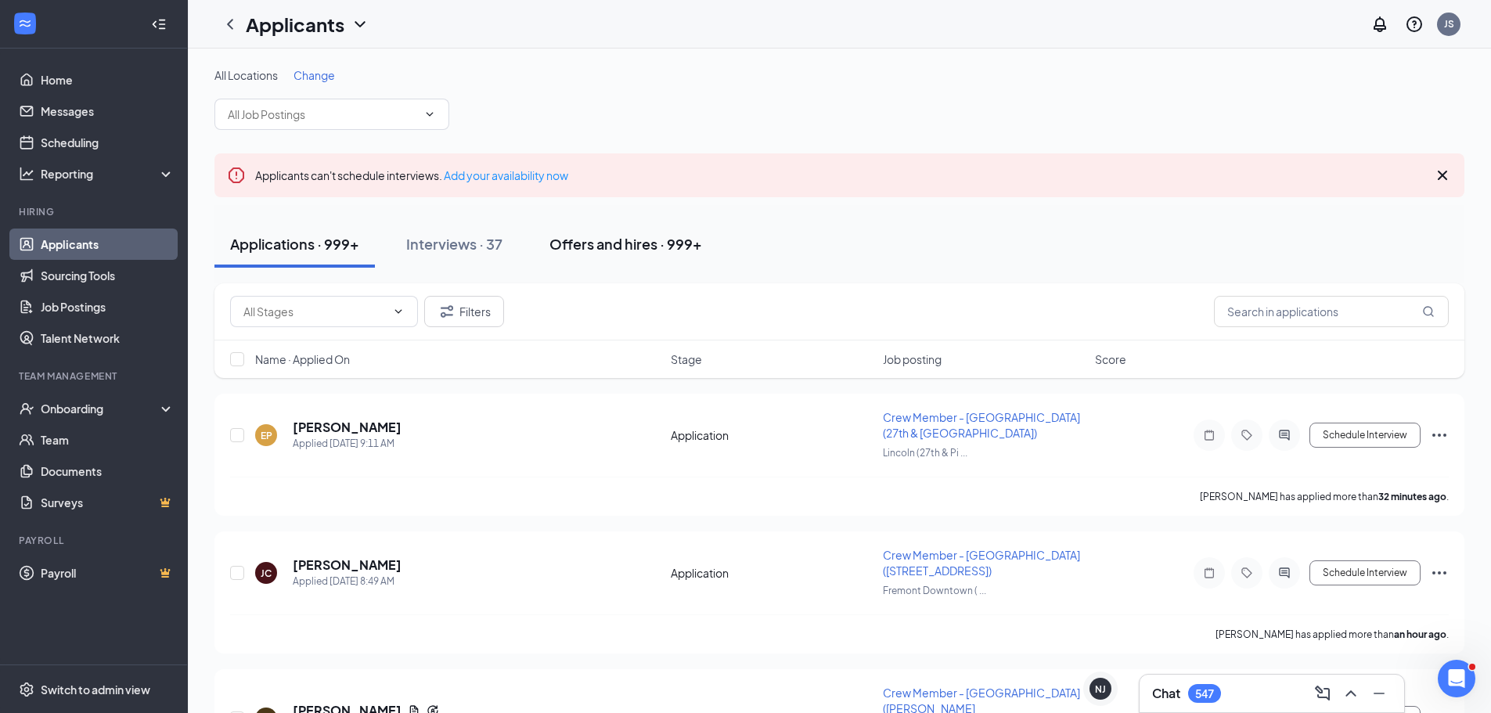
click at [567, 241] on div "Offers and hires · 999+" at bounding box center [625, 244] width 153 height 20
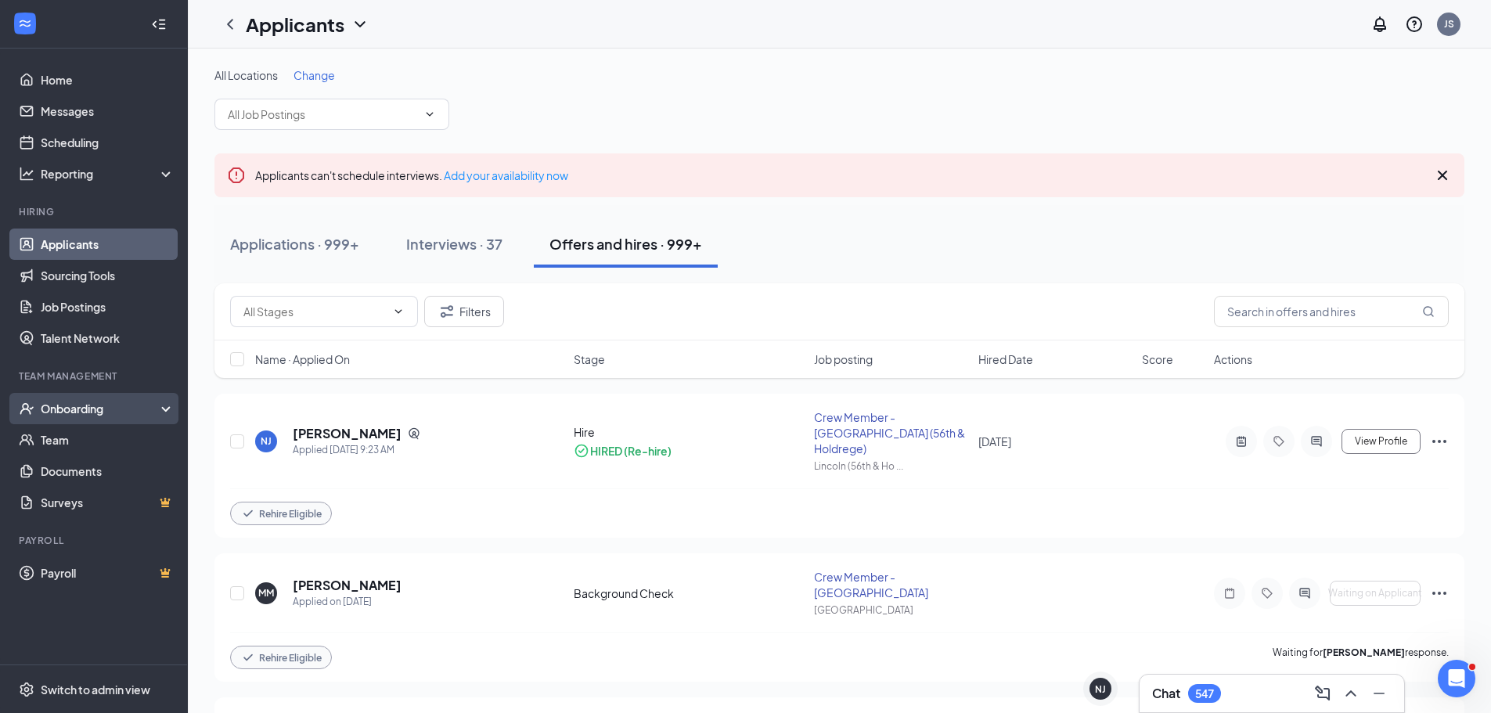
click at [72, 406] on div "Onboarding" at bounding box center [101, 409] width 121 height 16
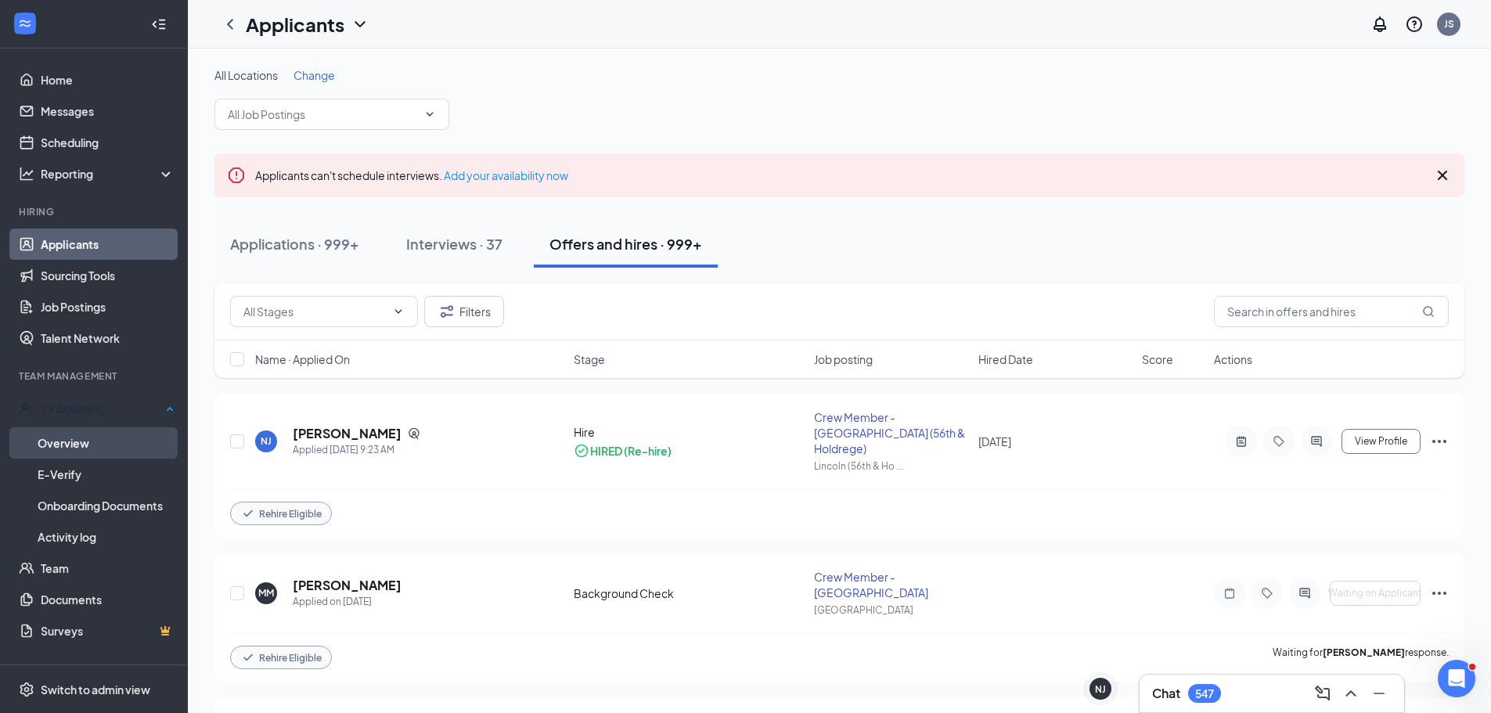
click at [81, 448] on link "Overview" at bounding box center [106, 442] width 137 height 31
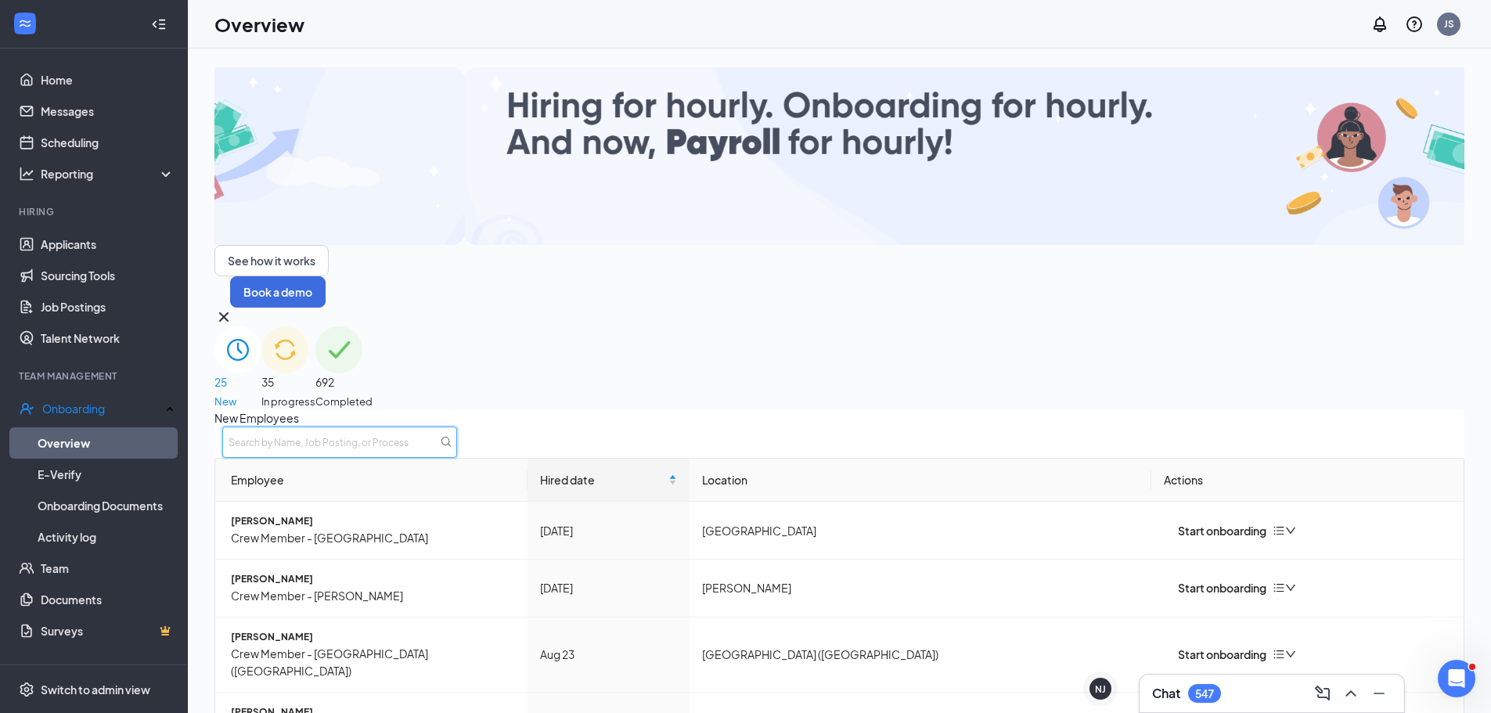
click at [457, 427] on input "text" at bounding box center [339, 442] width 235 height 31
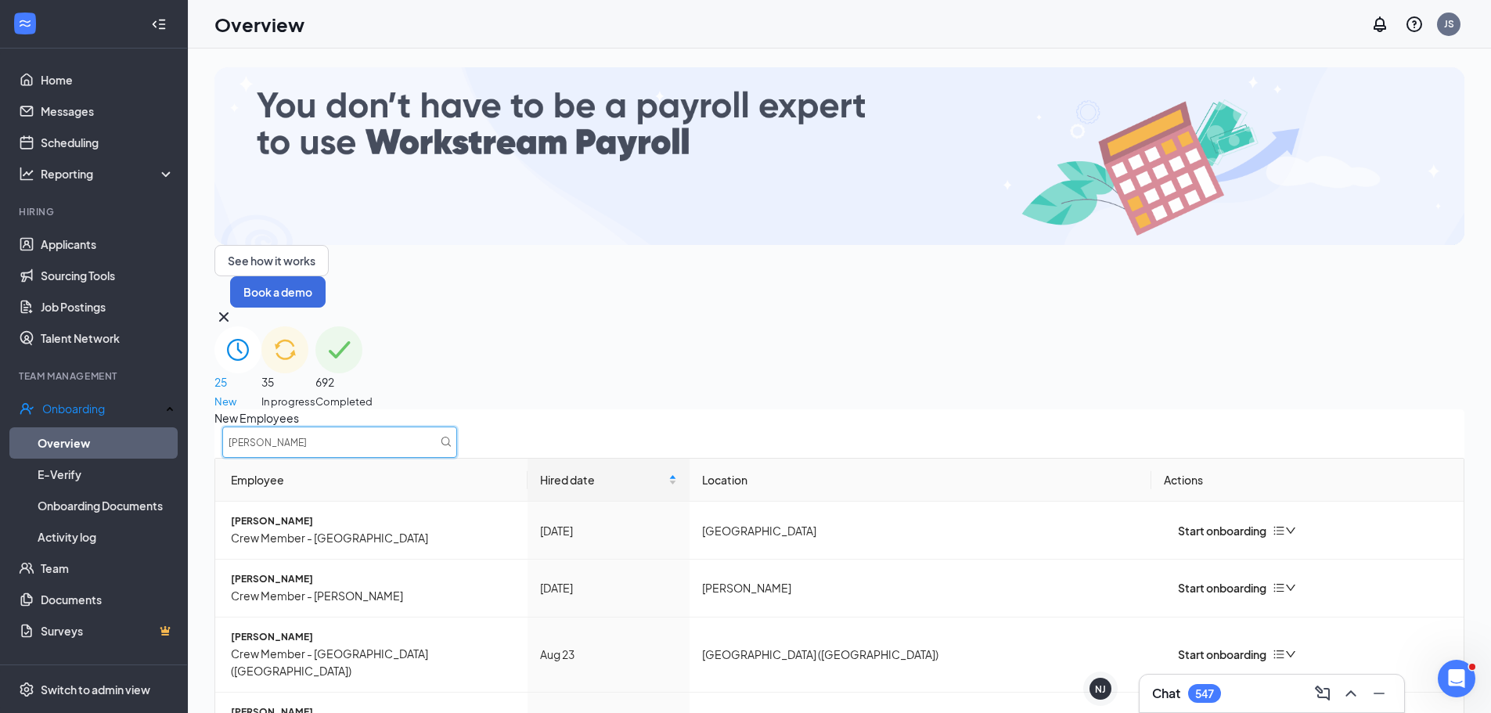
type input "[PERSON_NAME]"
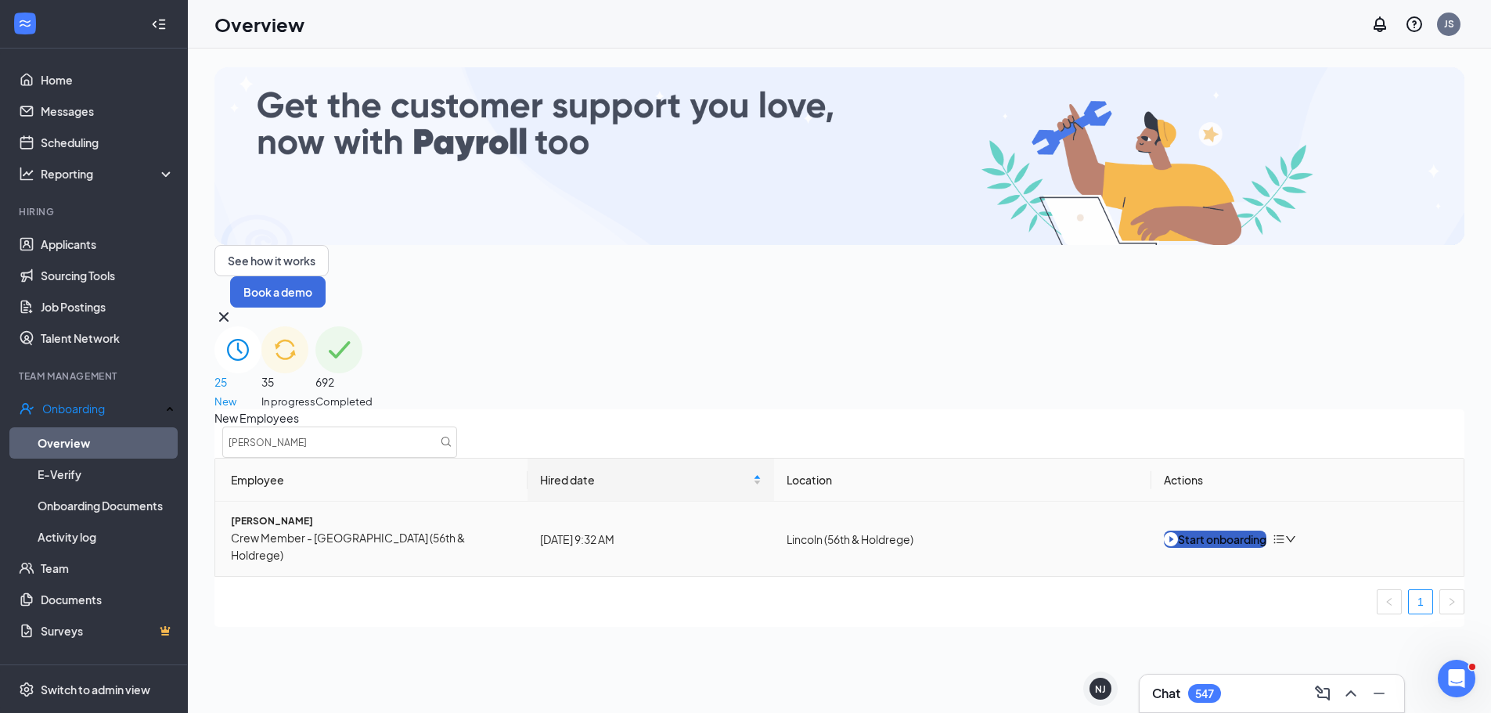
click at [1244, 531] on div "Start onboarding" at bounding box center [1215, 539] width 103 height 17
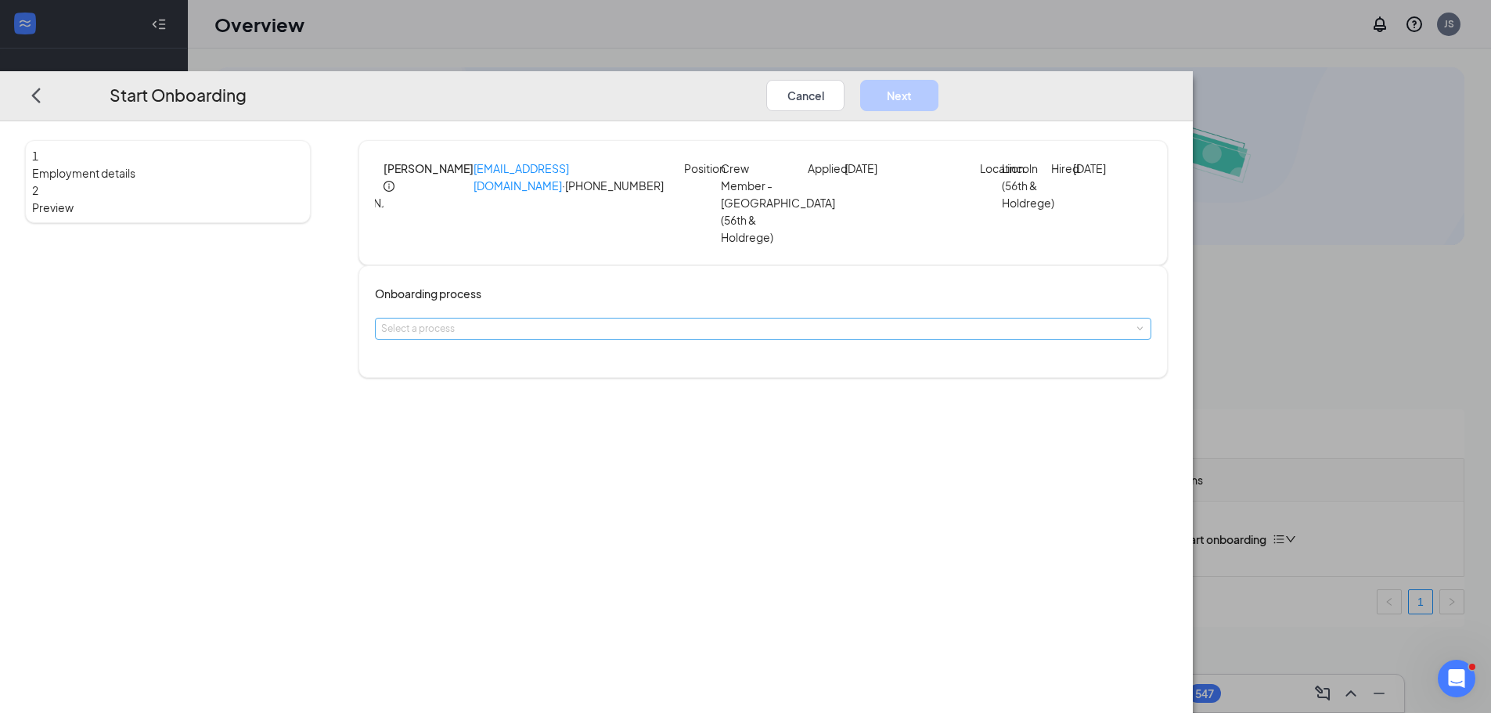
click at [738, 329] on div "Select a process" at bounding box center [759, 329] width 757 height 16
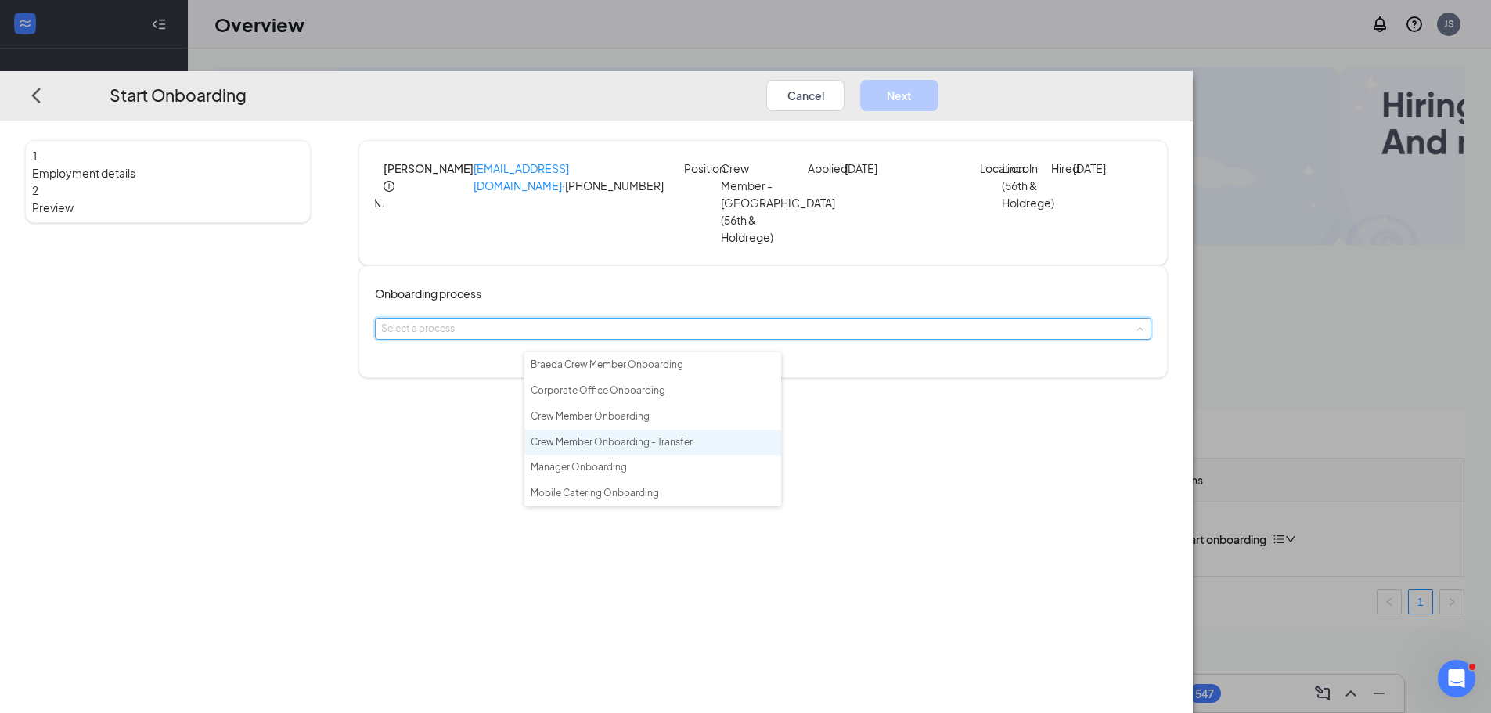
click at [682, 448] on span "Crew Member Onboarding - Transfer" at bounding box center [612, 442] width 162 height 12
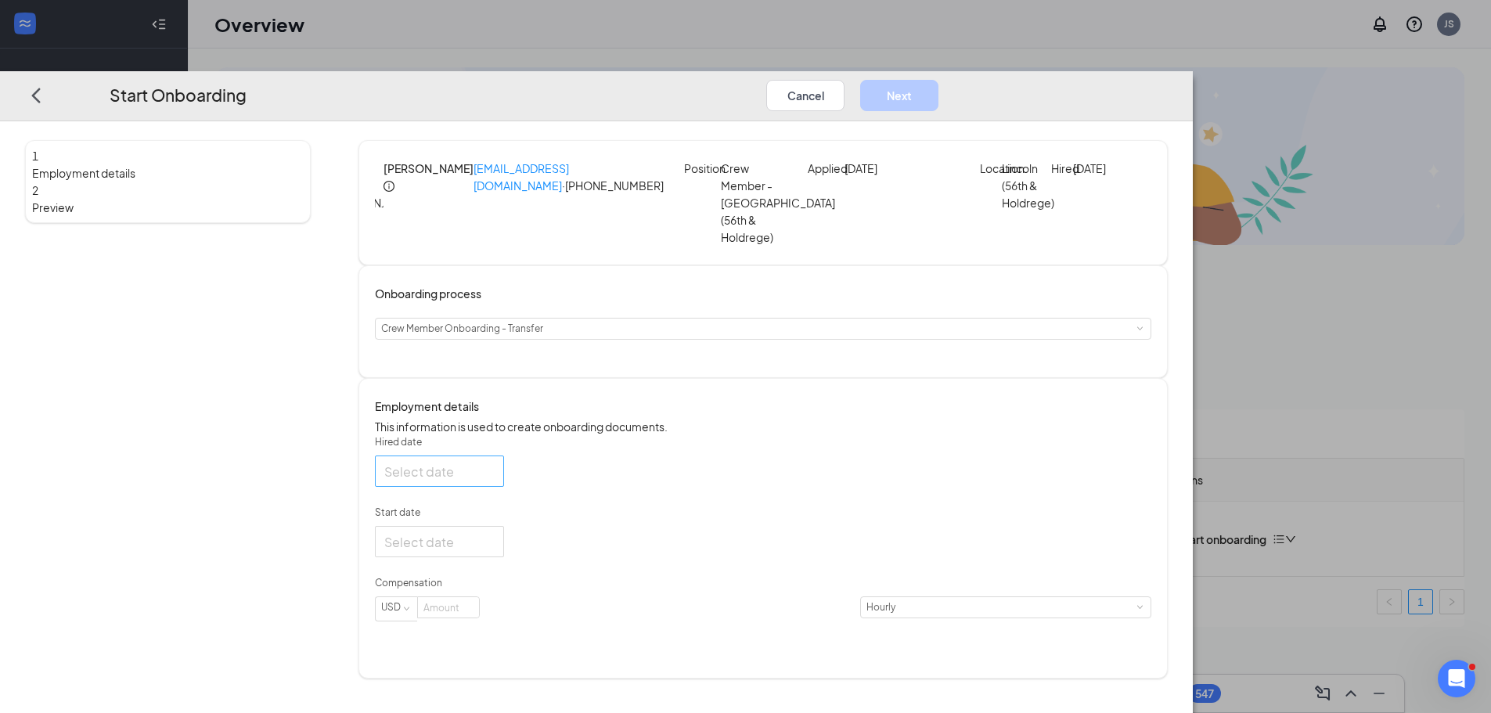
click at [495, 481] on div at bounding box center [439, 472] width 110 height 20
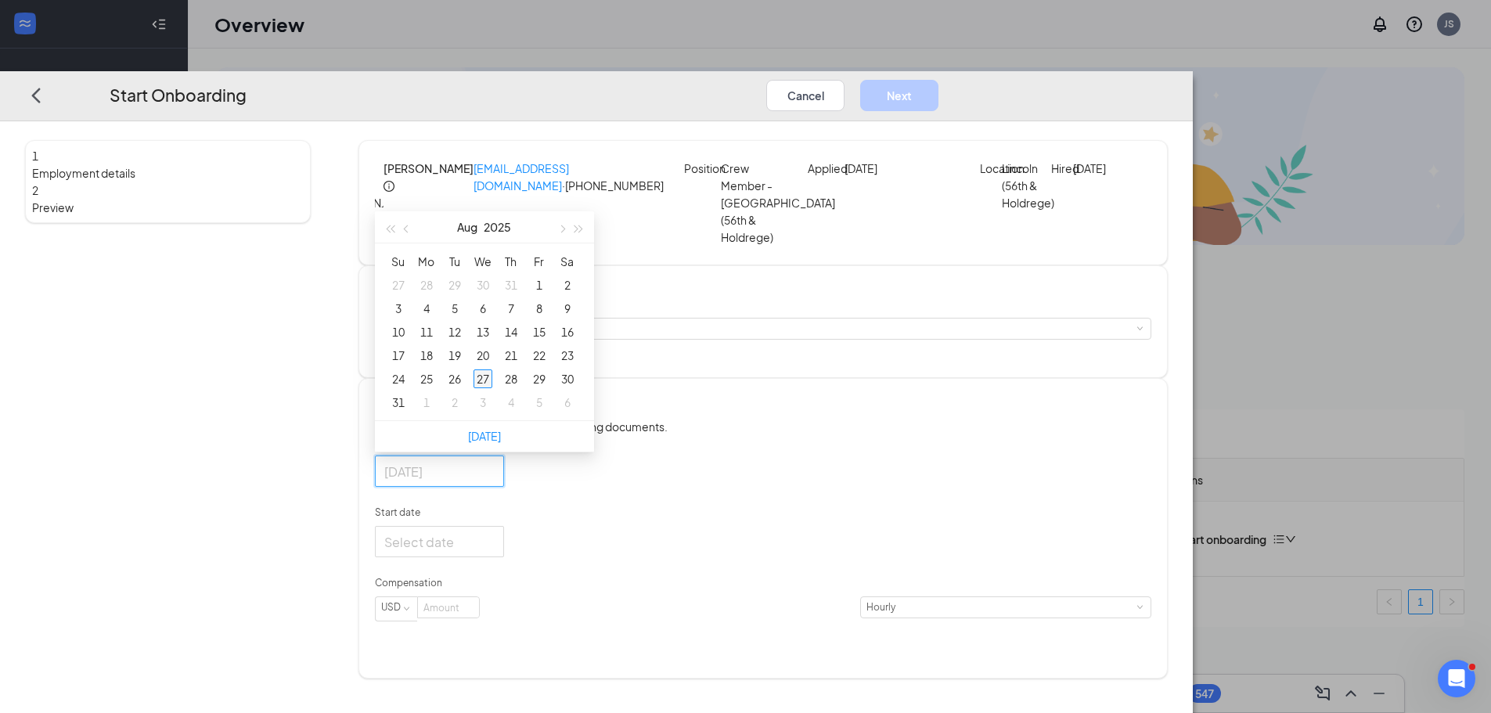
type input "[DATE]"
click at [492, 388] on div "27" at bounding box center [482, 378] width 19 height 19
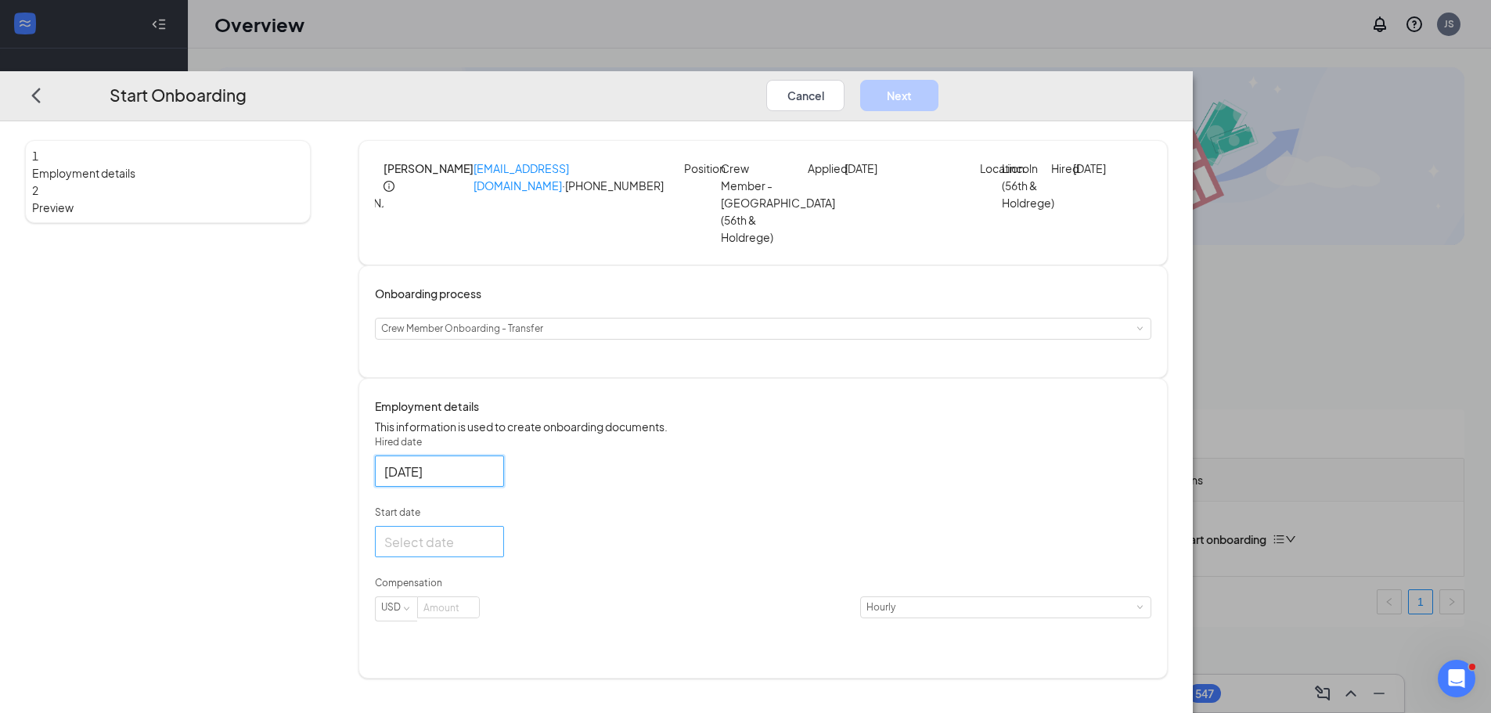
click at [495, 552] on div at bounding box center [439, 542] width 110 height 20
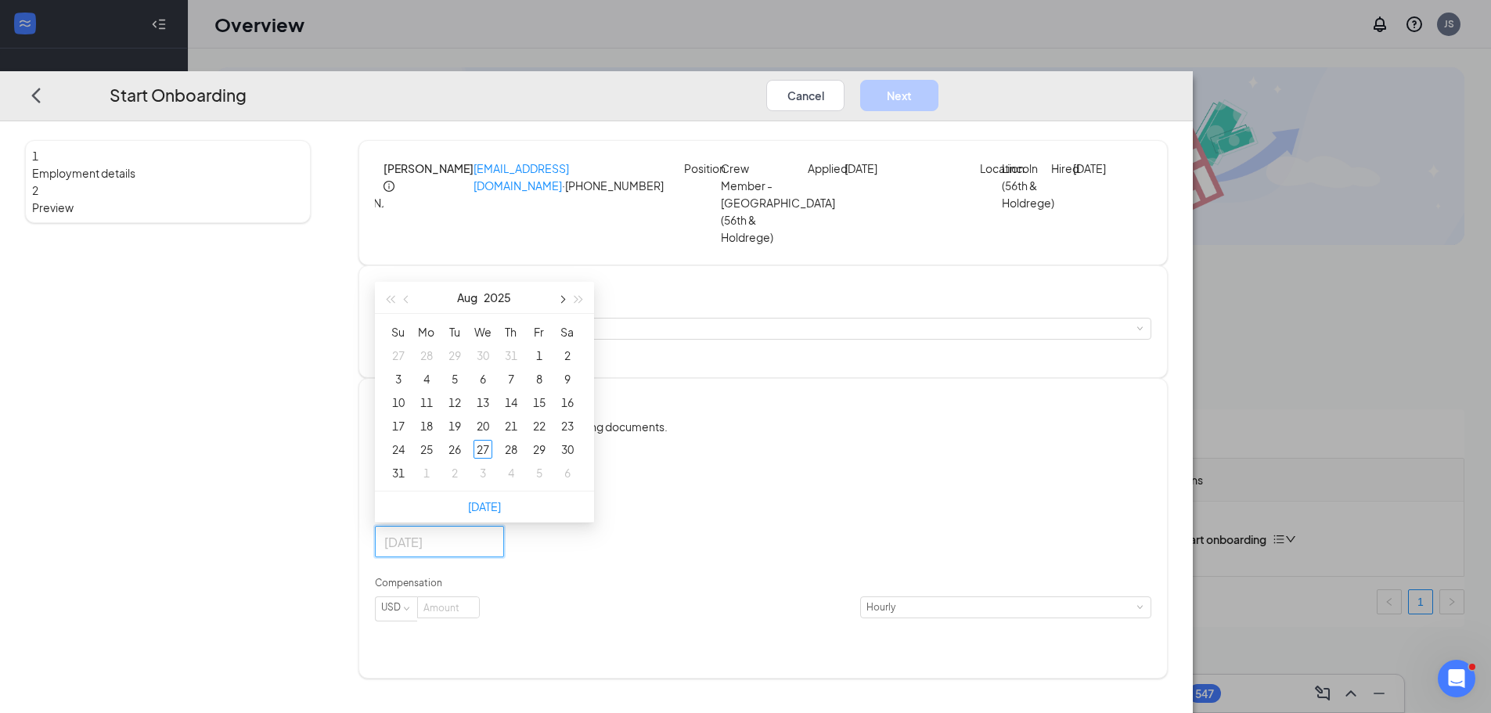
type input "[DATE]"
click at [570, 313] on button "button" at bounding box center [561, 297] width 17 height 31
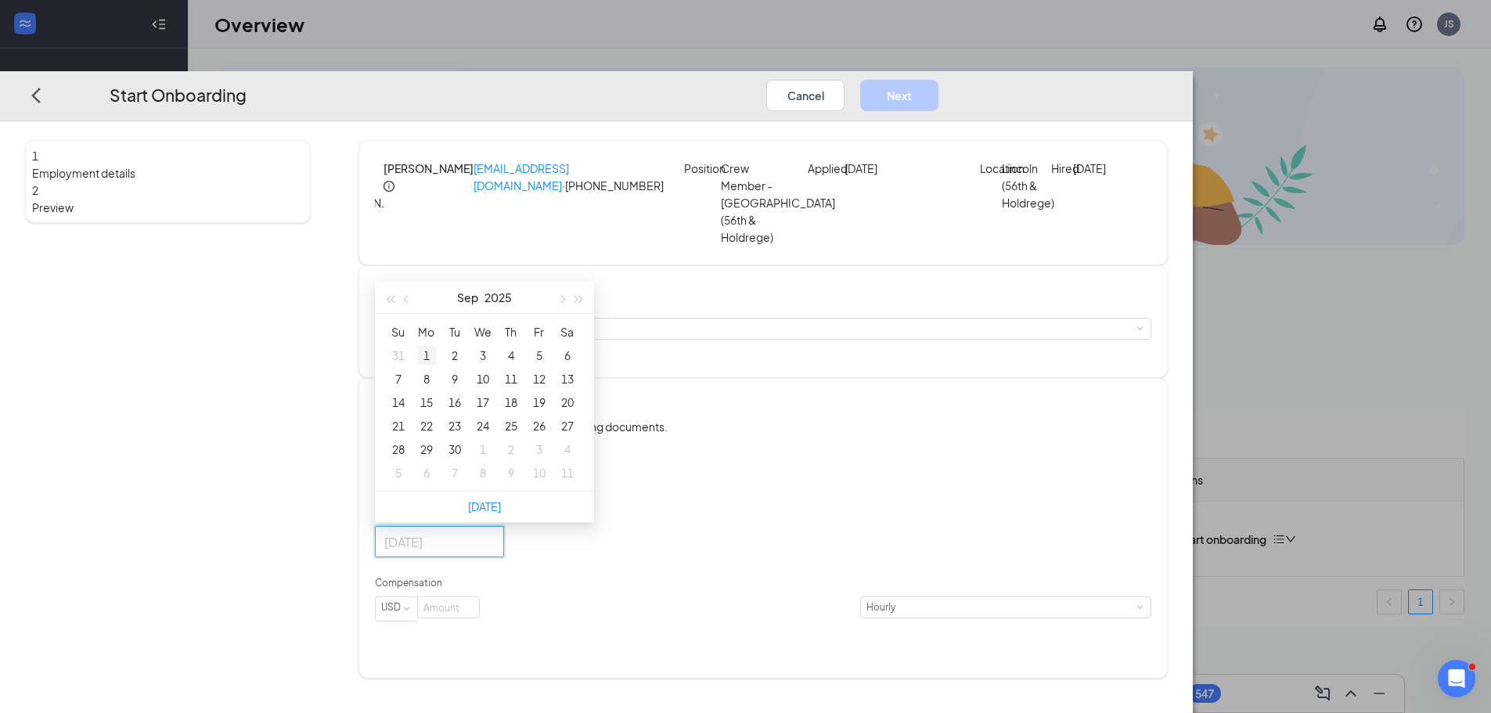
type input "[DATE]"
click at [436, 365] on div "1" at bounding box center [426, 355] width 19 height 19
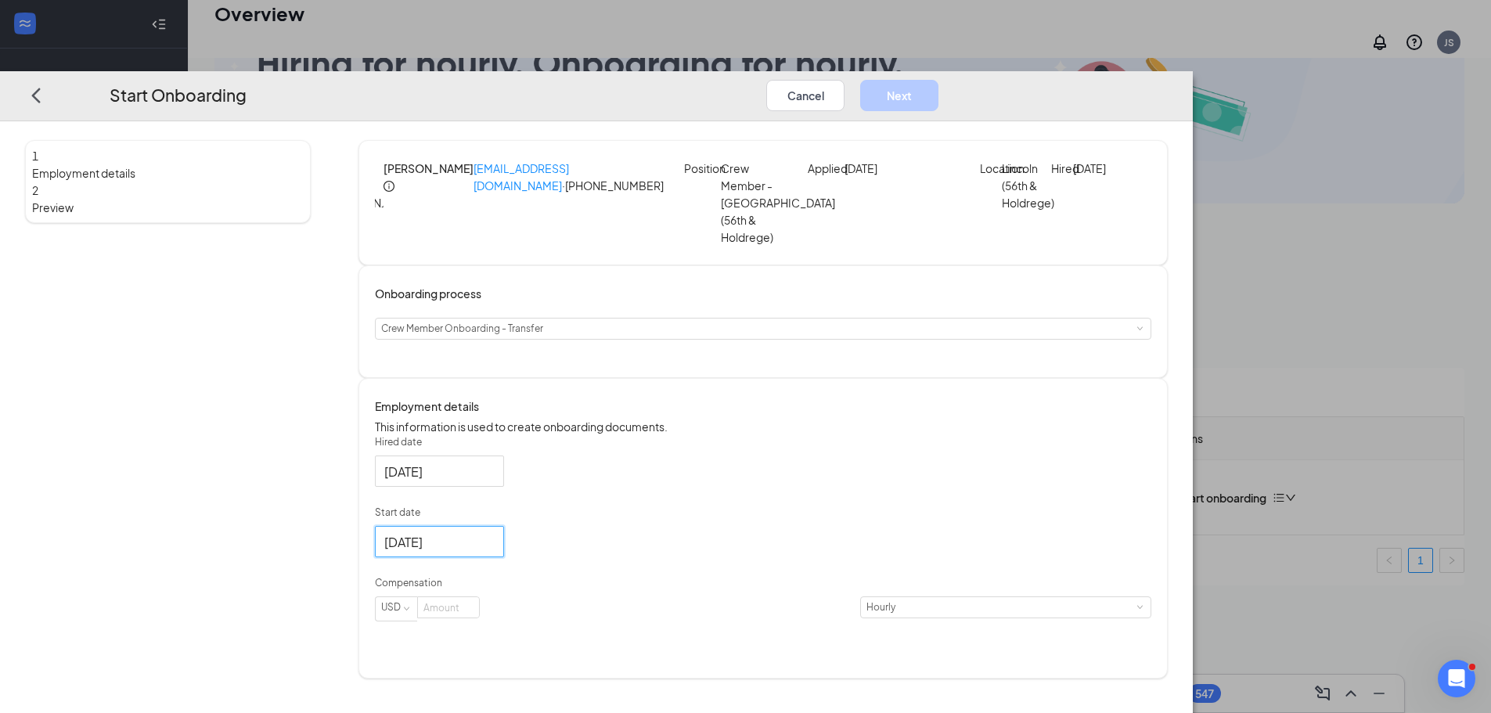
scroll to position [70, 0]
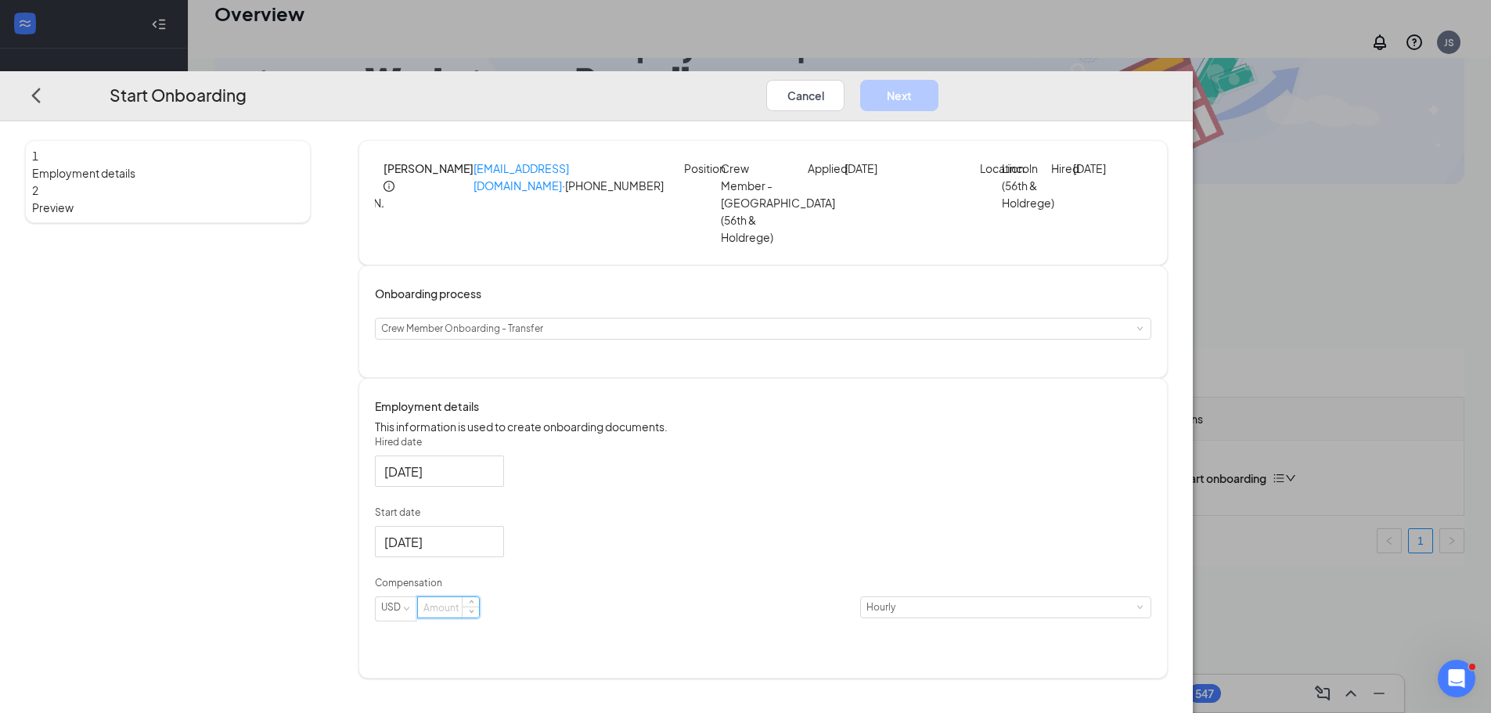
click at [479, 617] on input at bounding box center [448, 607] width 61 height 20
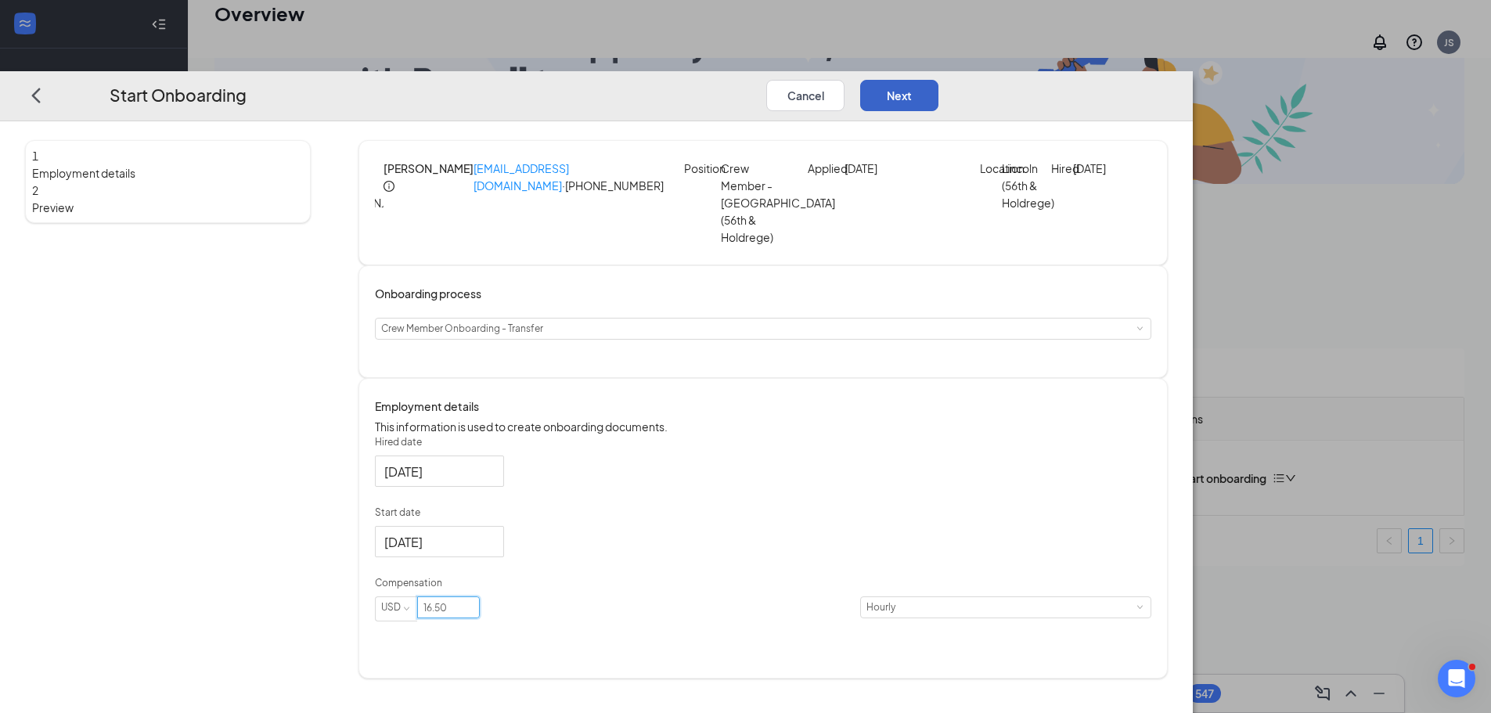
type input "16.5"
click at [938, 80] on button "Next" at bounding box center [899, 95] width 78 height 31
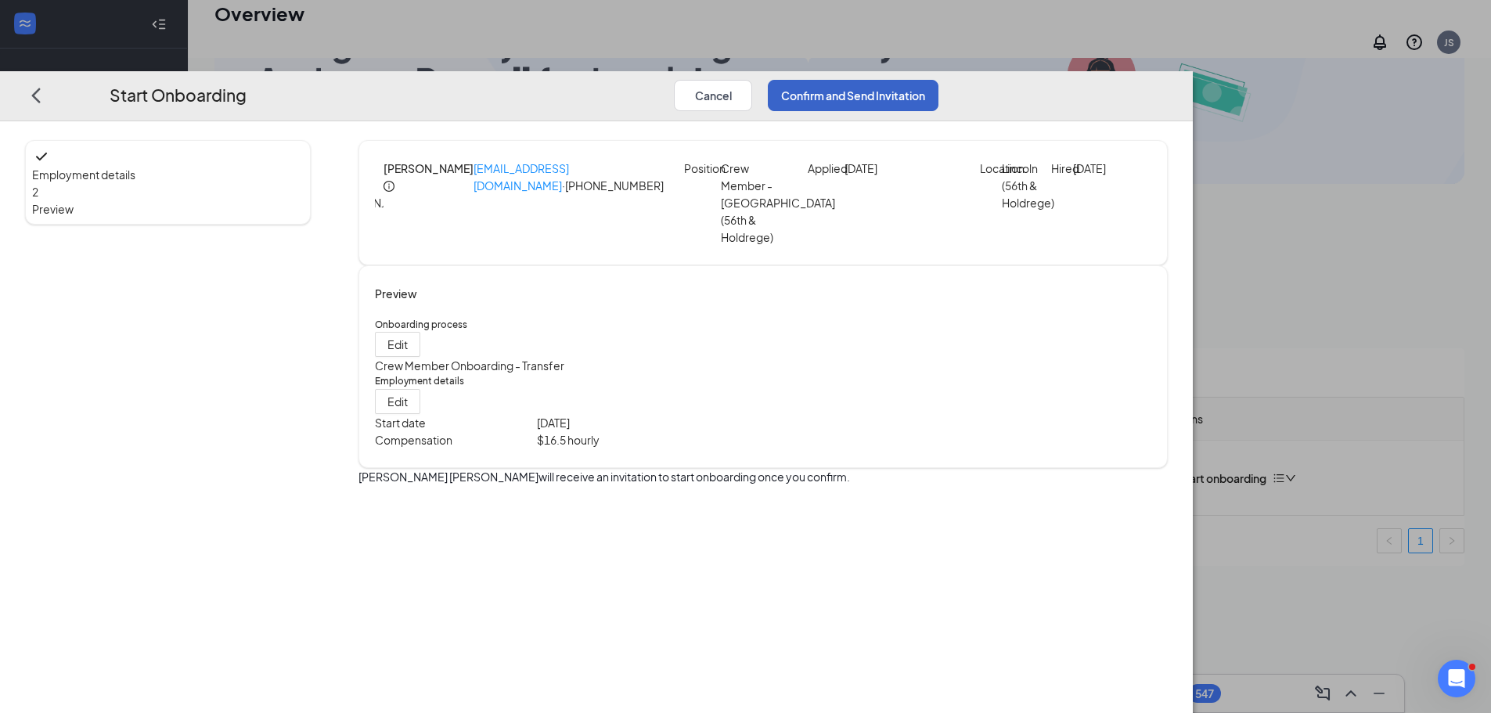
click at [938, 80] on button "Confirm and Send Invitation" at bounding box center [853, 95] width 171 height 31
